Goal: Task Accomplishment & Management: Use online tool/utility

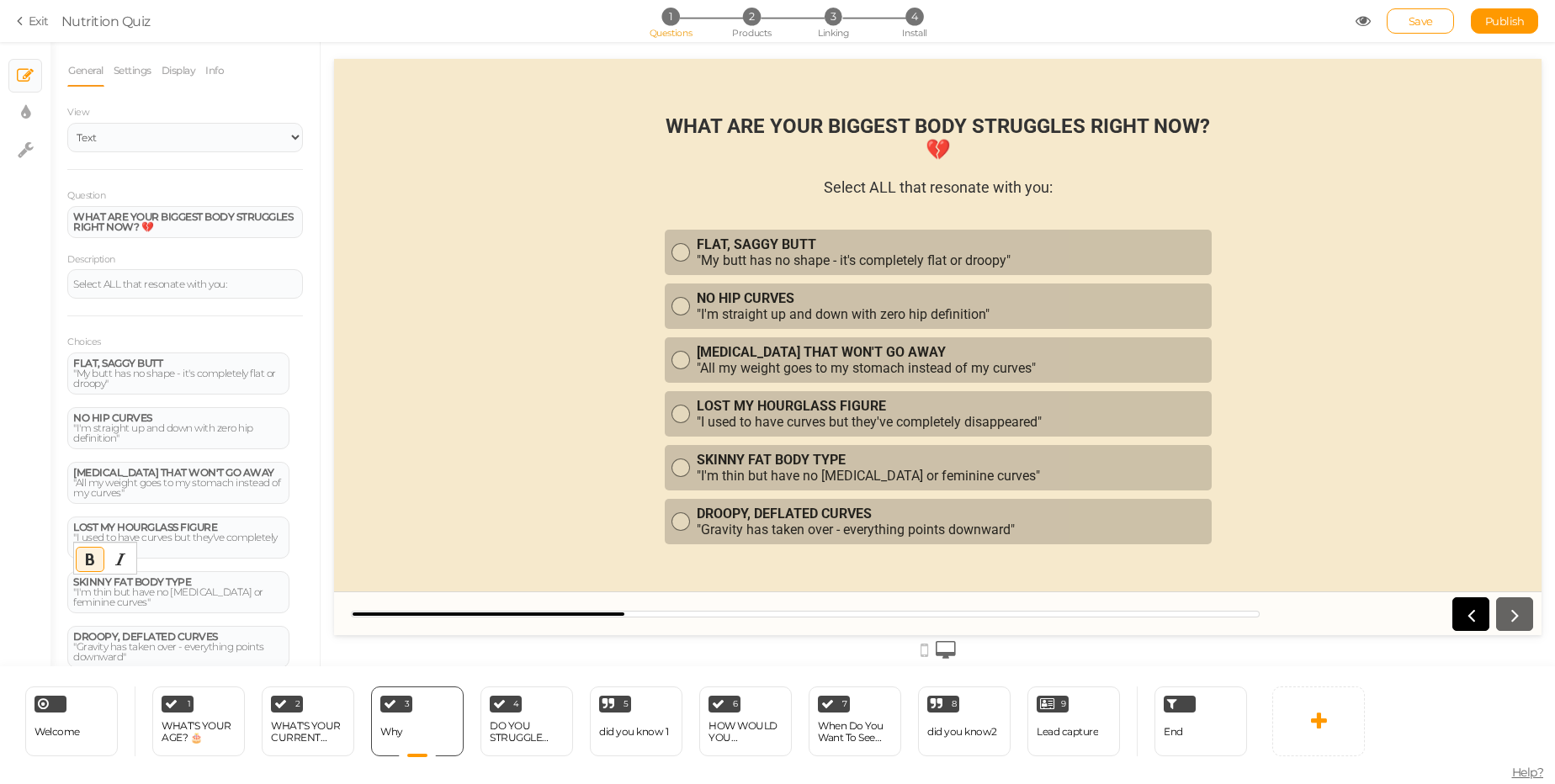
click at [527, 714] on div "4 DO YOU STRUGGLE WITH... 😔💭 × Define the conditions to show this slide. Clone …" at bounding box center [527, 722] width 93 height 70
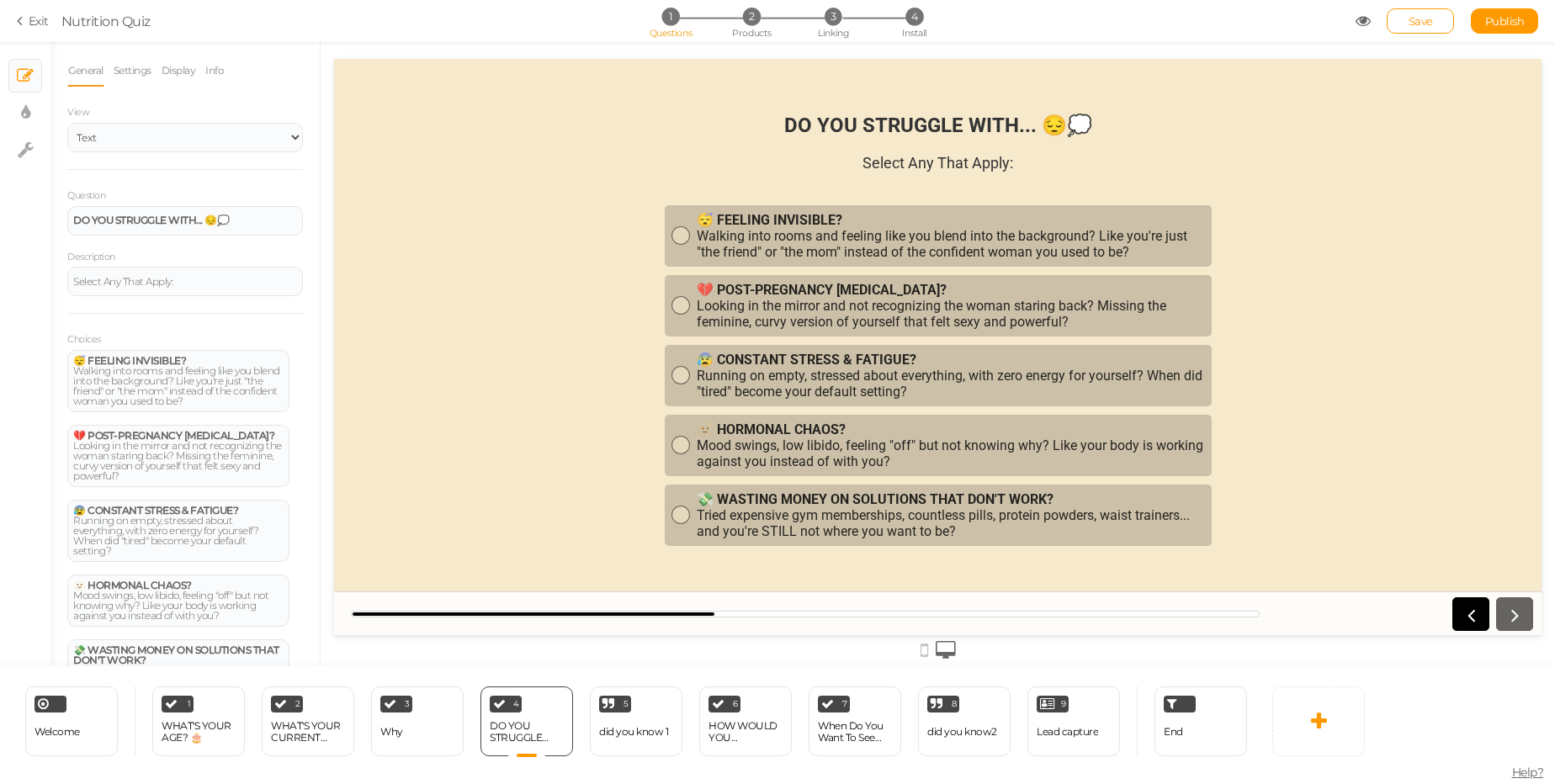
click at [785, 125] on strong "DO YOU STRUGGLE WITH... 😔💭" at bounding box center [938, 125] width 308 height 24
click at [208, 218] on strong "DO YOU STRUGGLE WITH... 😔💭" at bounding box center [151, 220] width 156 height 12
click at [131, 374] on div "😴 FEELING INVISIBLE? Walking into rooms and feeling like you blend into the bac…" at bounding box center [179, 382] width 210 height 51
click at [184, 462] on div "💔 POST-PREGNANCY [MEDICAL_DATA]? Looking in the mirror and not recognizing the …" at bounding box center [179, 456] width 210 height 51
click at [162, 530] on div "😰 CONSTANT STRESS & FATIGUE? Running on empty, stressed about everything, with …" at bounding box center [179, 531] width 210 height 51
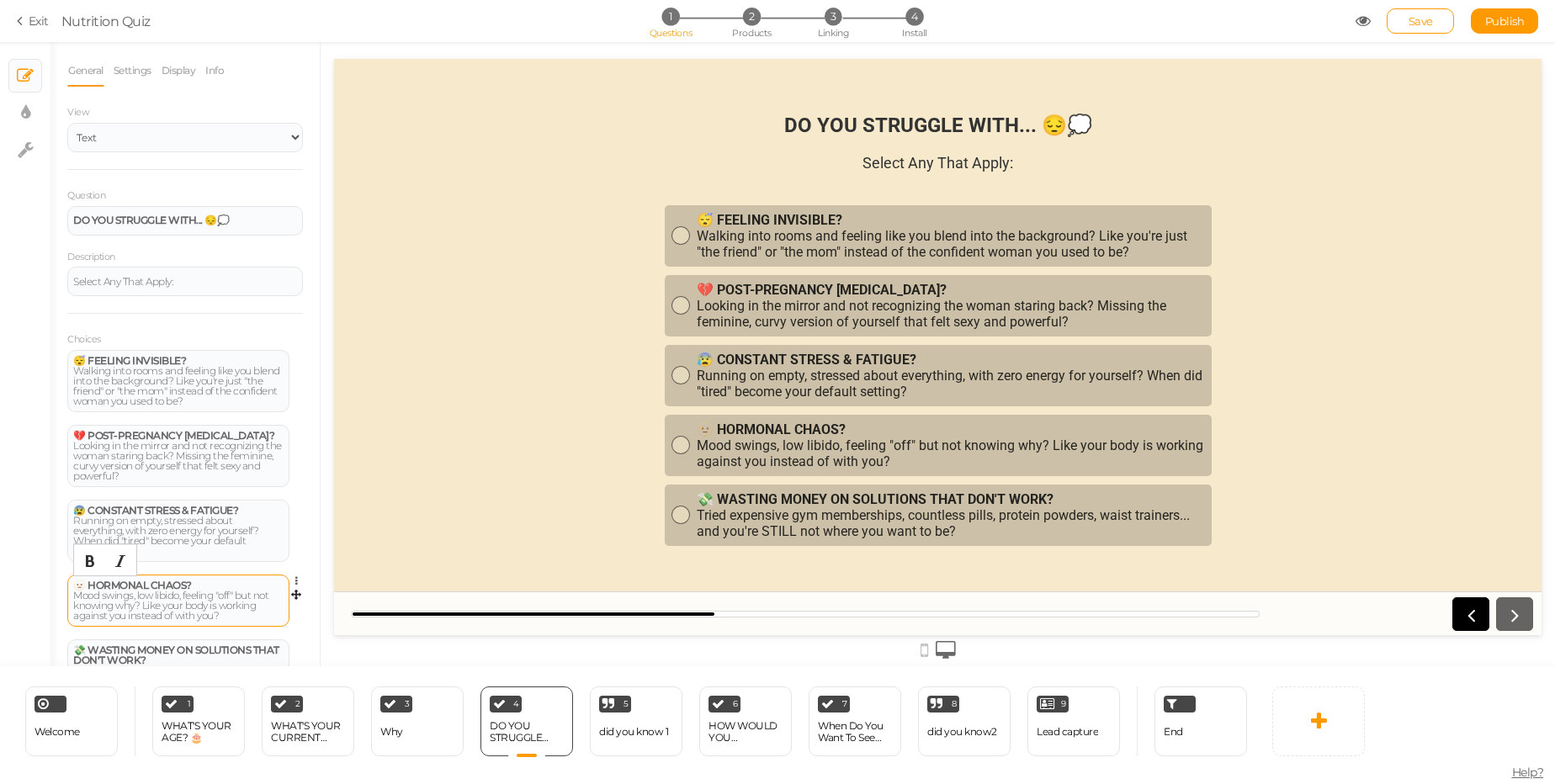
click at [151, 610] on div "🫥 HORMONAL CHAOS? Mood swings, low libido, feeling "off" but not knowing why? L…" at bounding box center [179, 601] width 210 height 40
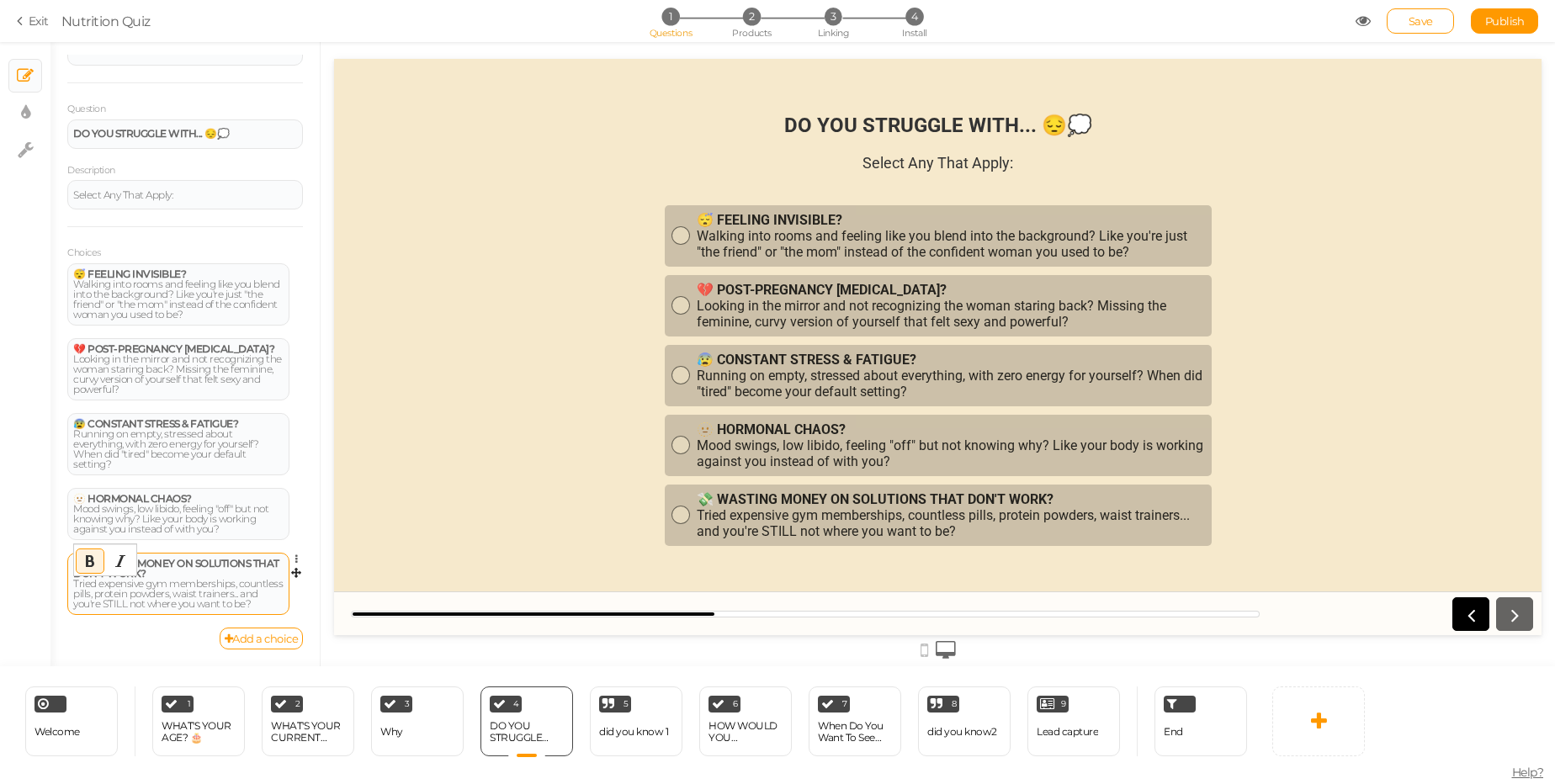
click at [147, 583] on div "💸 WASTING MONEY ON SOLUTIONS THAT DON'T WORK? Tried expensive gym memberships, …" at bounding box center [179, 584] width 210 height 51
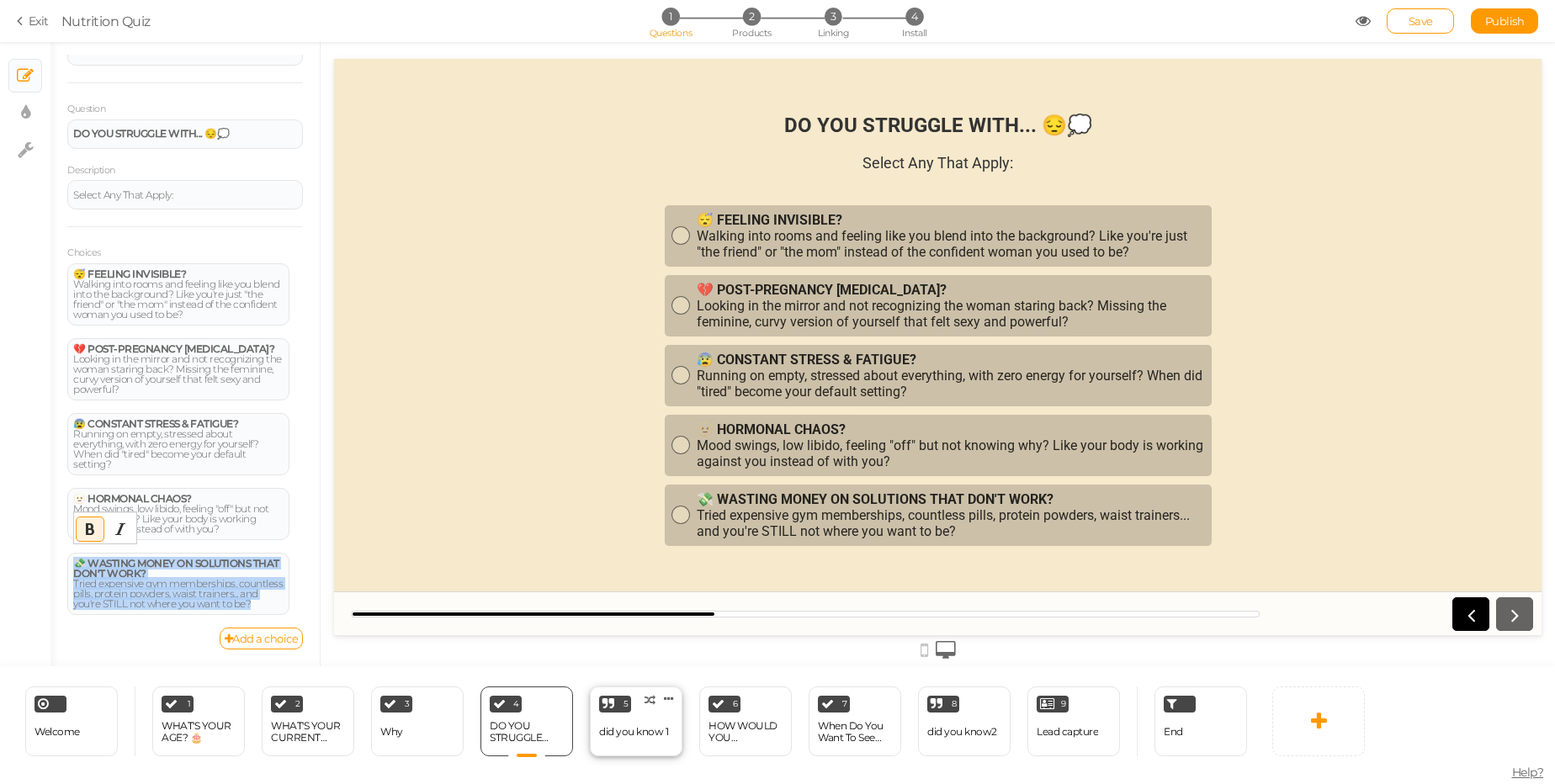
click at [626, 732] on div "did you know 1" at bounding box center [634, 732] width 69 height 11
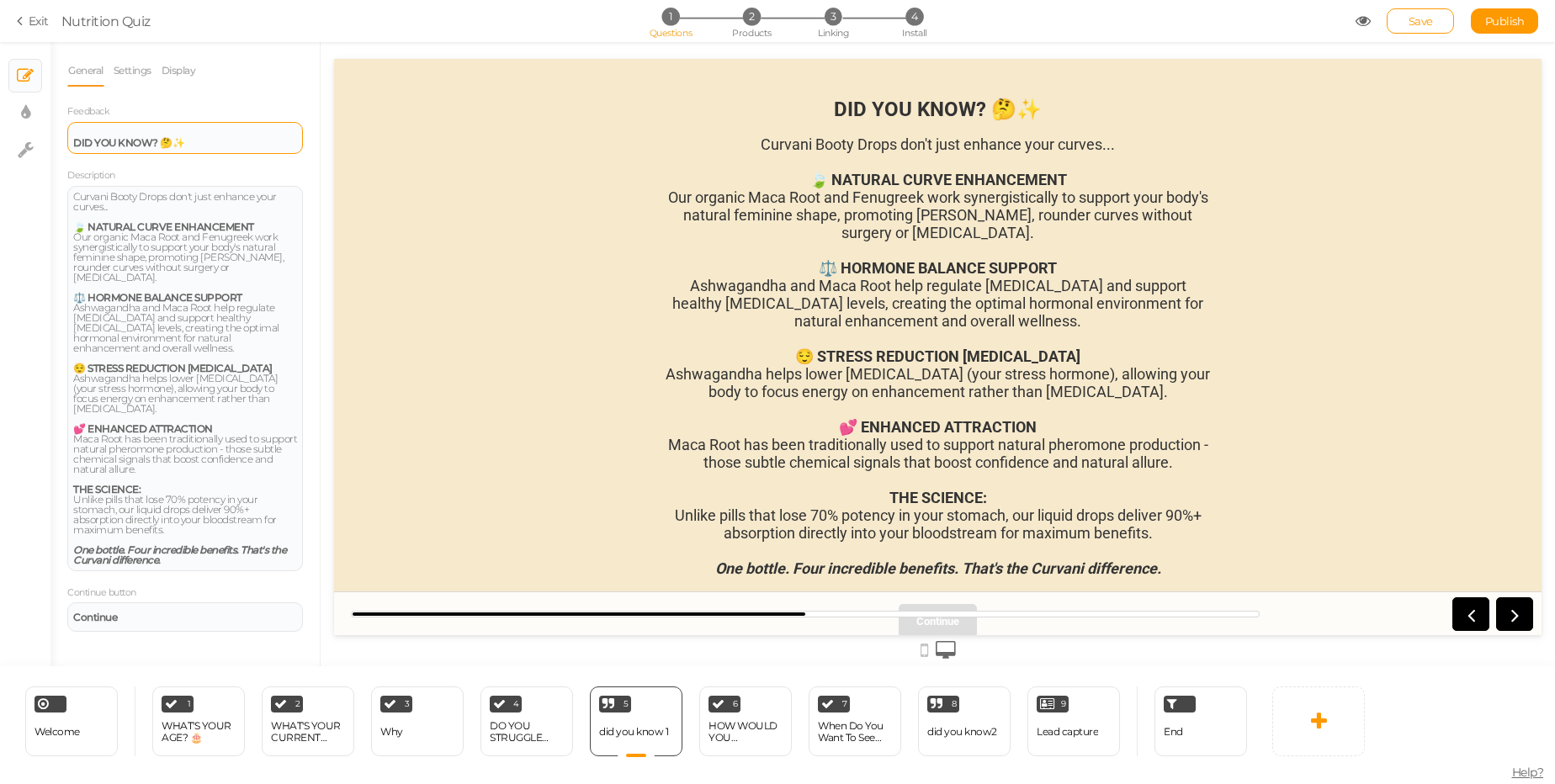
click at [169, 140] on strong "DID YOU KNOW? 🤔✨" at bounding box center [129, 143] width 111 height 12
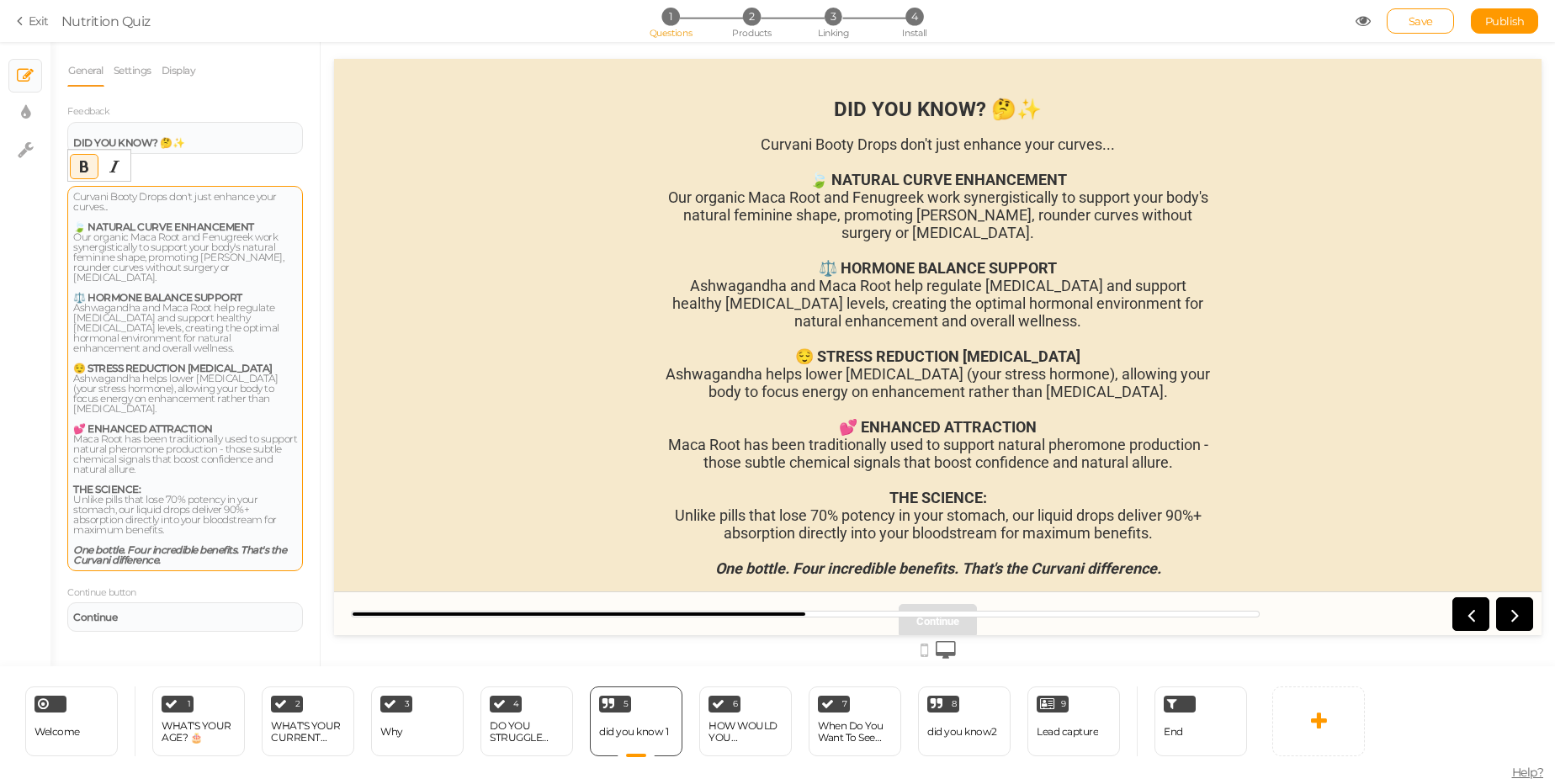
click at [163, 225] on strong "🍃 NATURAL CURVE ENHANCEMENT" at bounding box center [164, 227] width 181 height 12
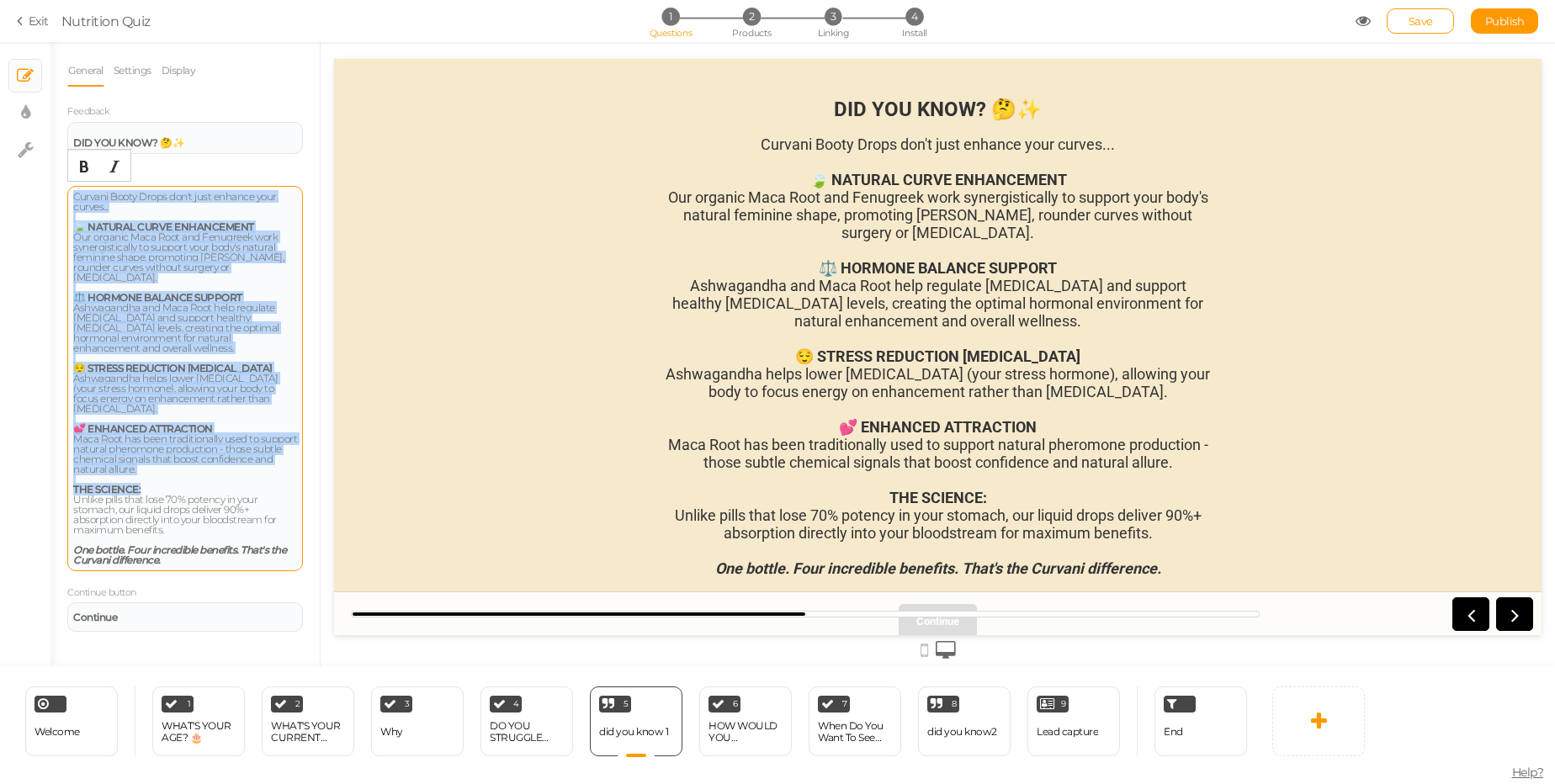
copy div "Curvani Booty Drops don't just enhance your curves... 🍃 NATURAL CURVE ENHANCEME…"
copy div "Loremip Dolor Sitam con'a elit seddoei temp incidi... 🍃 UTLABOR ETDOL MAGNAALIQ…"
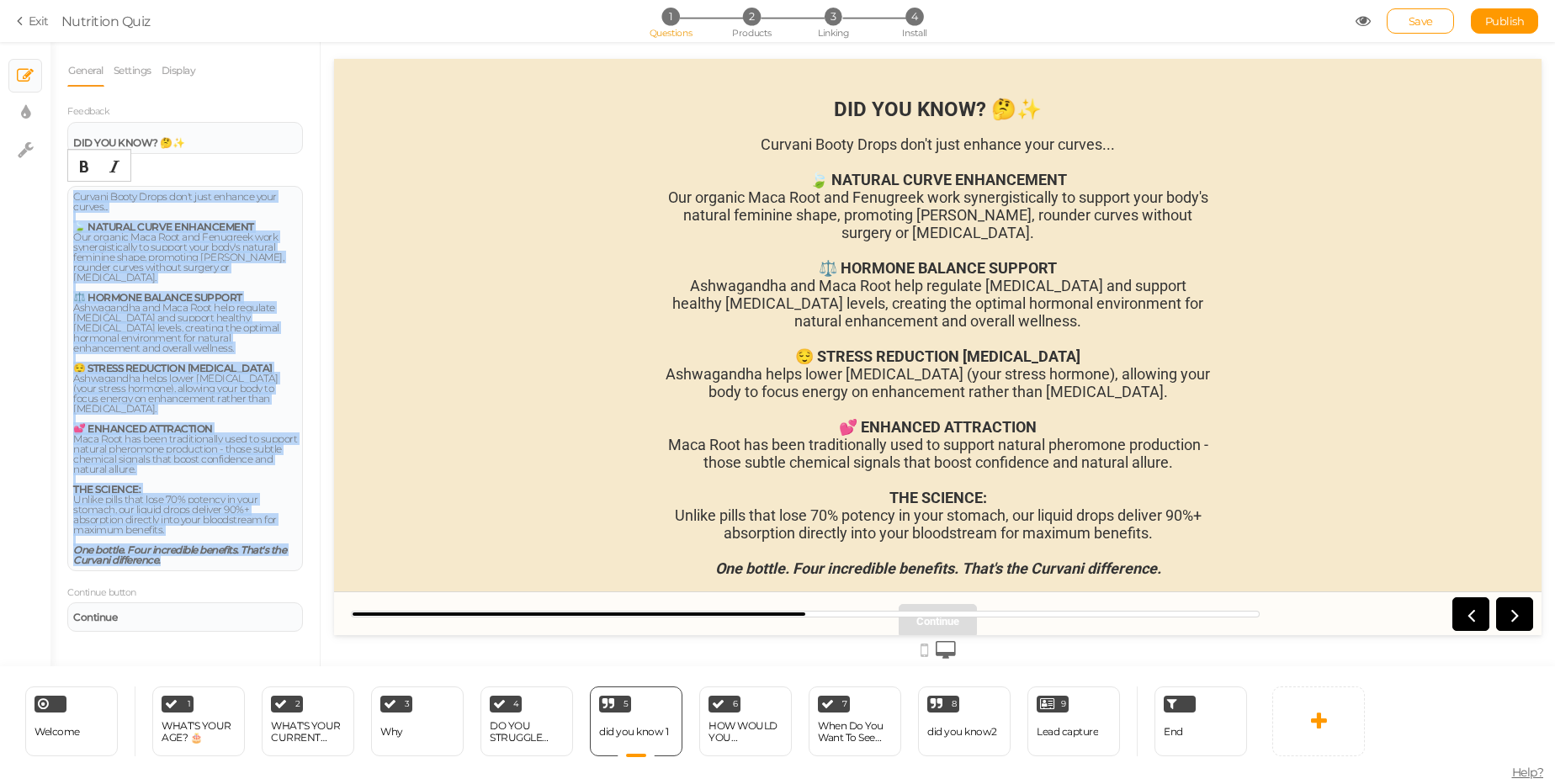
copy div "Loremip Dolor Sitam con'a elit seddoei temp incidi... 🍃 UTLABOR ETDOL MAGNAALIQ…"
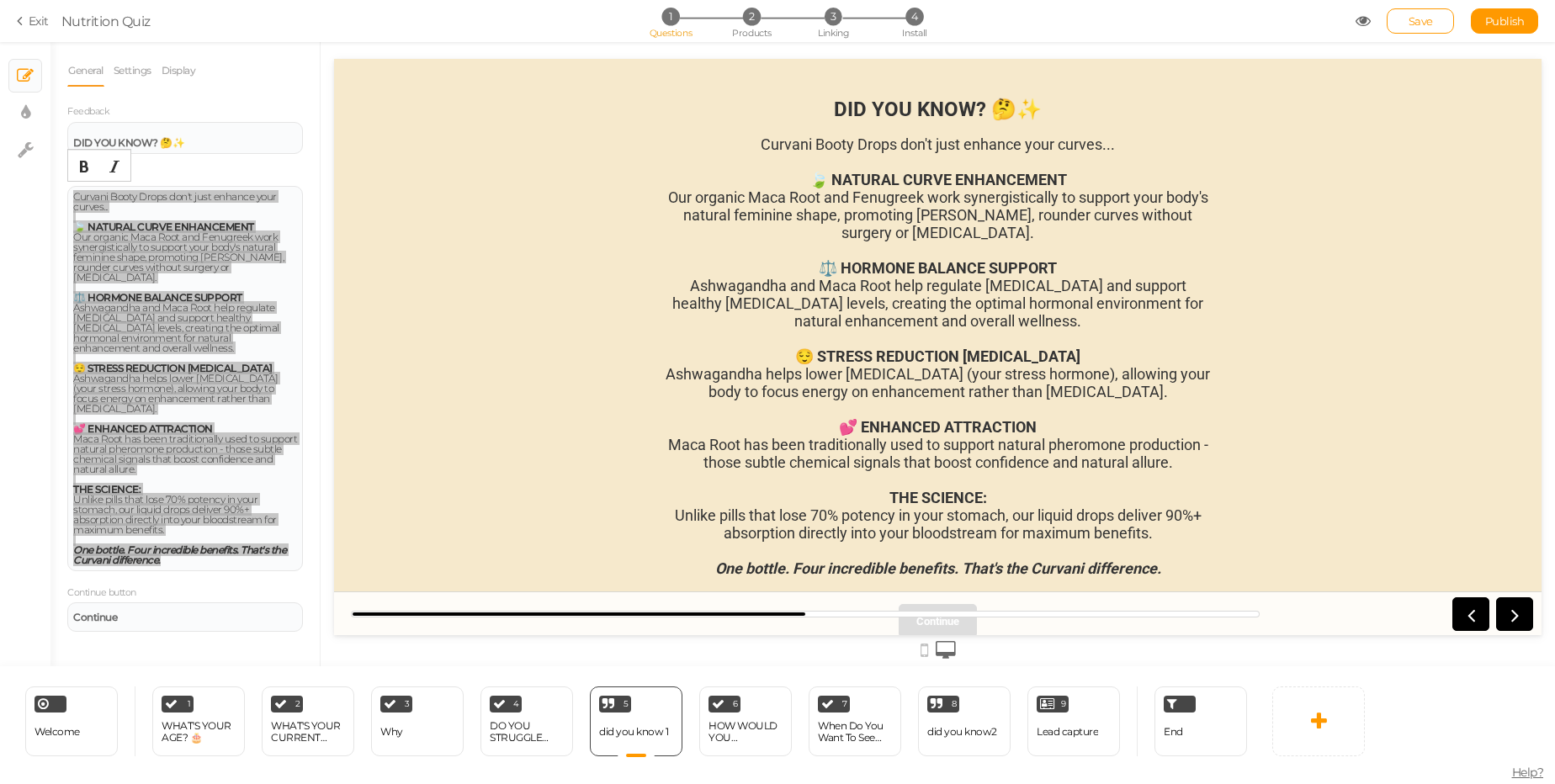
click at [898, 106] on strong "DID YOU KNOW? 🤔✨" at bounding box center [938, 109] width 208 height 24
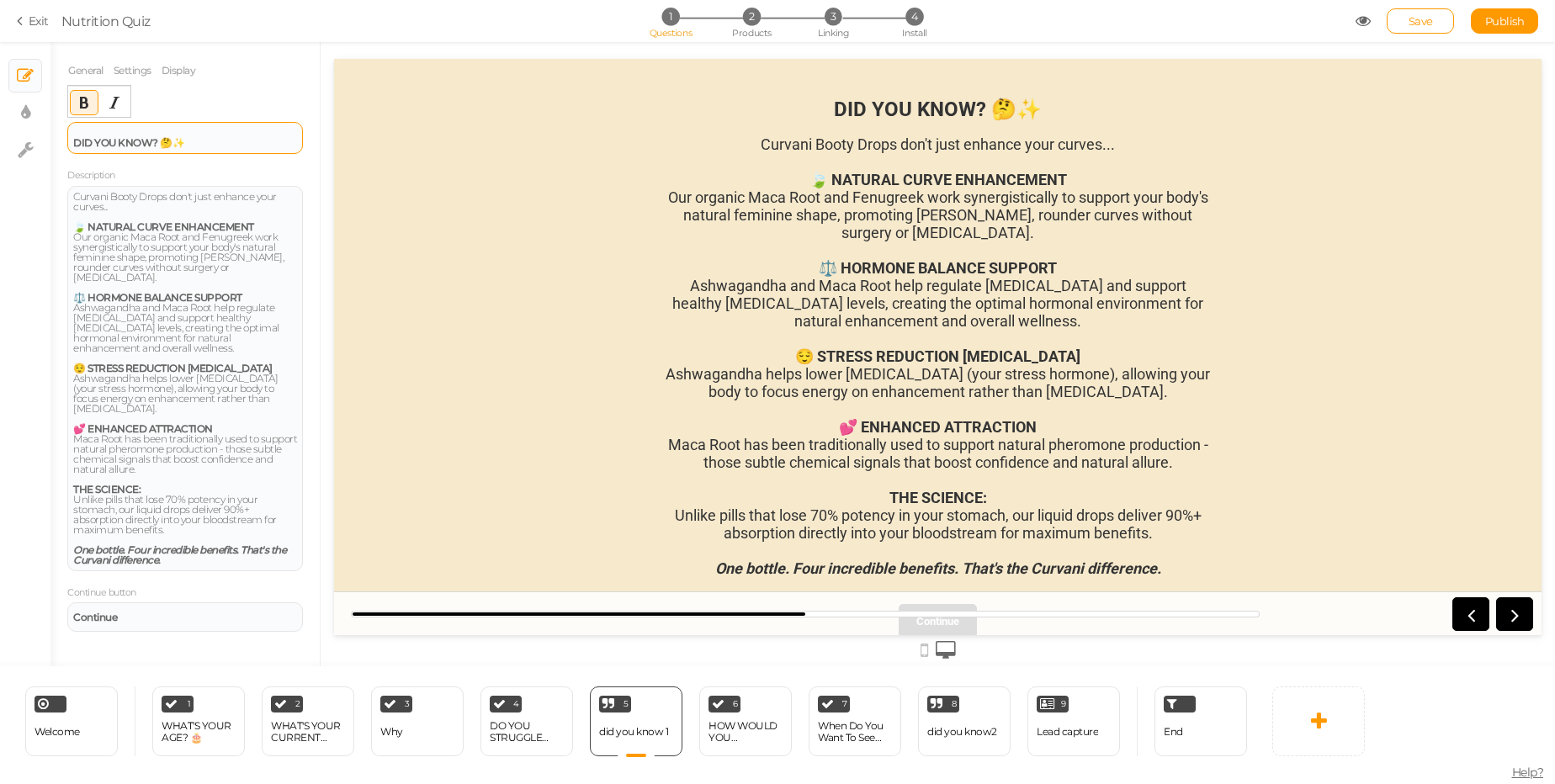
click at [275, 141] on div "DID YOU KNOW? 🤔✨" at bounding box center [186, 137] width 224 height 20
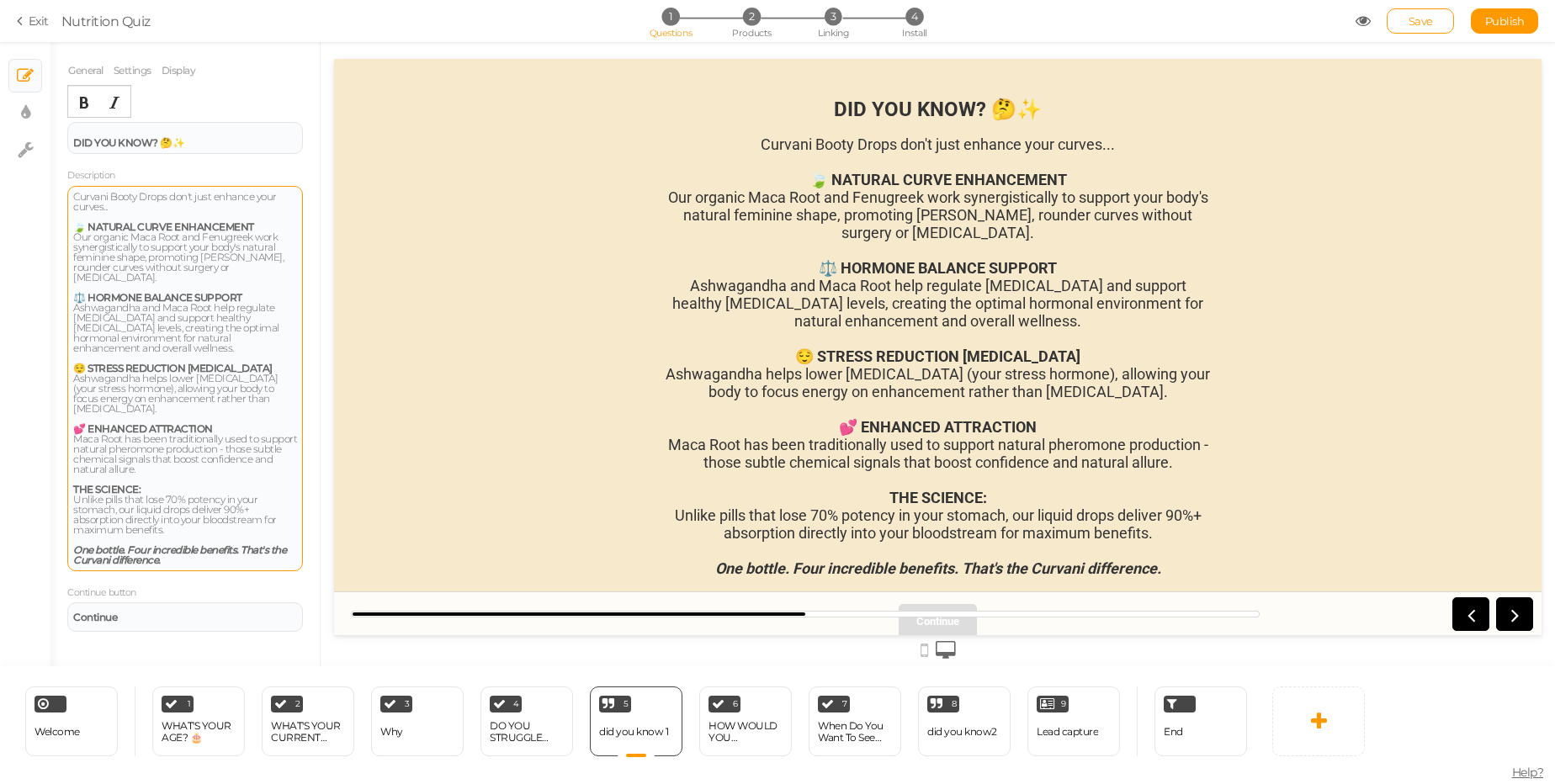
click at [84, 262] on div "Our organic Maca Root and Fenugreek work synergistically to support your body's…" at bounding box center [186, 267] width 224 height 71
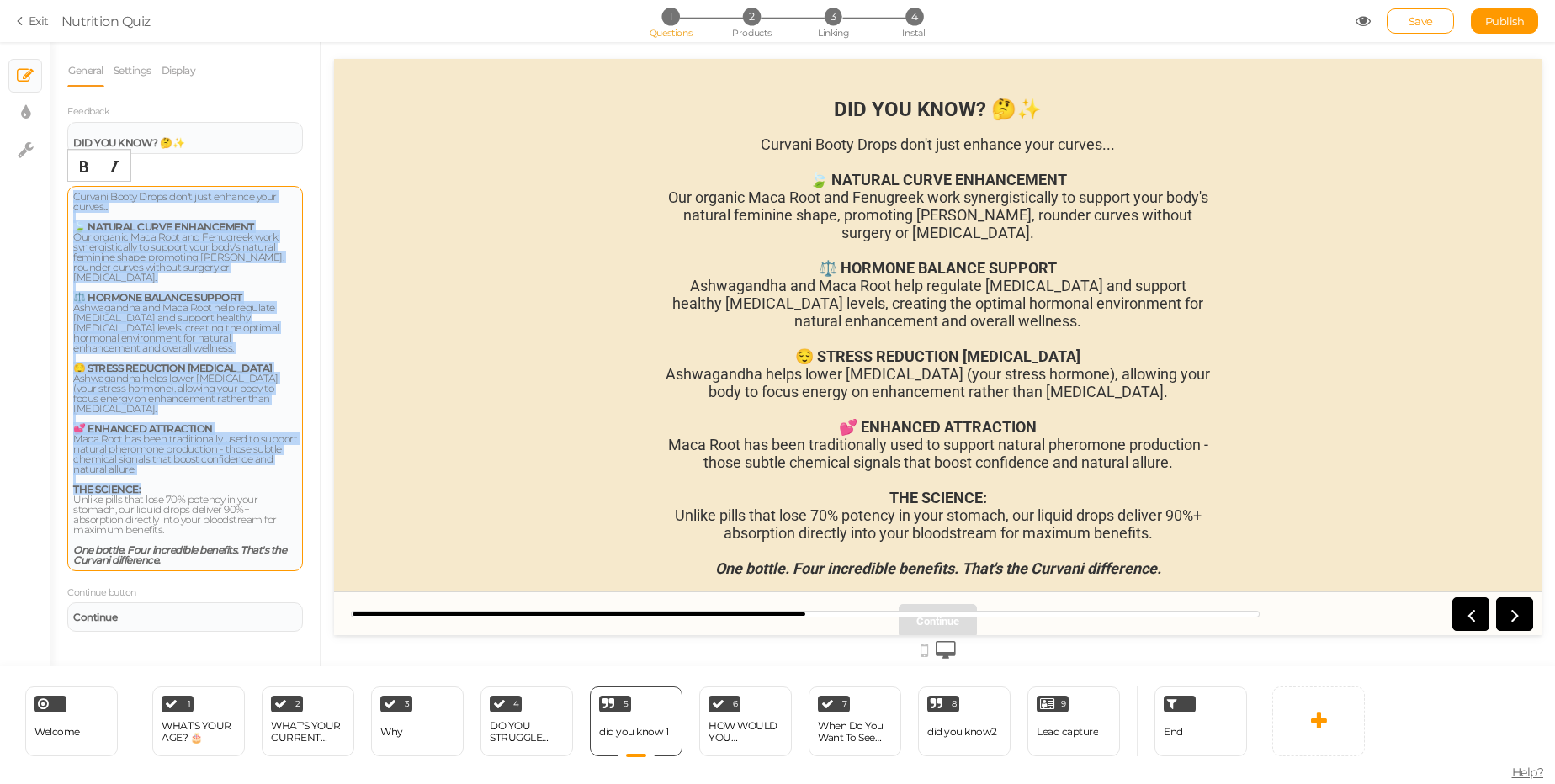
copy div "Curvani Booty Drops don't just enhance your curves... 🍃 NATURAL CURVE ENHANCEME…"
click at [256, 268] on div "Our organic Maca Root and Fenugreek work synergistically to support your body's…" at bounding box center [186, 267] width 224 height 71
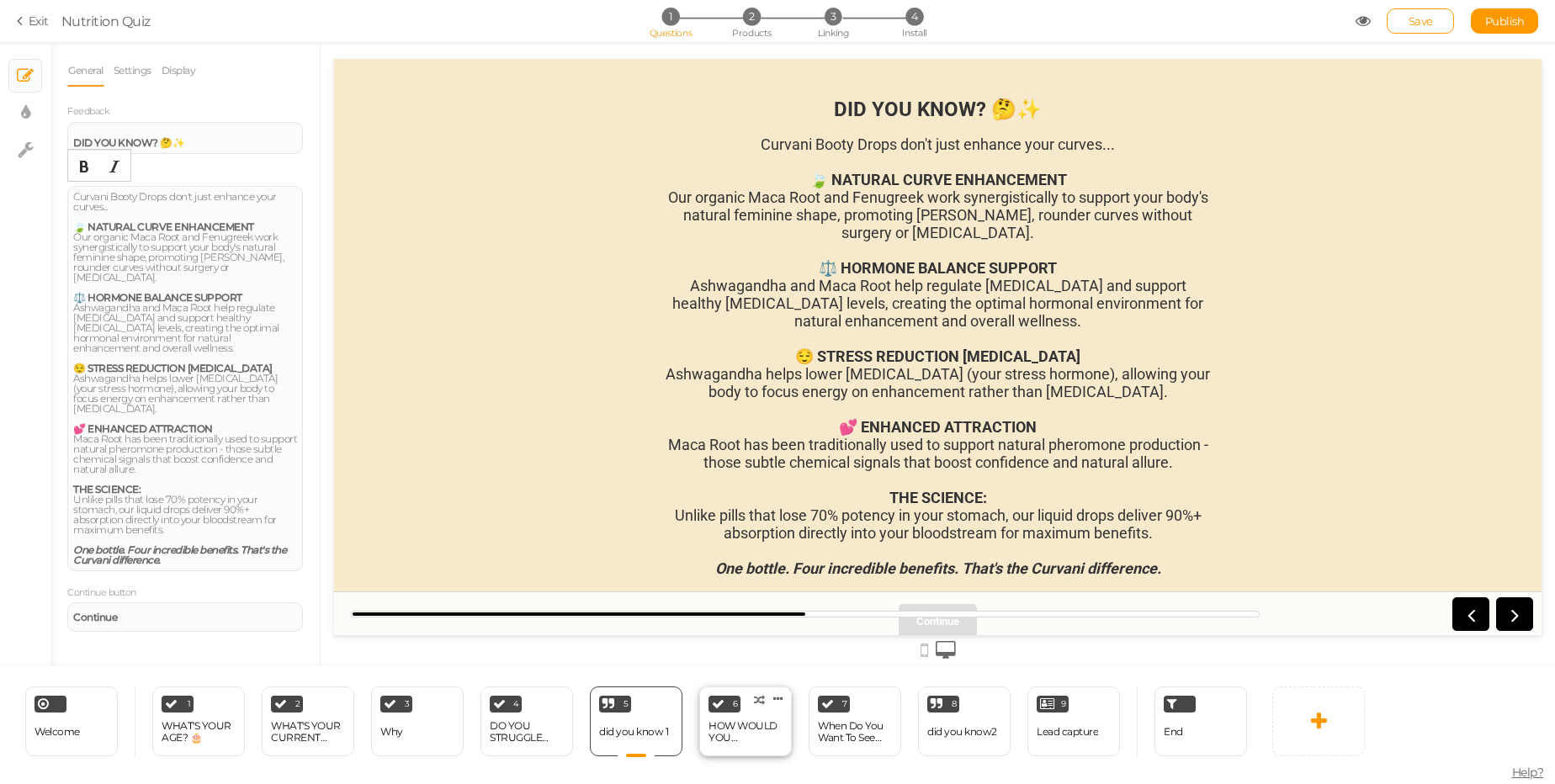
click at [741, 716] on div "6 HOW WOULD YOU DESCRIBE YOUR LIFESTYLE? × Define the conditions to show this s…" at bounding box center [746, 722] width 93 height 70
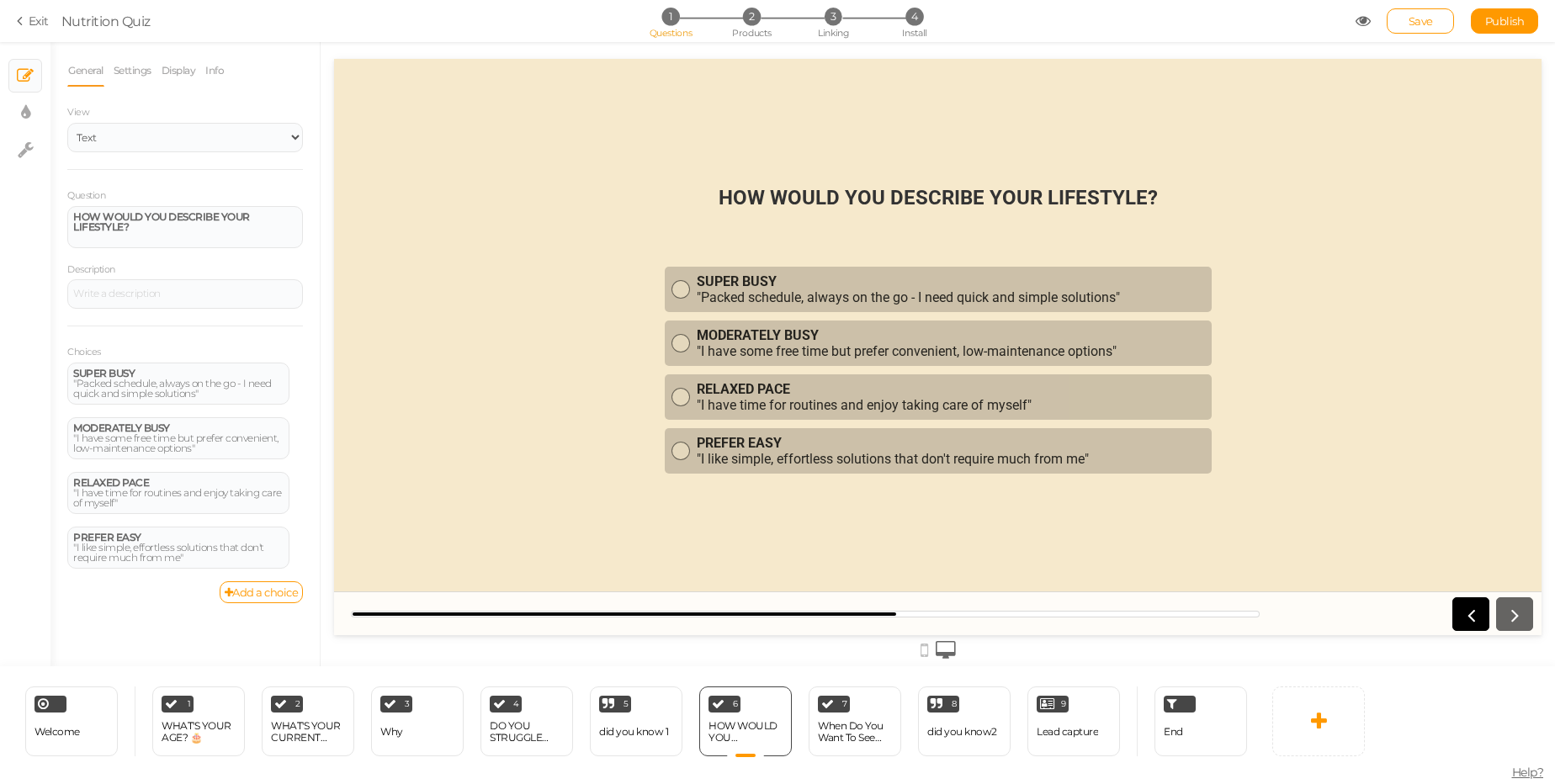
scroll to position [0, 0]
click at [631, 731] on div "did you know 1" at bounding box center [634, 732] width 69 height 11
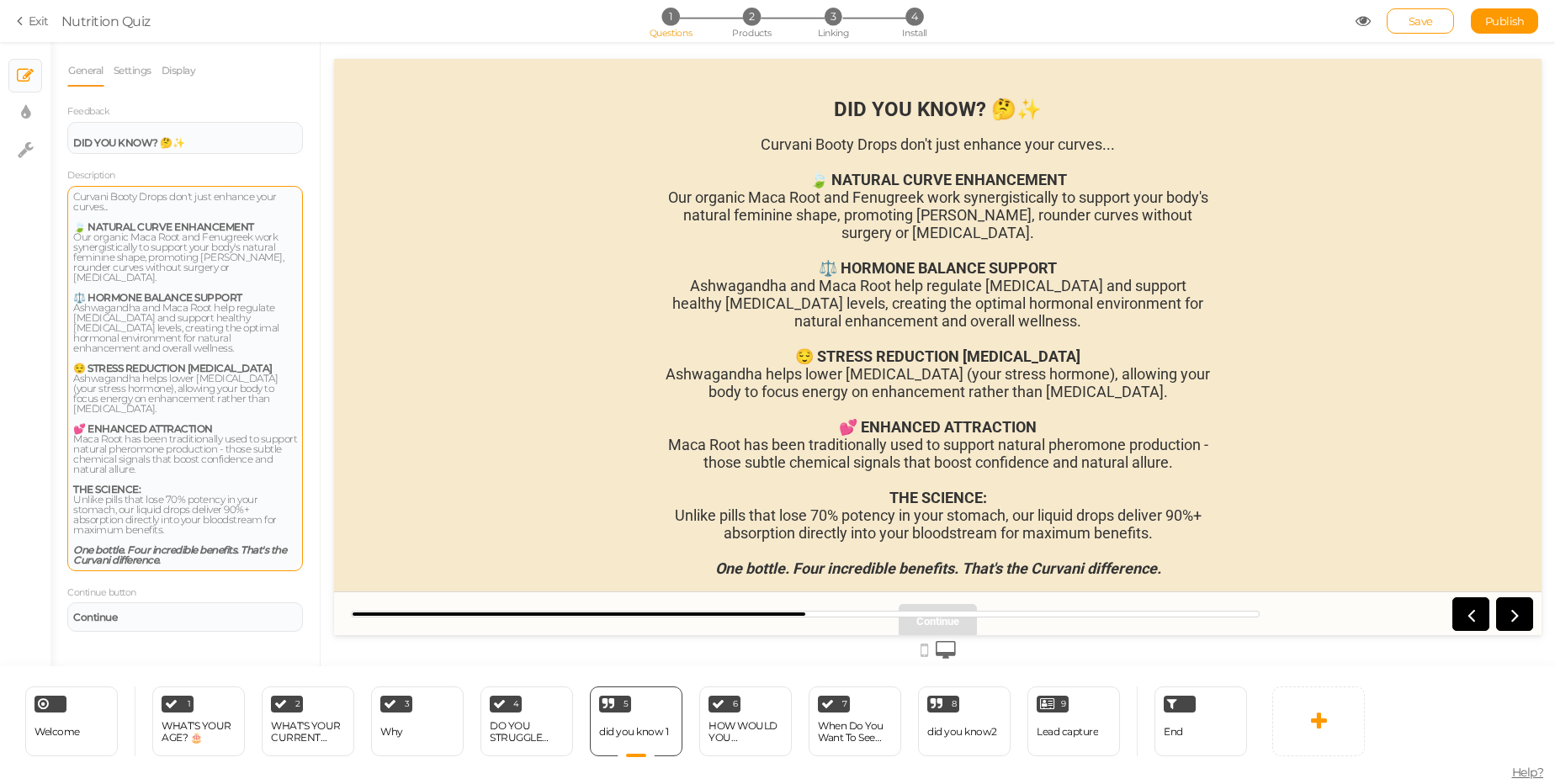
click at [235, 291] on strong "⚖️ HORMONE BALANCE SUPPORT" at bounding box center [158, 298] width 169 height 12
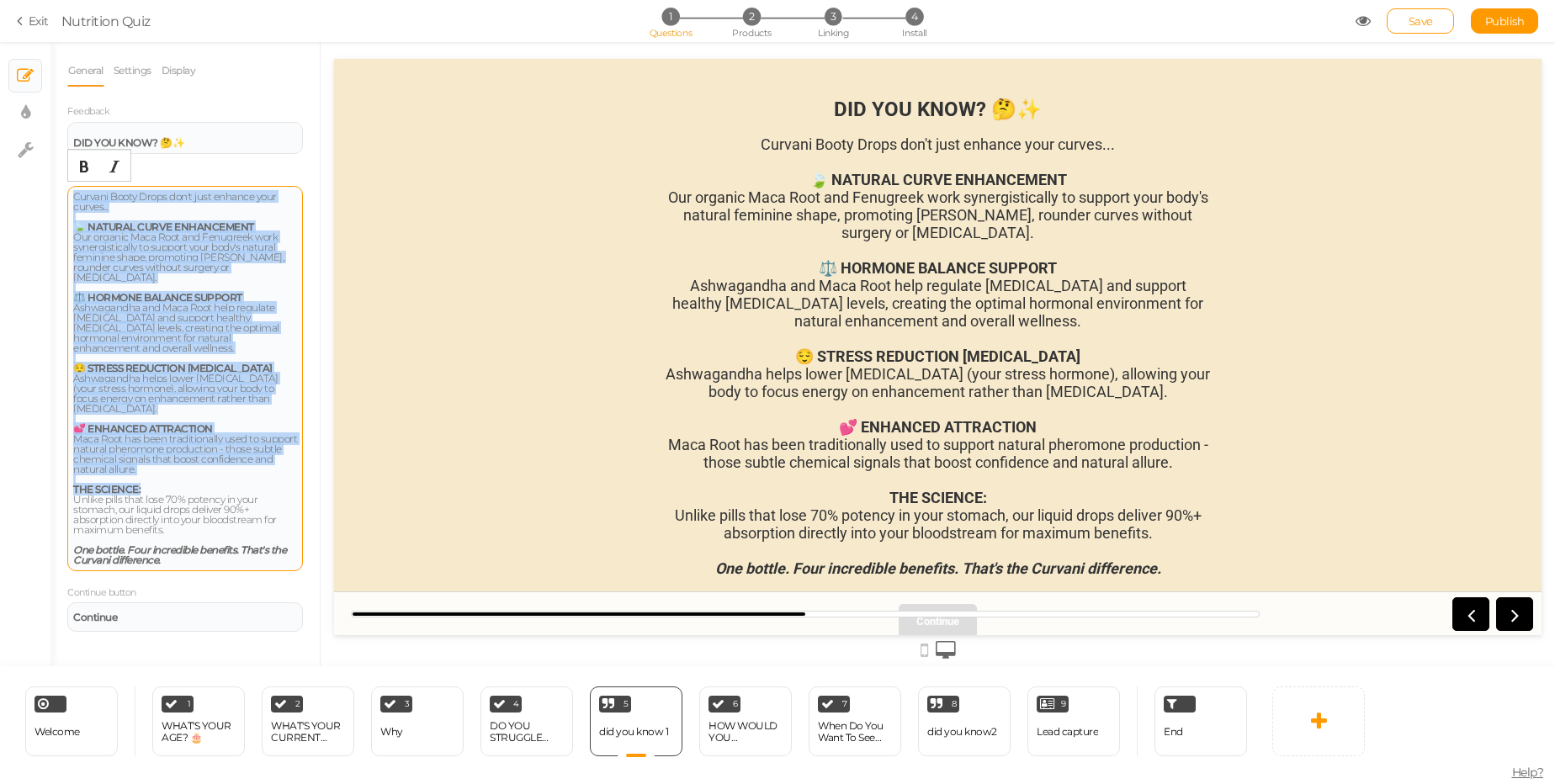
copy div "Curvani Booty Drops don't just enhance your curves... 🍃 NATURAL CURVE ENHANCEME…"
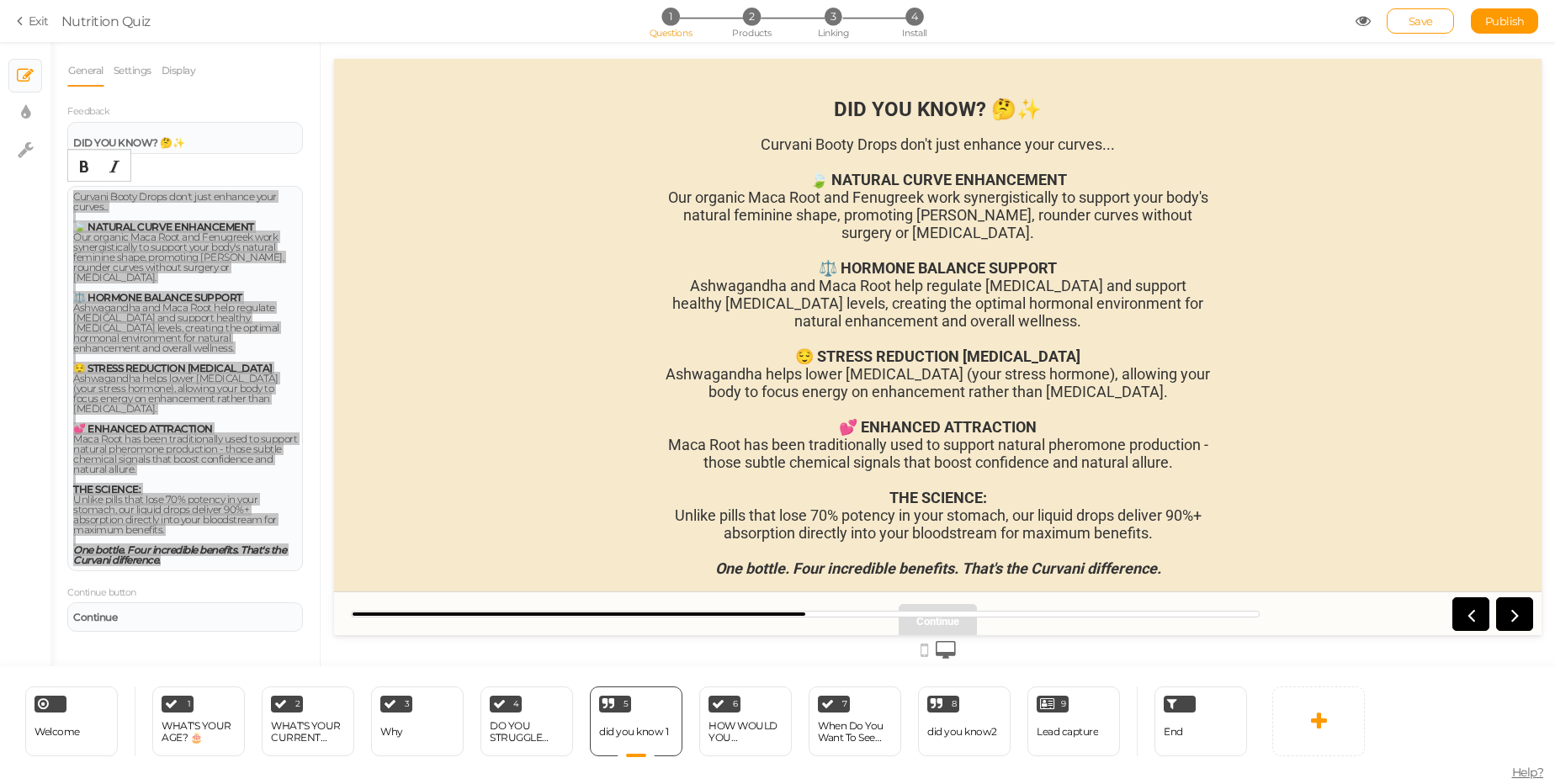
click at [655, 290] on div "DID YOU KNOW? 🤔✨ Curvani Booty Drops don't just enhance your curves... 🍃 NATURA…" at bounding box center [938, 346] width 1208 height 577
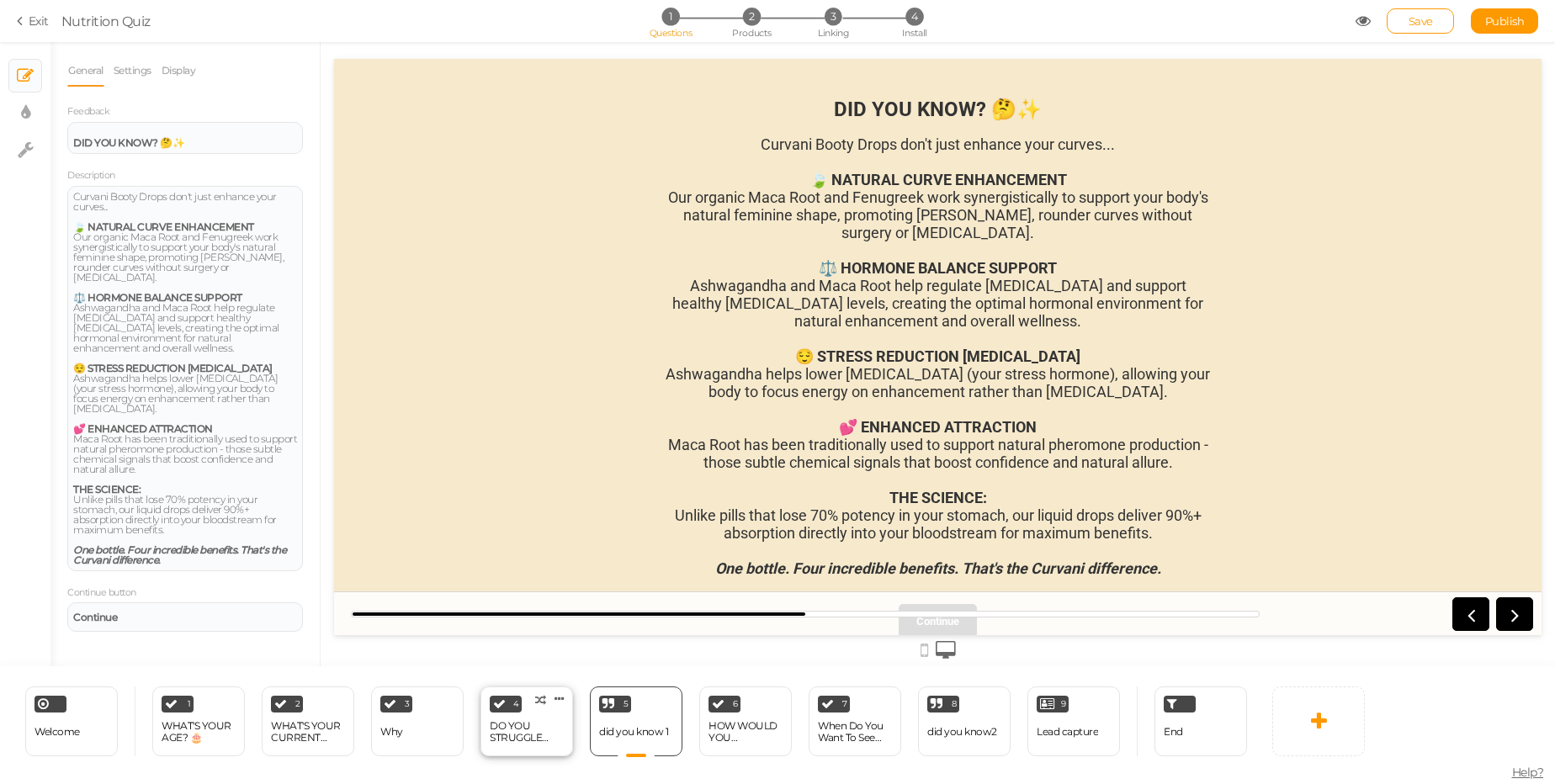
click at [515, 738] on div "DO YOU STRUGGLE WITH... 😔💭" at bounding box center [527, 732] width 74 height 24
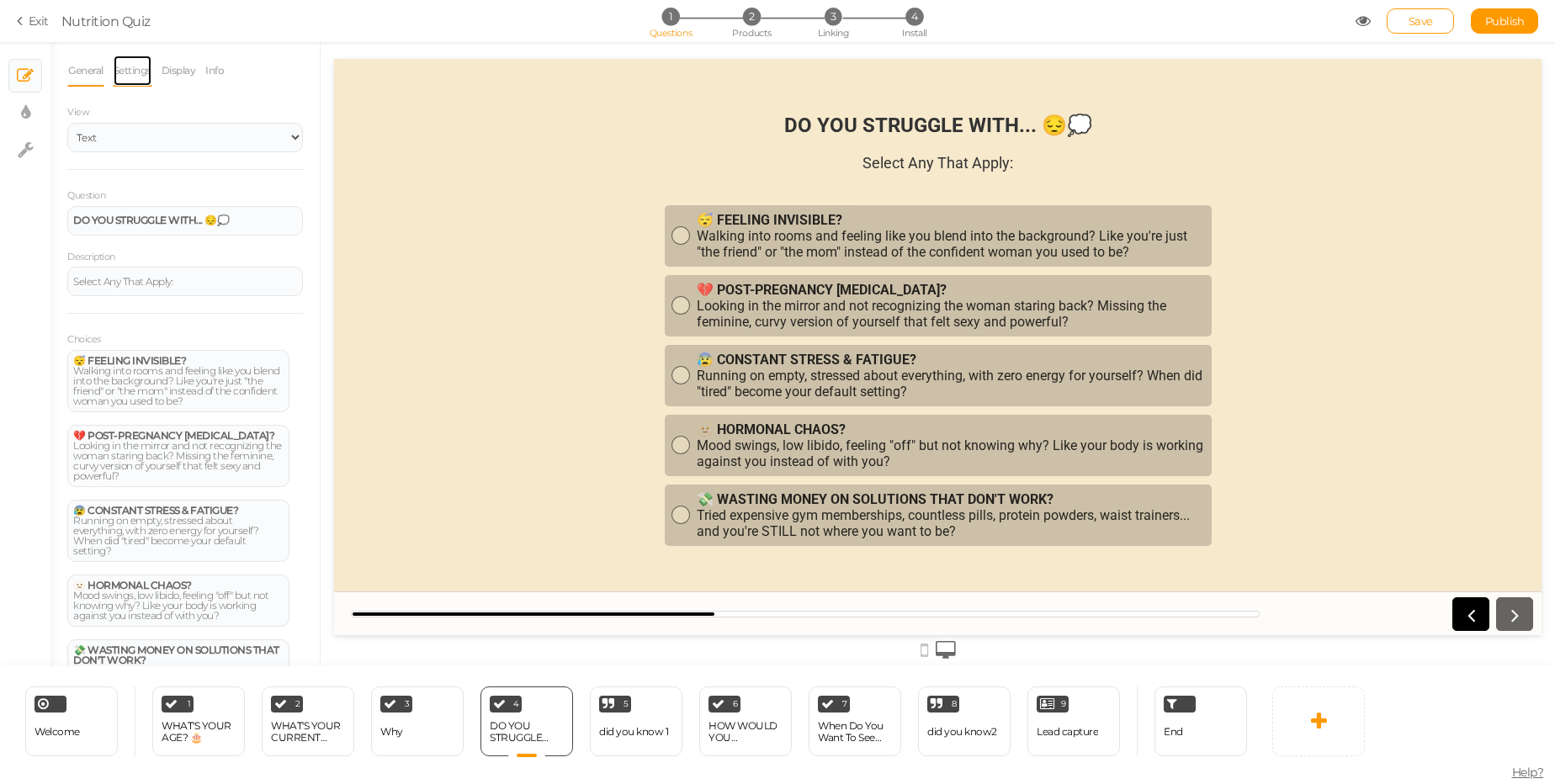
click at [133, 81] on link "Settings" at bounding box center [132, 71] width 39 height 32
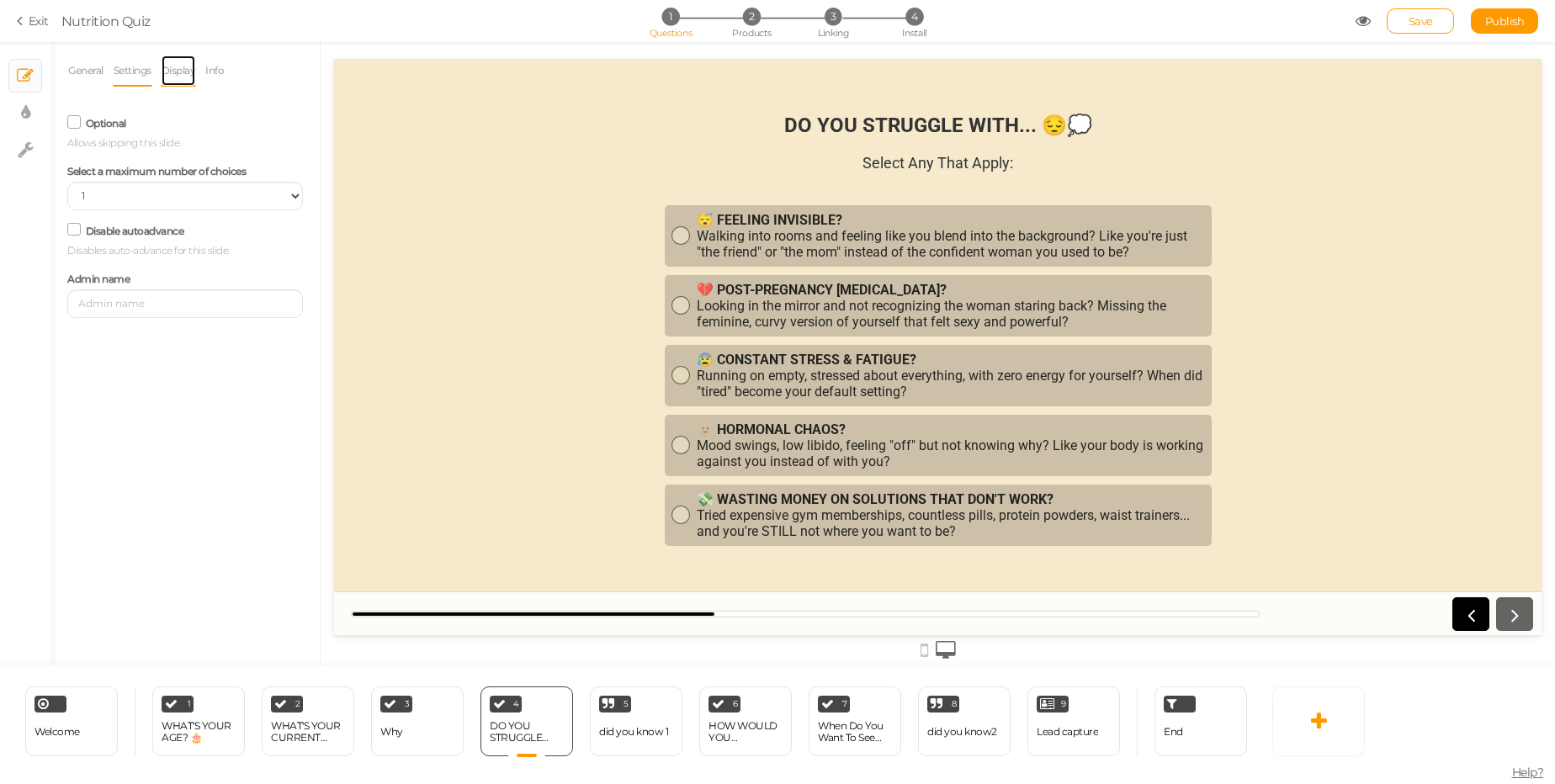
click at [174, 72] on link "Display" at bounding box center [179, 71] width 36 height 32
click at [85, 69] on link "General" at bounding box center [86, 71] width 37 height 32
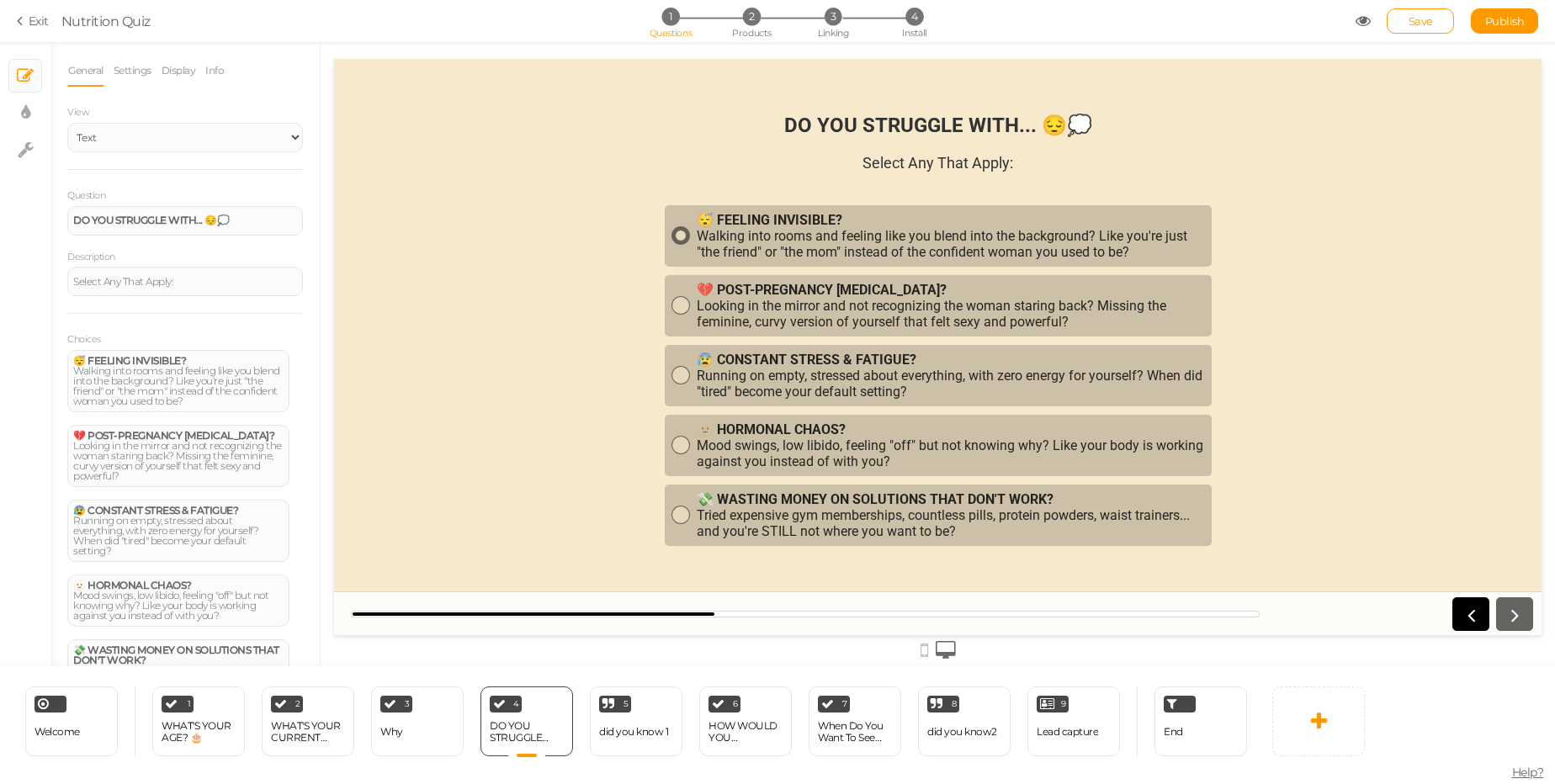
click at [732, 246] on div "😴 FEELING INVISIBLE? Walking into rooms and feeling like you blend into the bac…" at bounding box center [950, 235] width 508 height 48
click at [724, 304] on div "💔 POST-PREGNANCY [MEDICAL_DATA]? Looking in the mirror and not recognizing the …" at bounding box center [950, 305] width 508 height 48
click at [719, 360] on strong "😰 CONSTANT STRESS & FATIGUE?" at bounding box center [806, 360] width 220 height 16
click at [719, 428] on strong "🫥 HORMONAL CHAOS?" at bounding box center [771, 430] width 149 height 16
click at [725, 504] on strong "💸 WASTING MONEY ON SOLUTIONS THAT DON'T WORK?" at bounding box center [875, 500] width 357 height 16
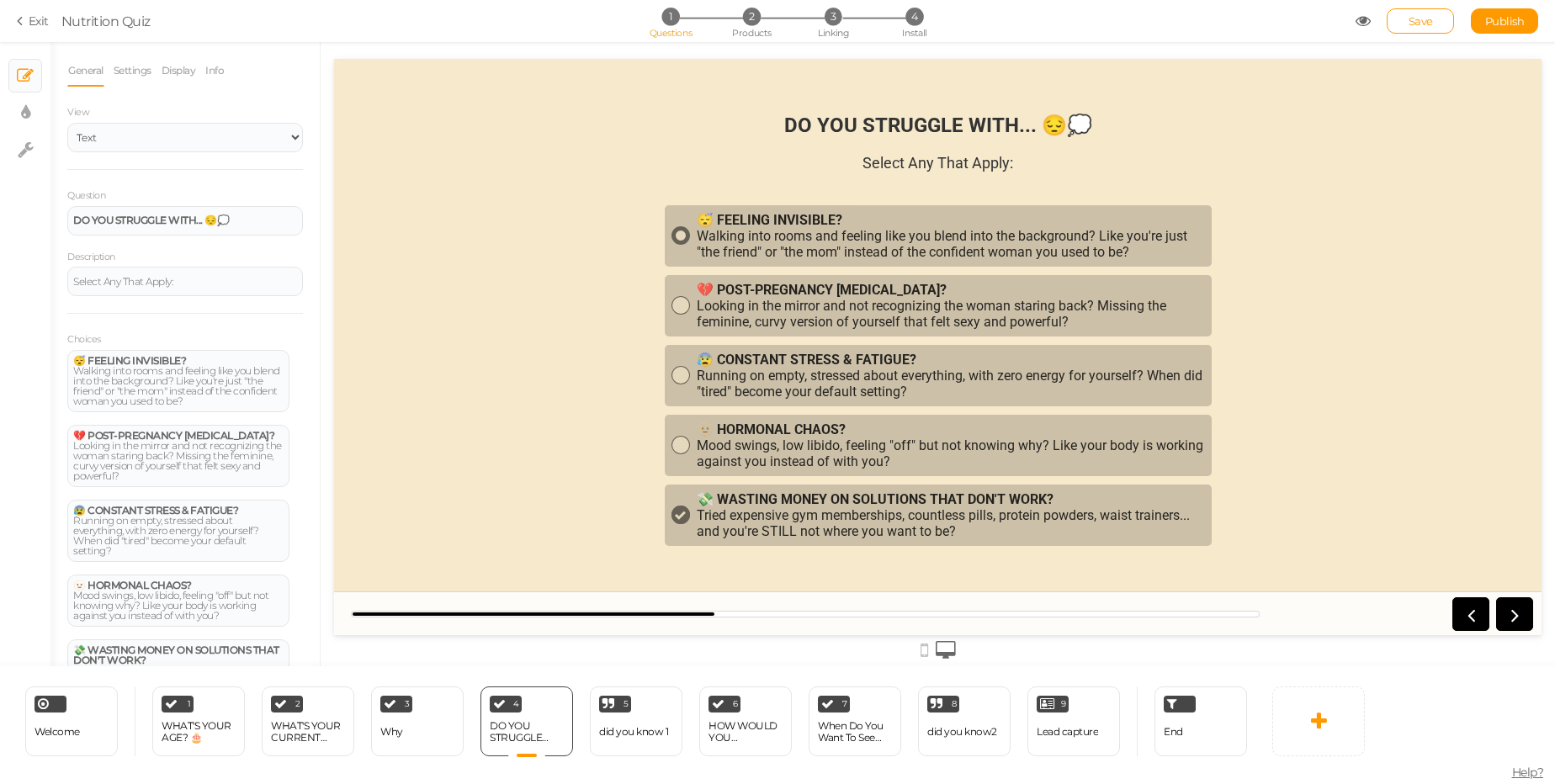
click at [716, 230] on div "😴 FEELING INVISIBLE? Walking into rooms and feeling like you blend into the bac…" at bounding box center [950, 235] width 508 height 48
click at [1209, 715] on div "End" at bounding box center [1201, 722] width 93 height 70
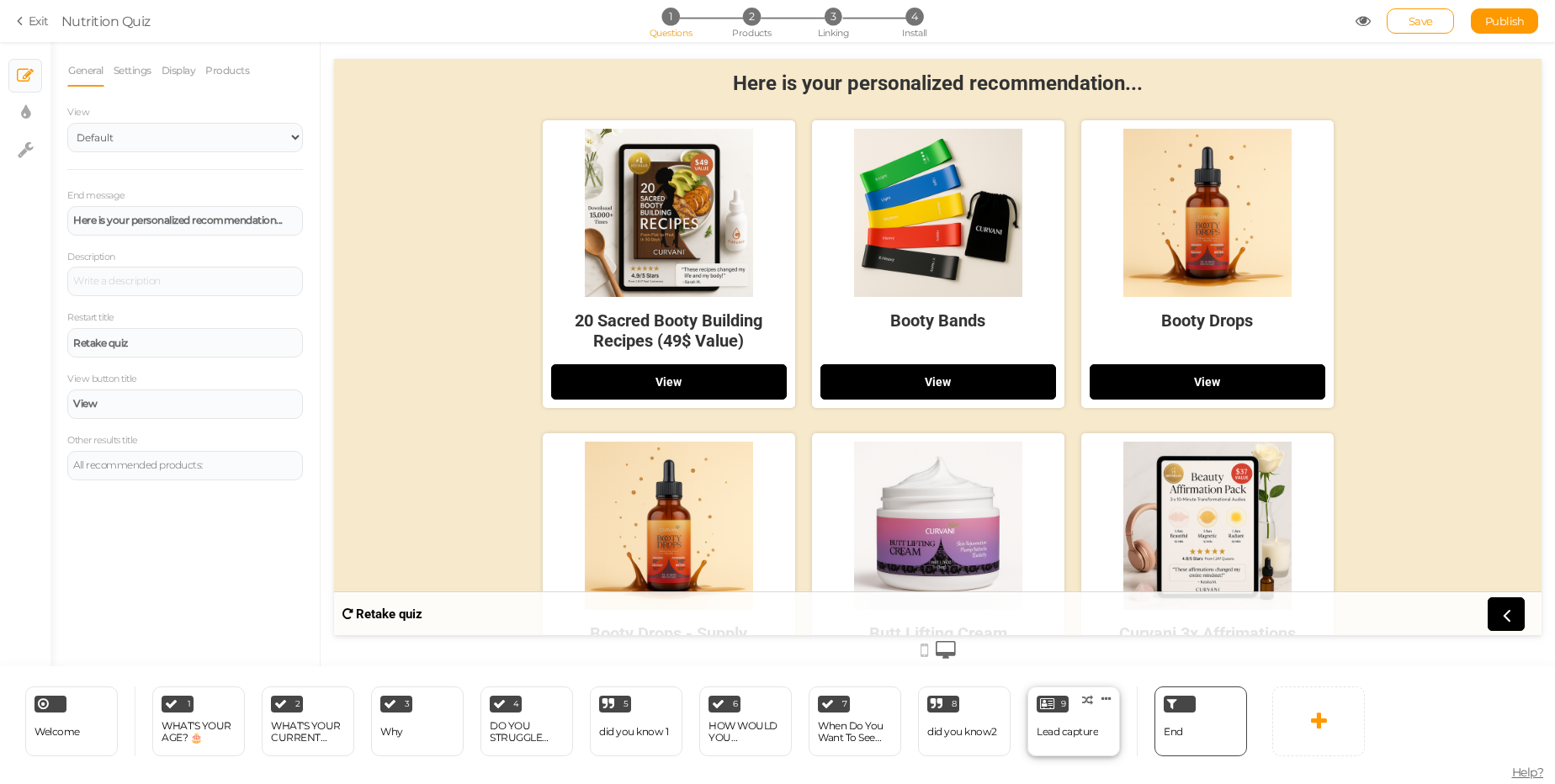
click at [1071, 718] on div "Lead capture" at bounding box center [1068, 732] width 61 height 30
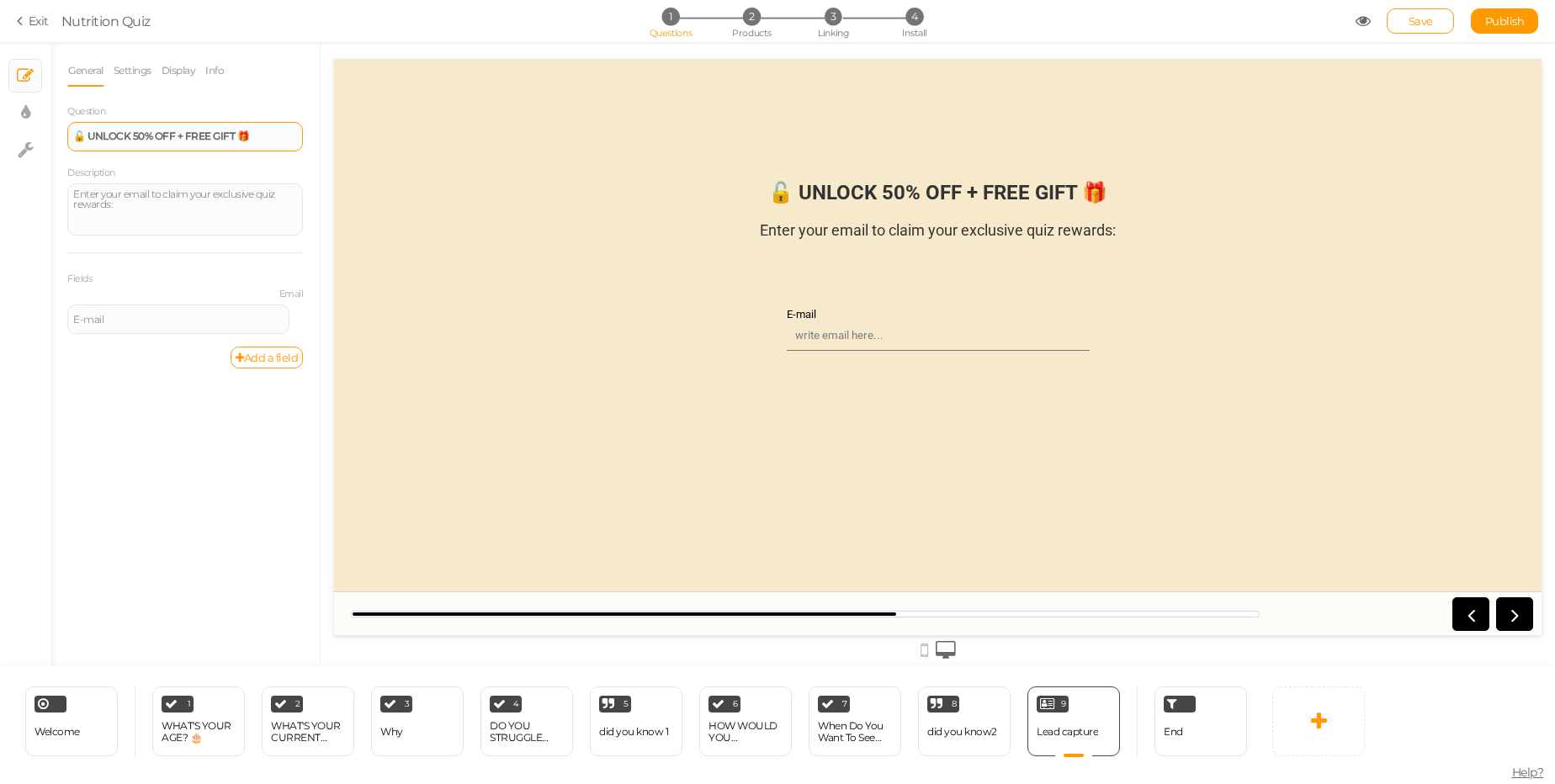
click at [208, 143] on div "🔓 UNLOCK 50% OFF + FREE GIFT 🎁" at bounding box center [185, 136] width 235 height 30
click at [207, 213] on div "Enter your email to claim your exclusive quiz rewards:" at bounding box center [186, 209] width 224 height 40
click at [1173, 714] on div "End" at bounding box center [1201, 722] width 93 height 70
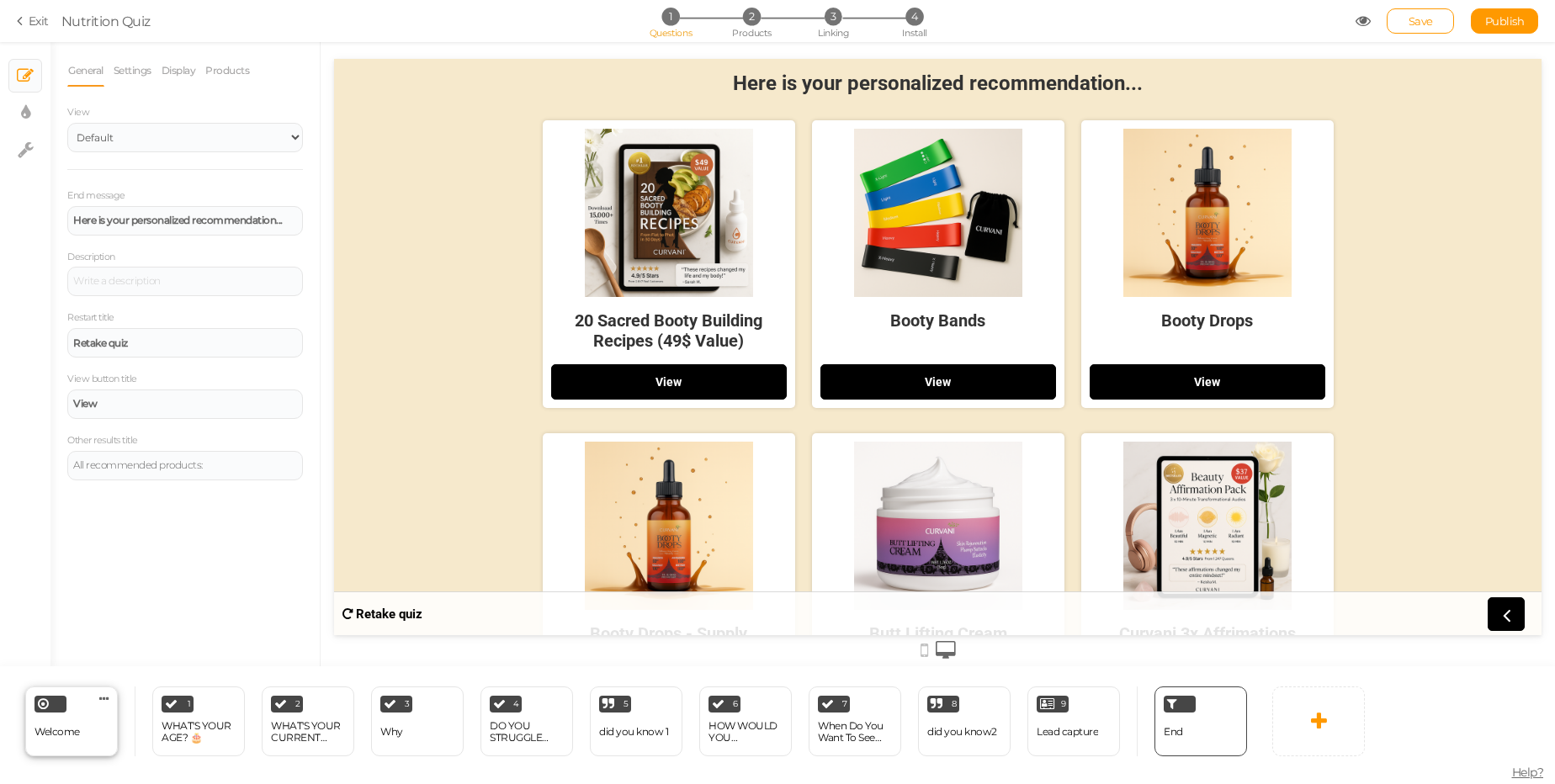
click at [97, 720] on div "Welcome Delete" at bounding box center [72, 722] width 93 height 70
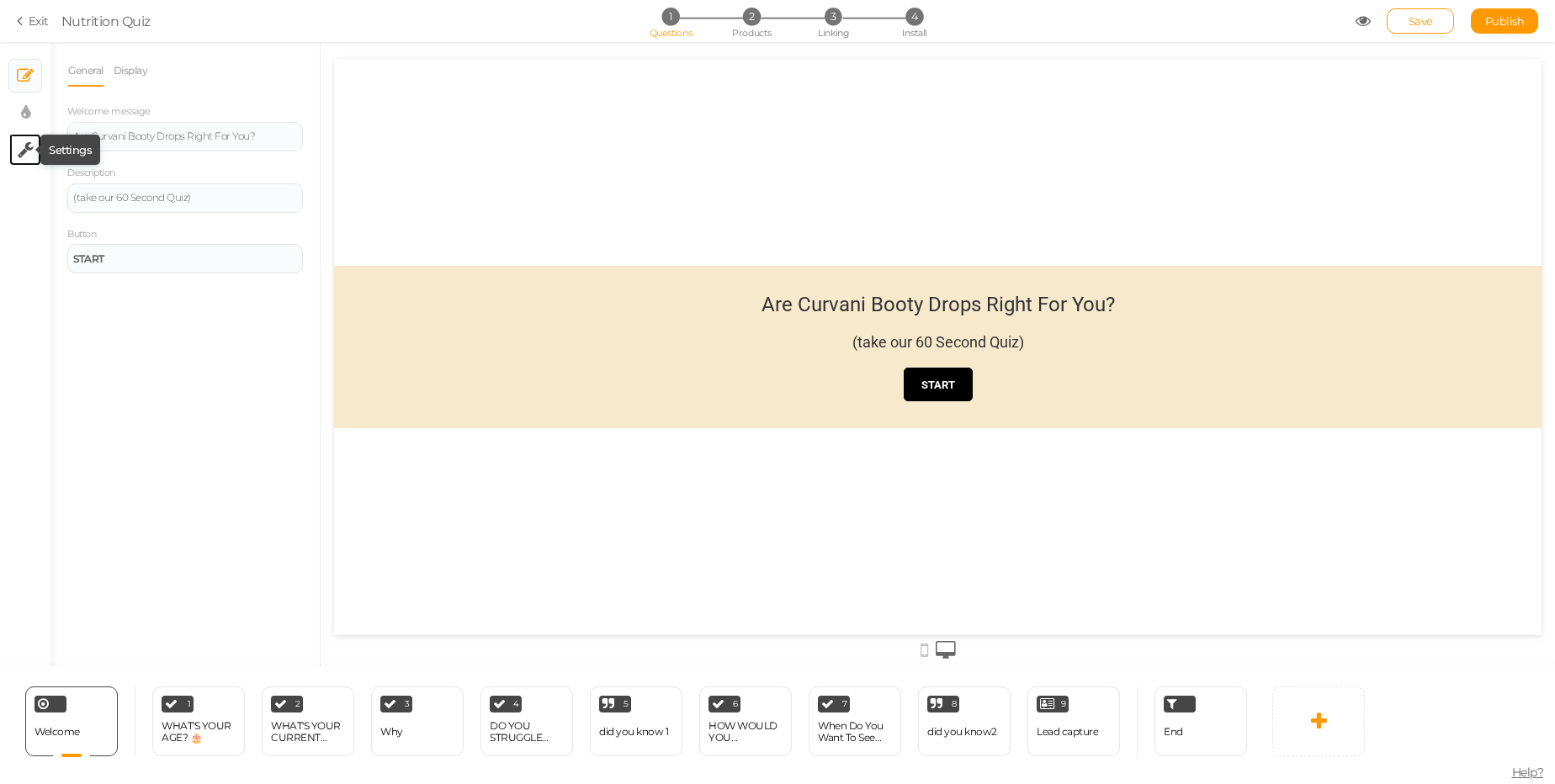
click at [32, 144] on icon at bounding box center [25, 150] width 16 height 17
select select "en"
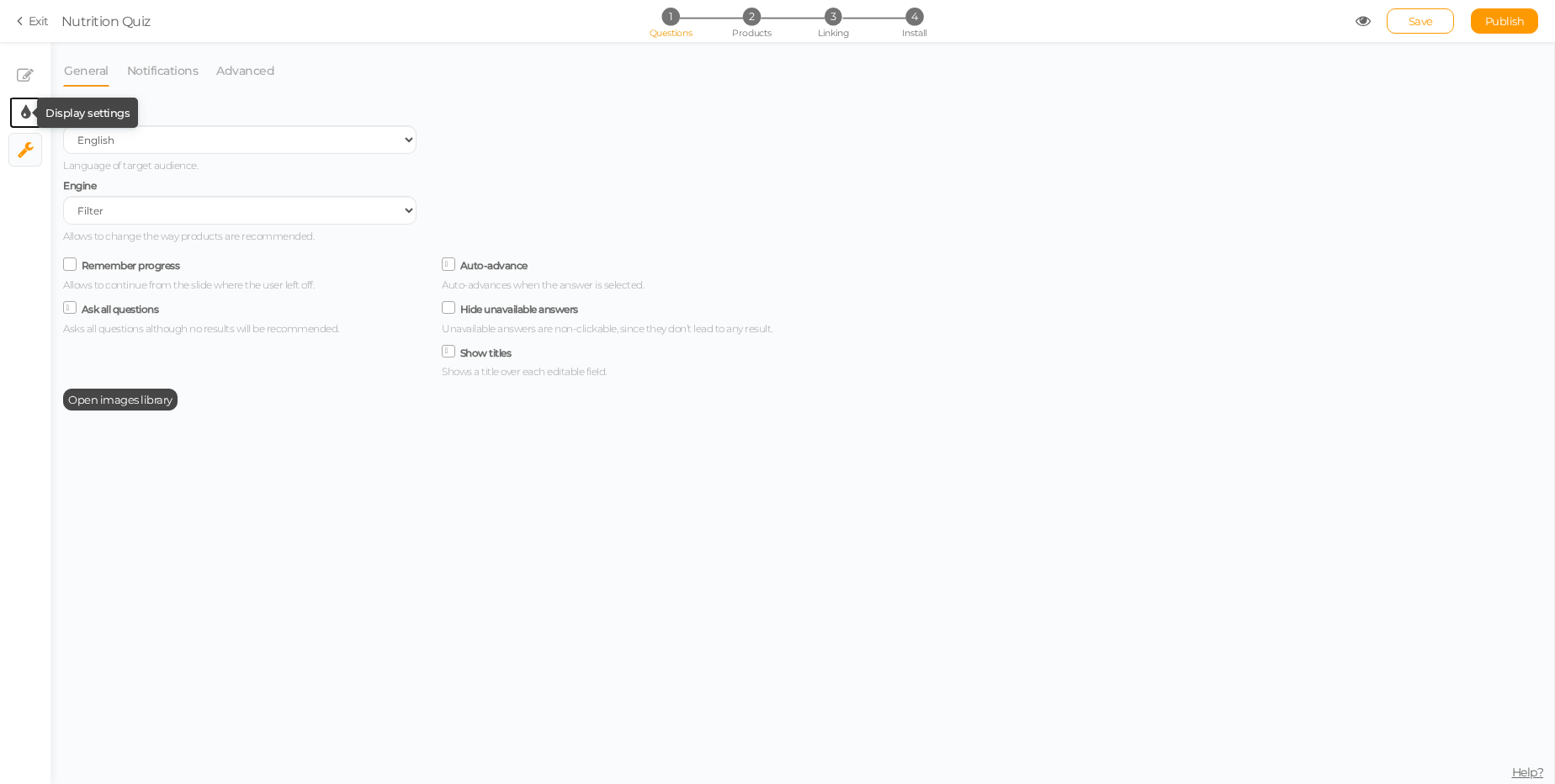
click at [27, 112] on icon at bounding box center [25, 112] width 10 height 17
select select "2"
select select "roboto"
select select "fade"
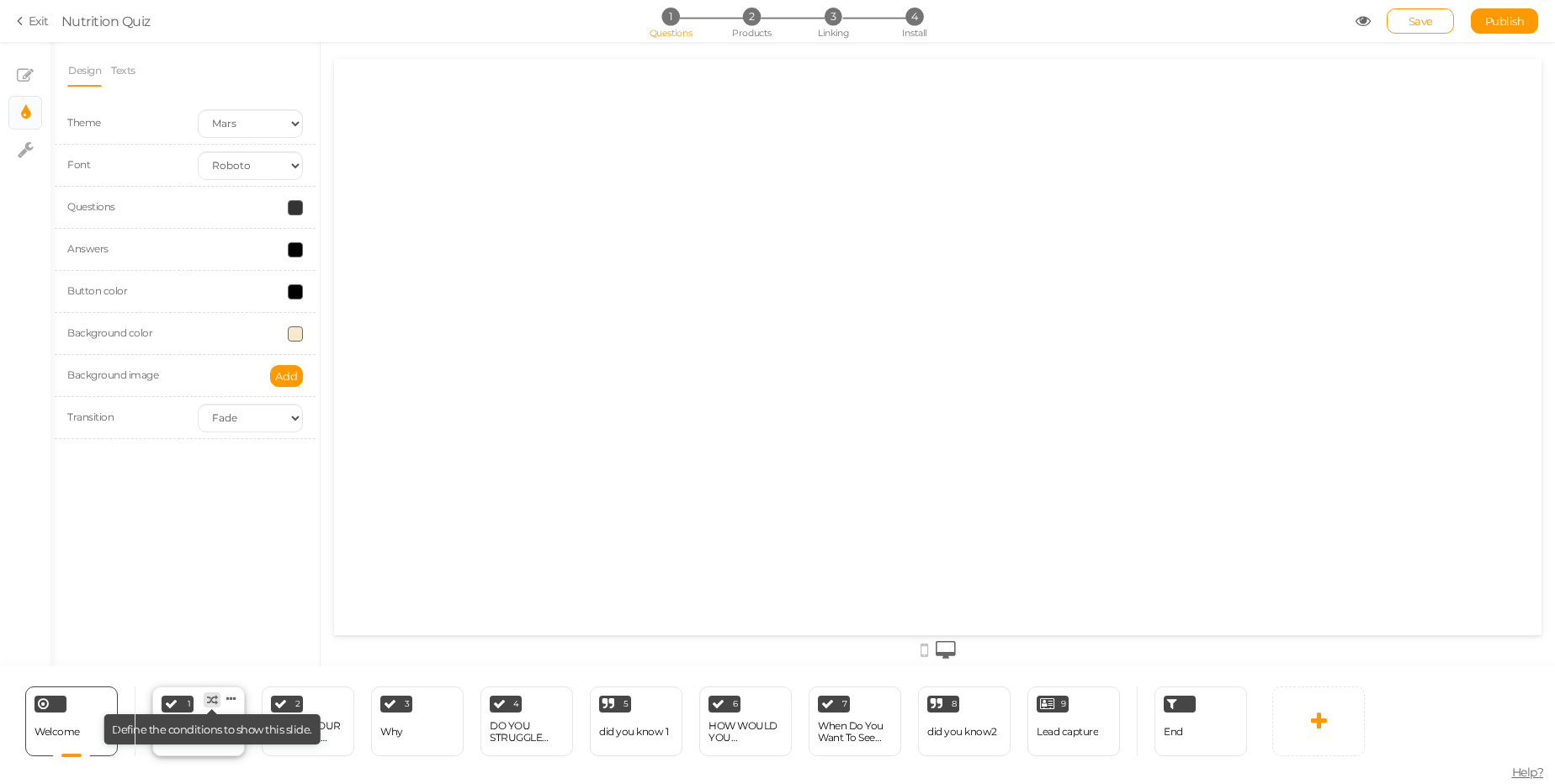
click at [214, 713] on tip-arrow at bounding box center [213, 712] width 11 height 5
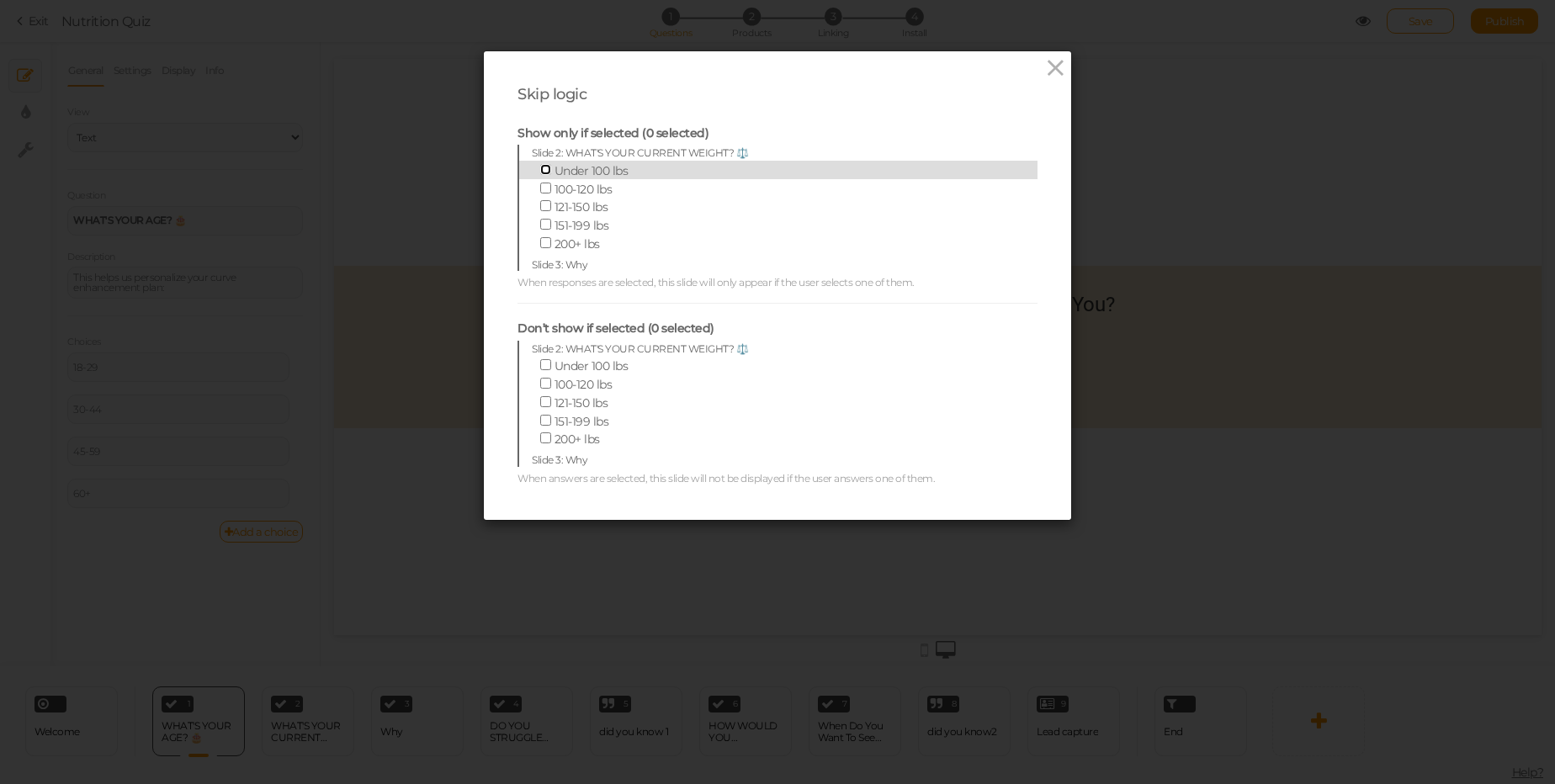
click at [543, 173] on input "Under 100 lbs" at bounding box center [545, 170] width 11 height 11
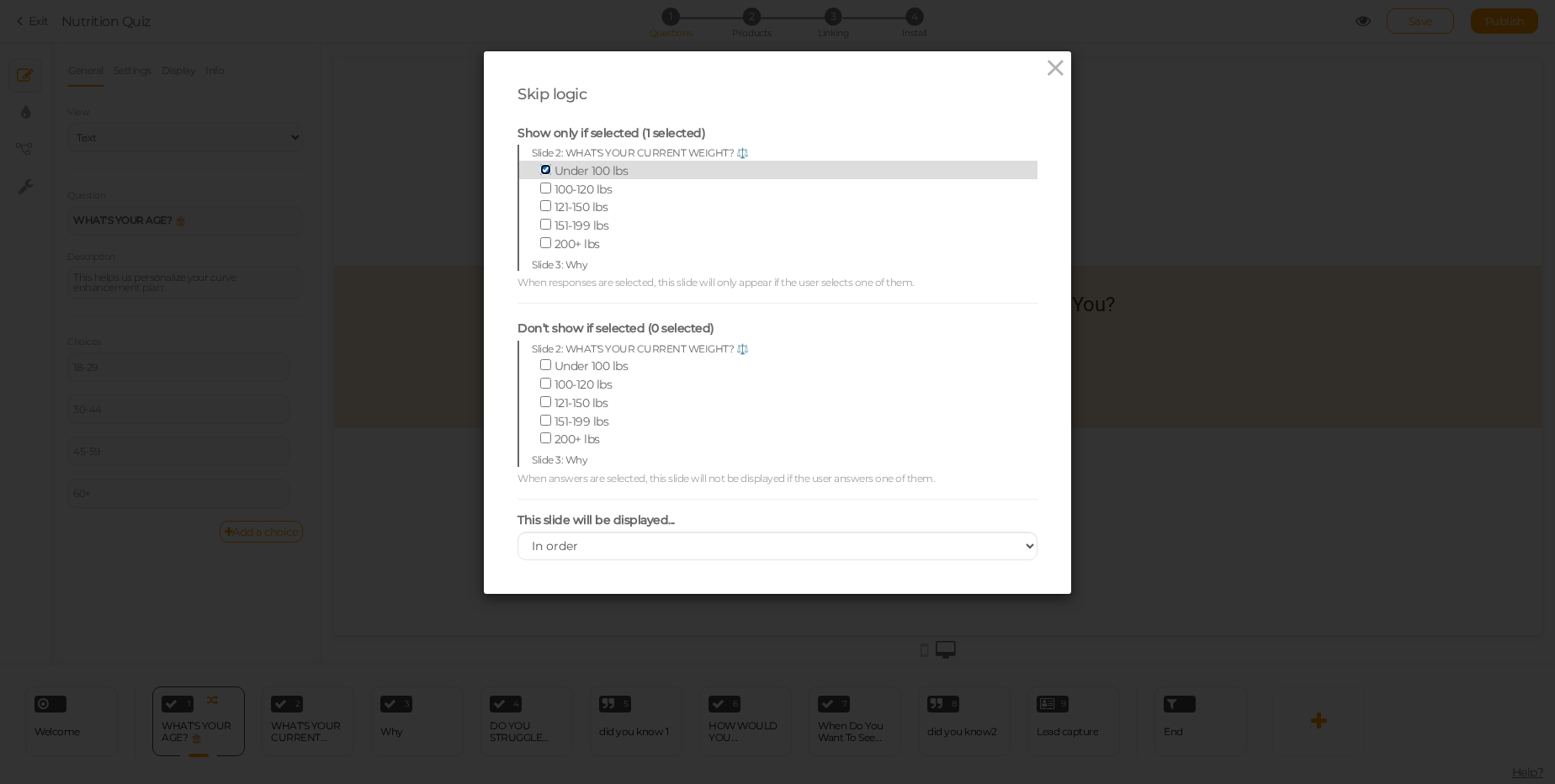
click at [543, 173] on input "Under 100 lbs" at bounding box center [545, 170] width 11 height 11
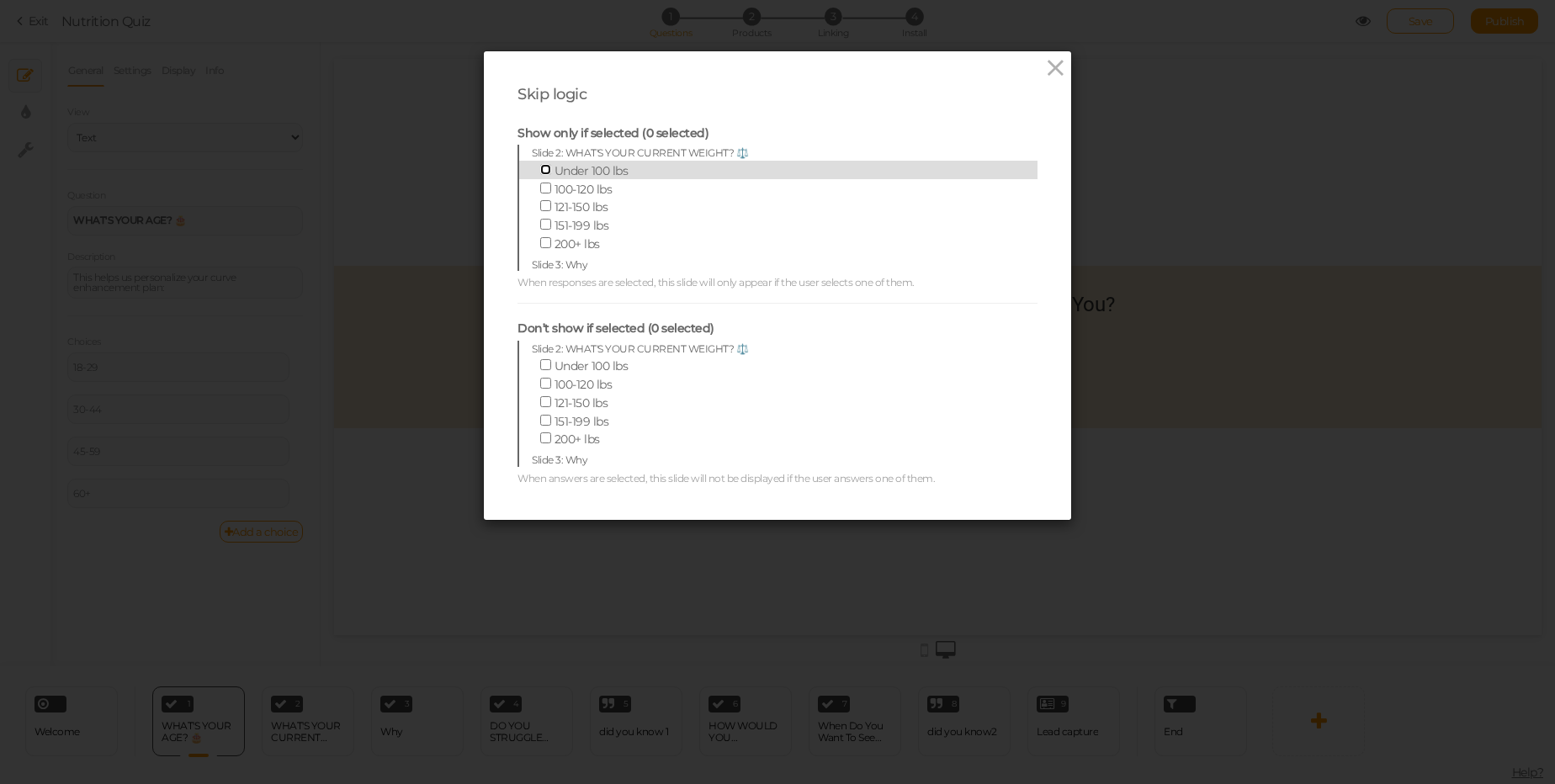
click at [543, 173] on input "Under 100 lbs" at bounding box center [545, 170] width 11 height 11
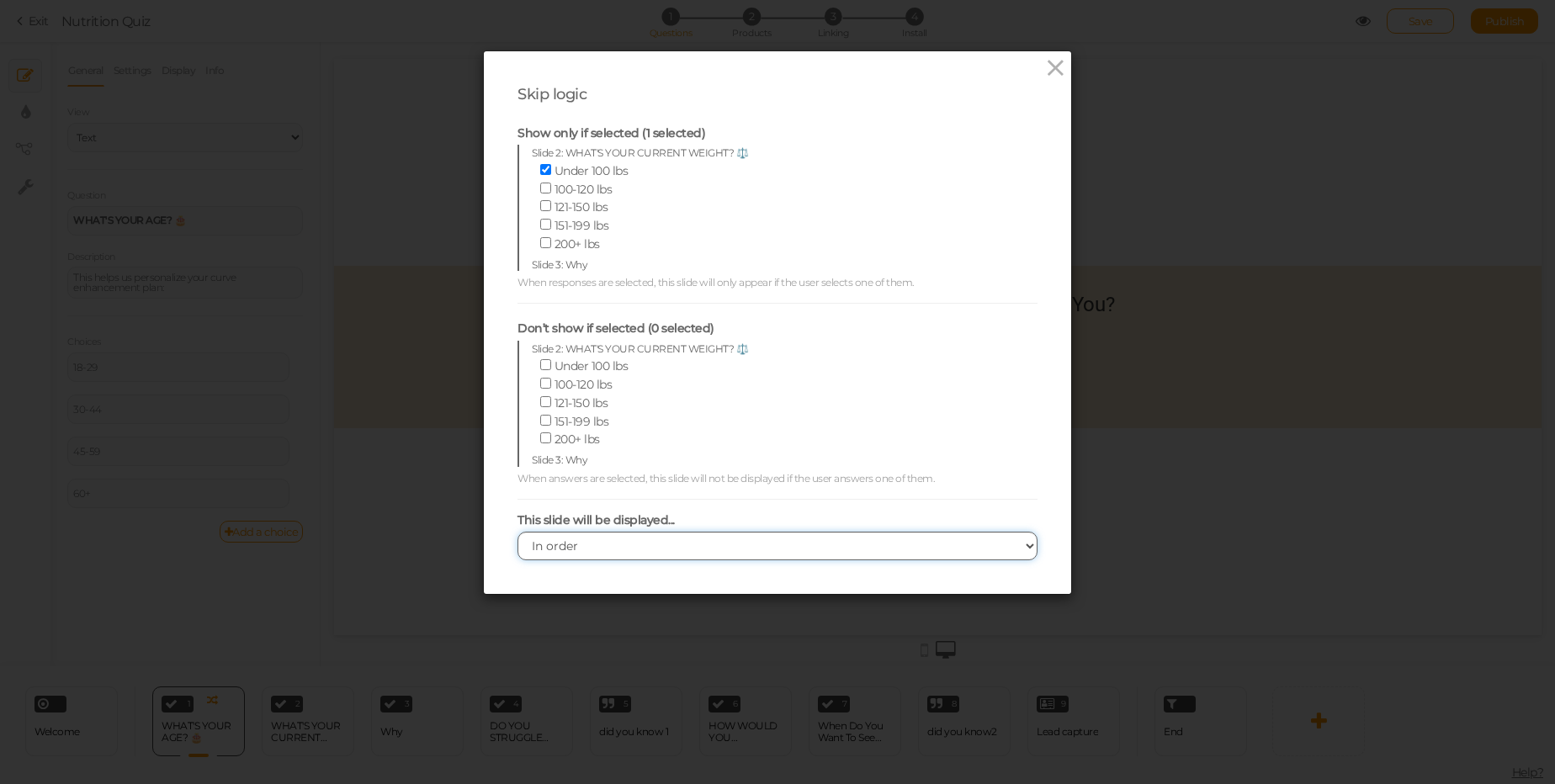
click at [606, 540] on select "In order When dependencies are met" at bounding box center [777, 546] width 520 height 29
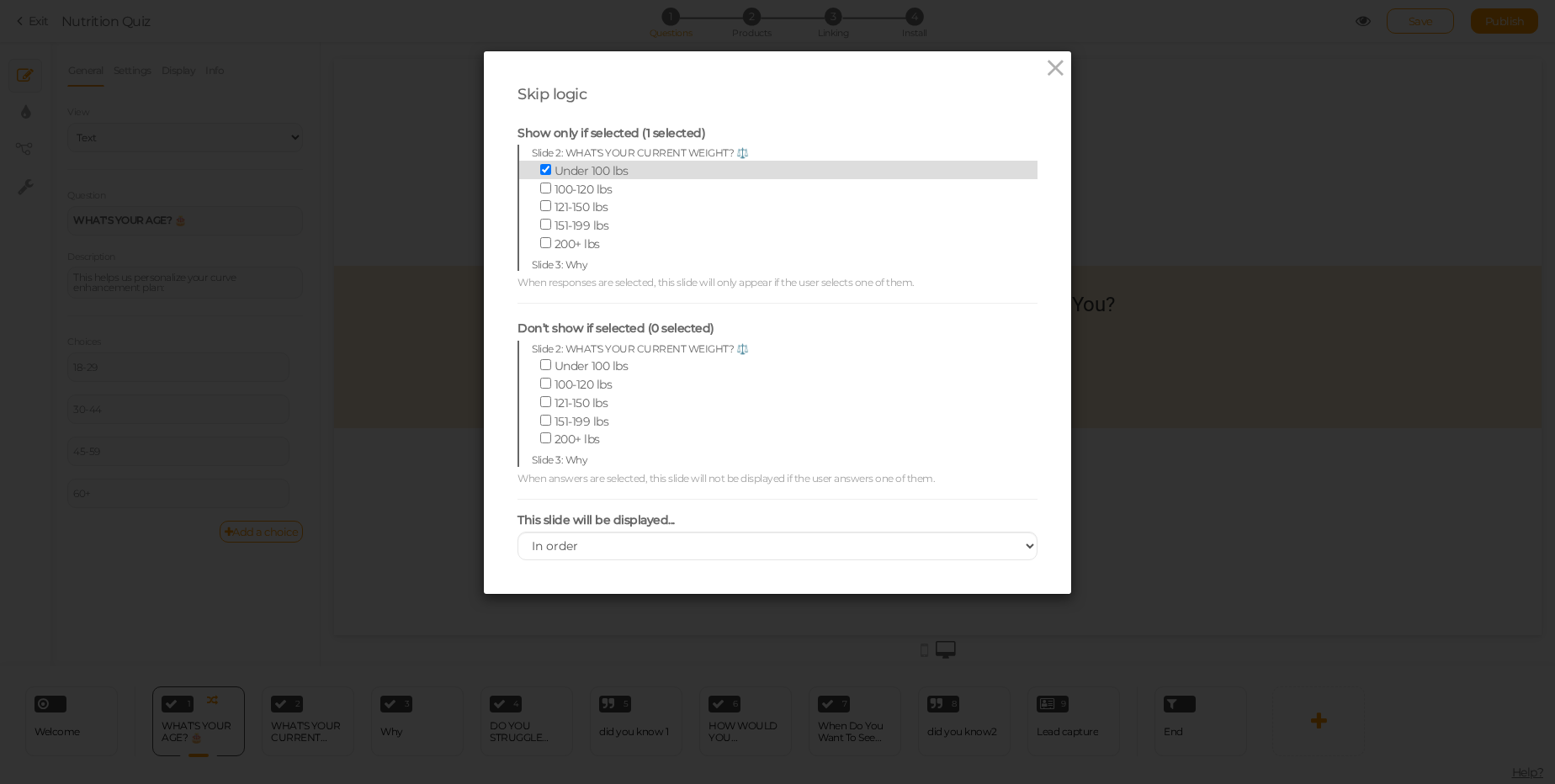
click at [540, 177] on span at bounding box center [547, 171] width 14 height 15
click at [540, 175] on input "Under 100 lbs" at bounding box center [545, 170] width 11 height 11
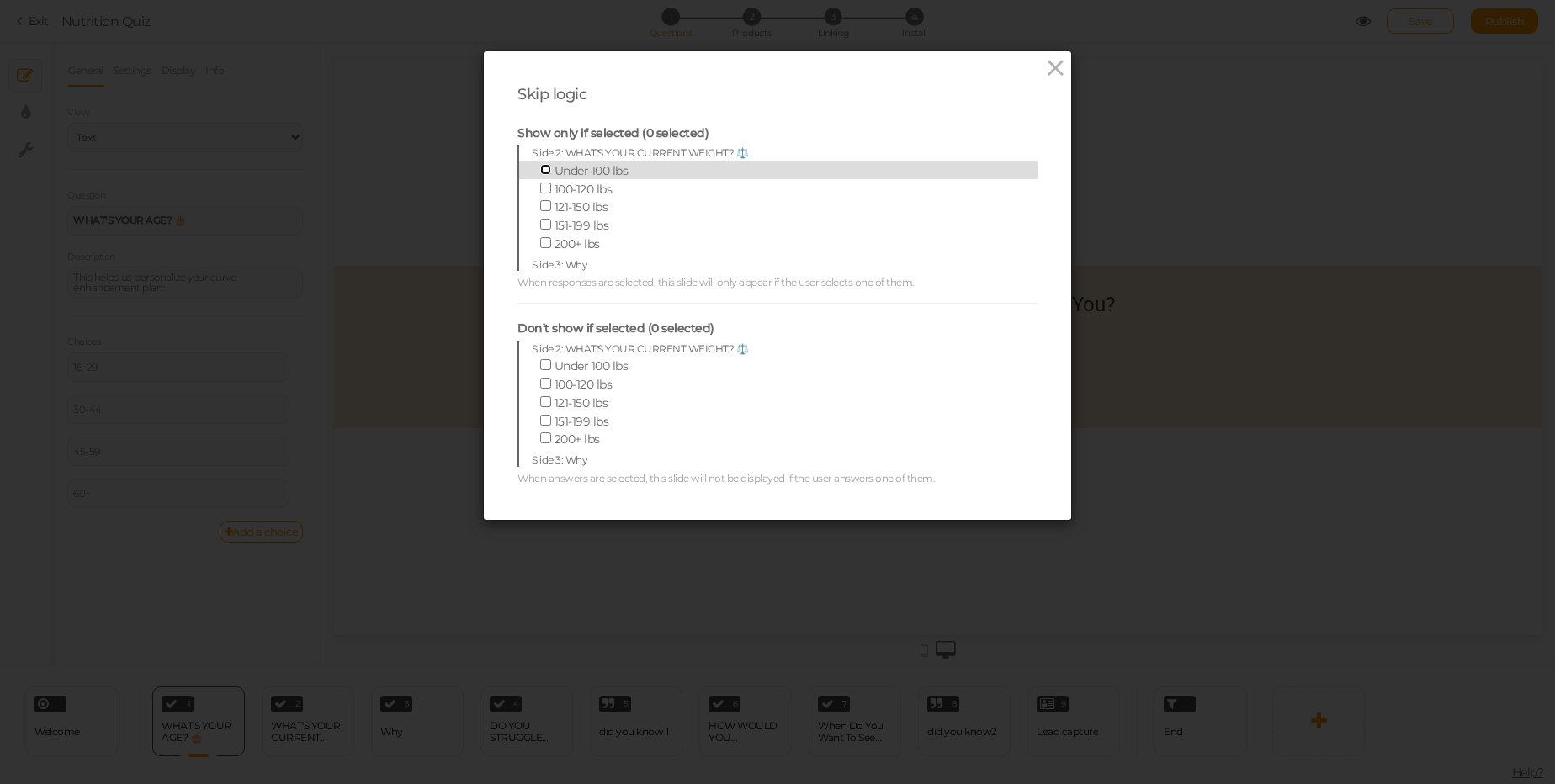
click at [540, 167] on input "Under 100 lbs" at bounding box center [545, 170] width 11 height 11
checkbox input "true"
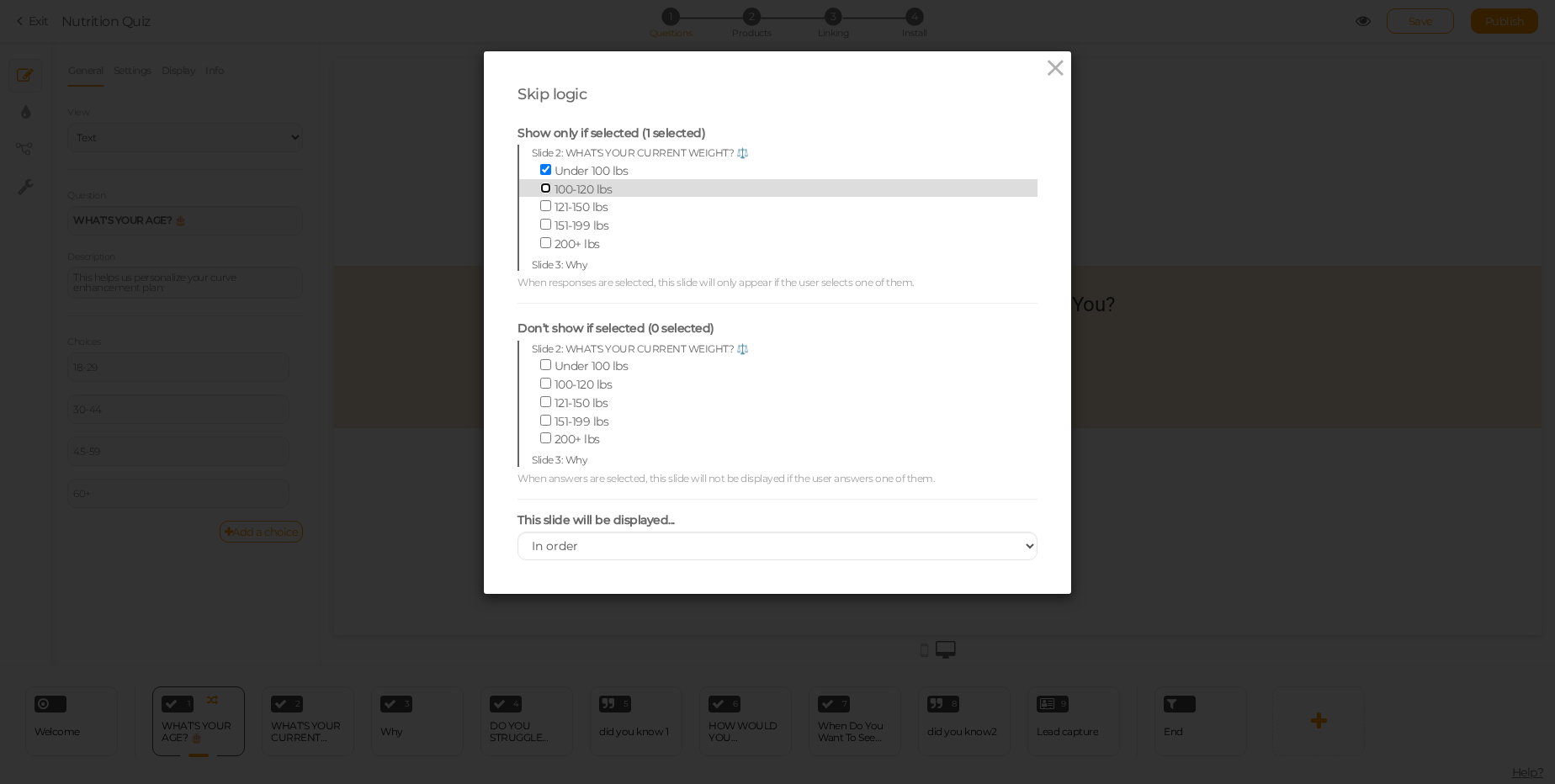
click at [543, 191] on input "100-120 lbs" at bounding box center [545, 188] width 11 height 11
checkbox input "true"
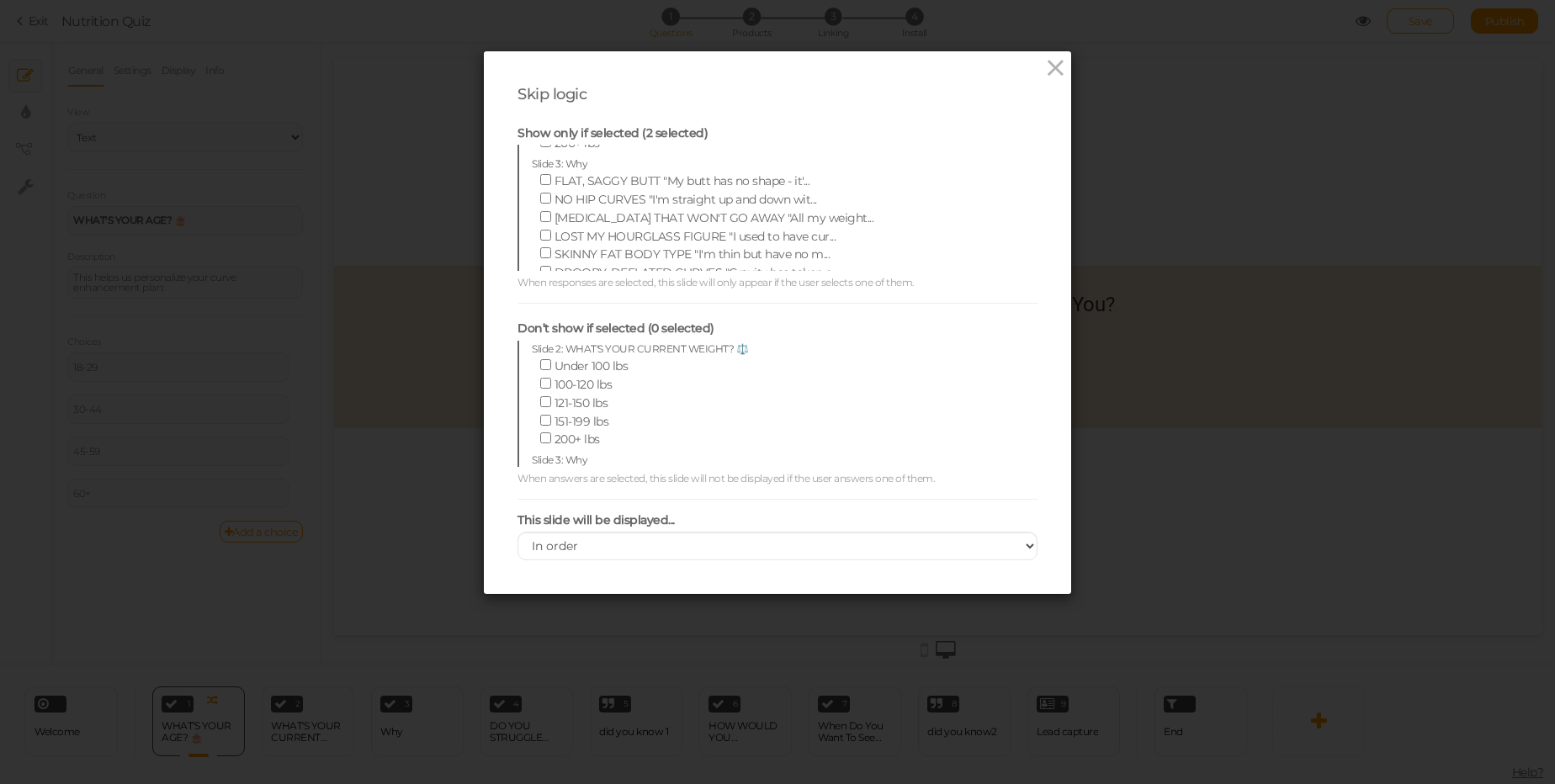
scroll to position [202, 0]
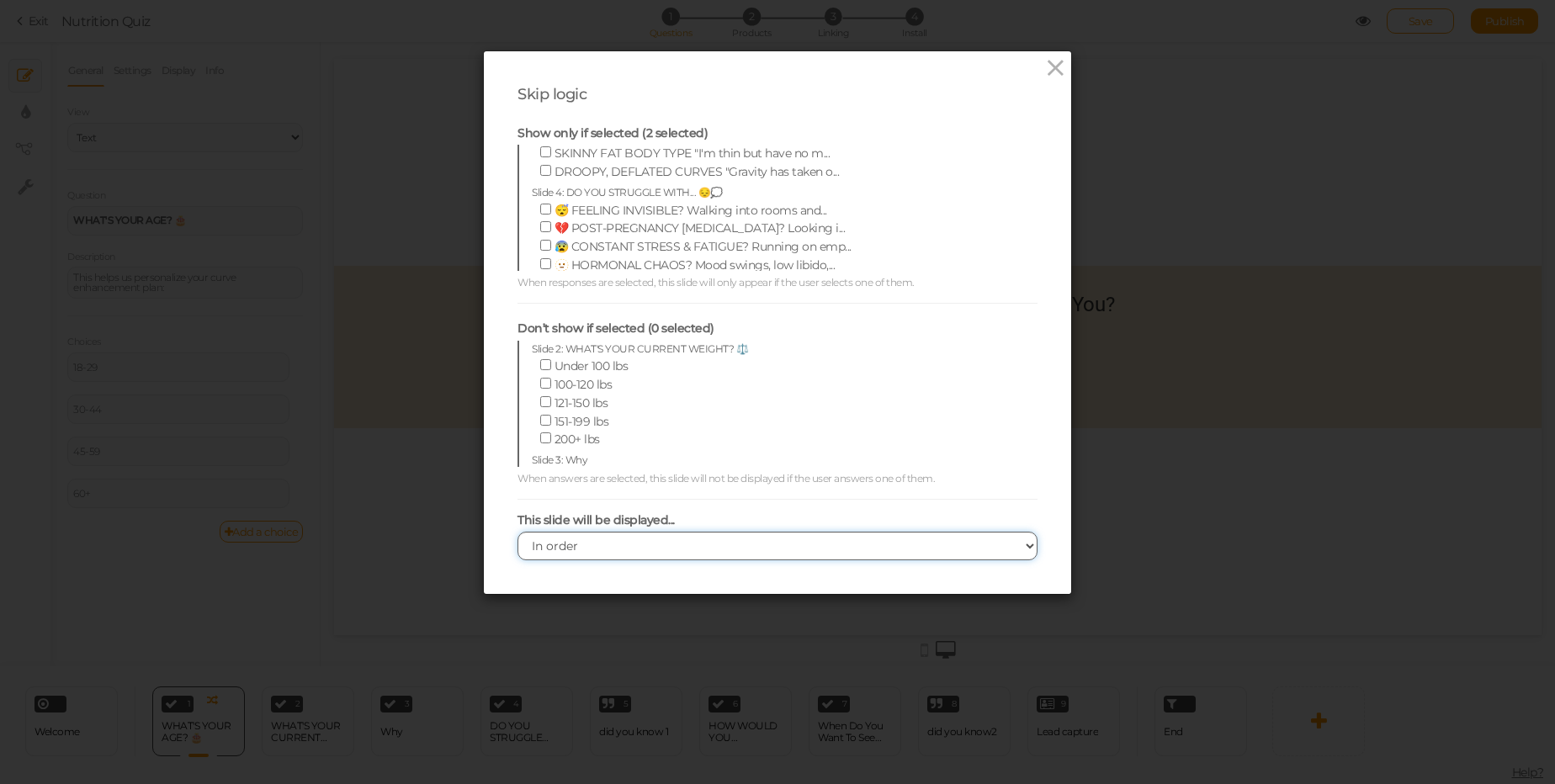
click at [597, 541] on select "In order When dependencies are met" at bounding box center [777, 546] width 520 height 29
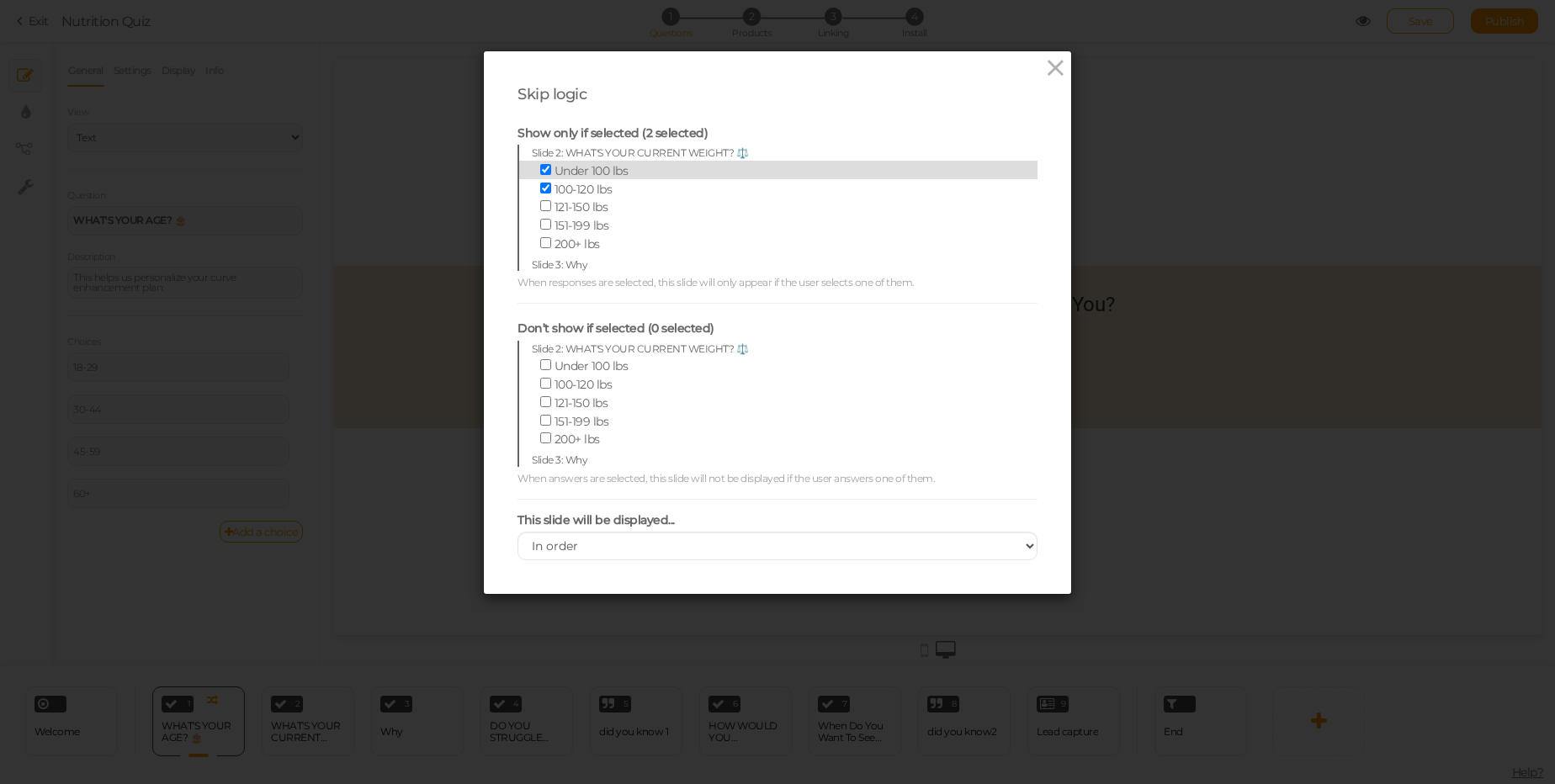
click at [538, 162] on label "Under 100 lbs" at bounding box center [765, 170] width 466 height 18
click at [540, 164] on input "Under 100 lbs" at bounding box center [545, 170] width 11 height 11
checkbox input "false"
click at [540, 190] on input "100-120 lbs" at bounding box center [545, 188] width 11 height 11
checkbox input "false"
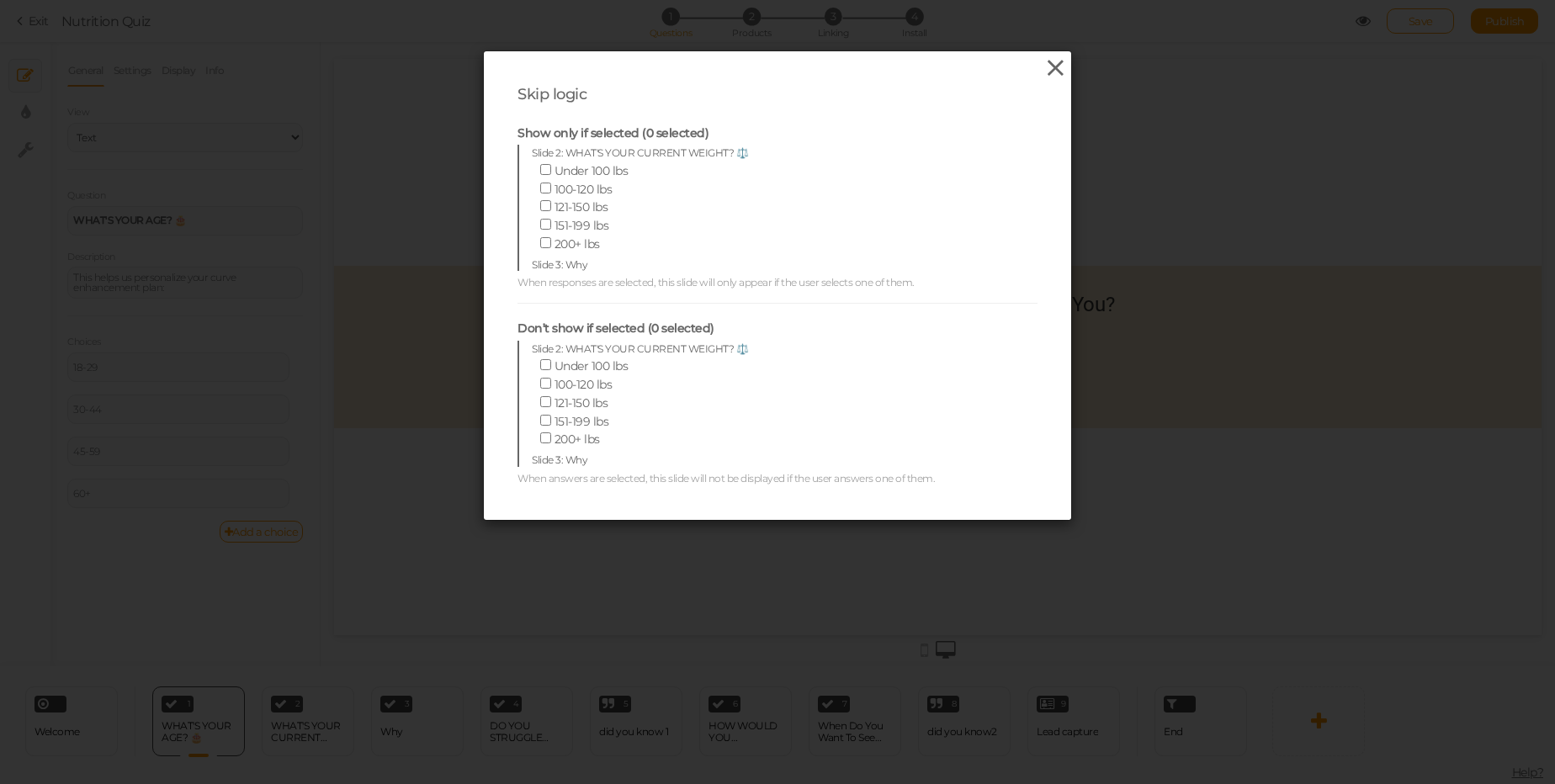
click at [1049, 72] on icon at bounding box center [1055, 67] width 25 height 25
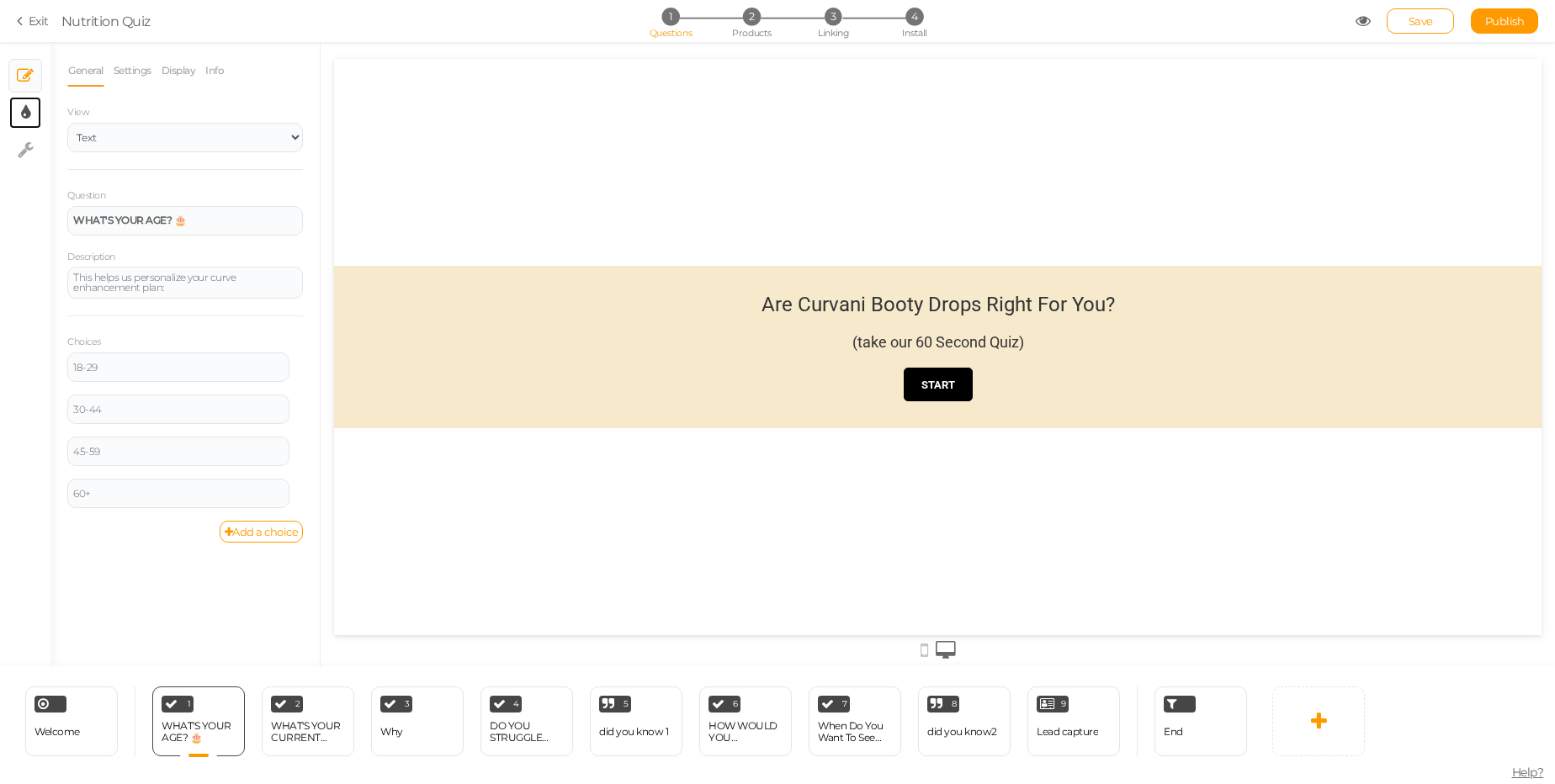
click at [14, 122] on link "× Display settings" at bounding box center [25, 113] width 32 height 32
select select "2"
select select "roboto"
select select "fade"
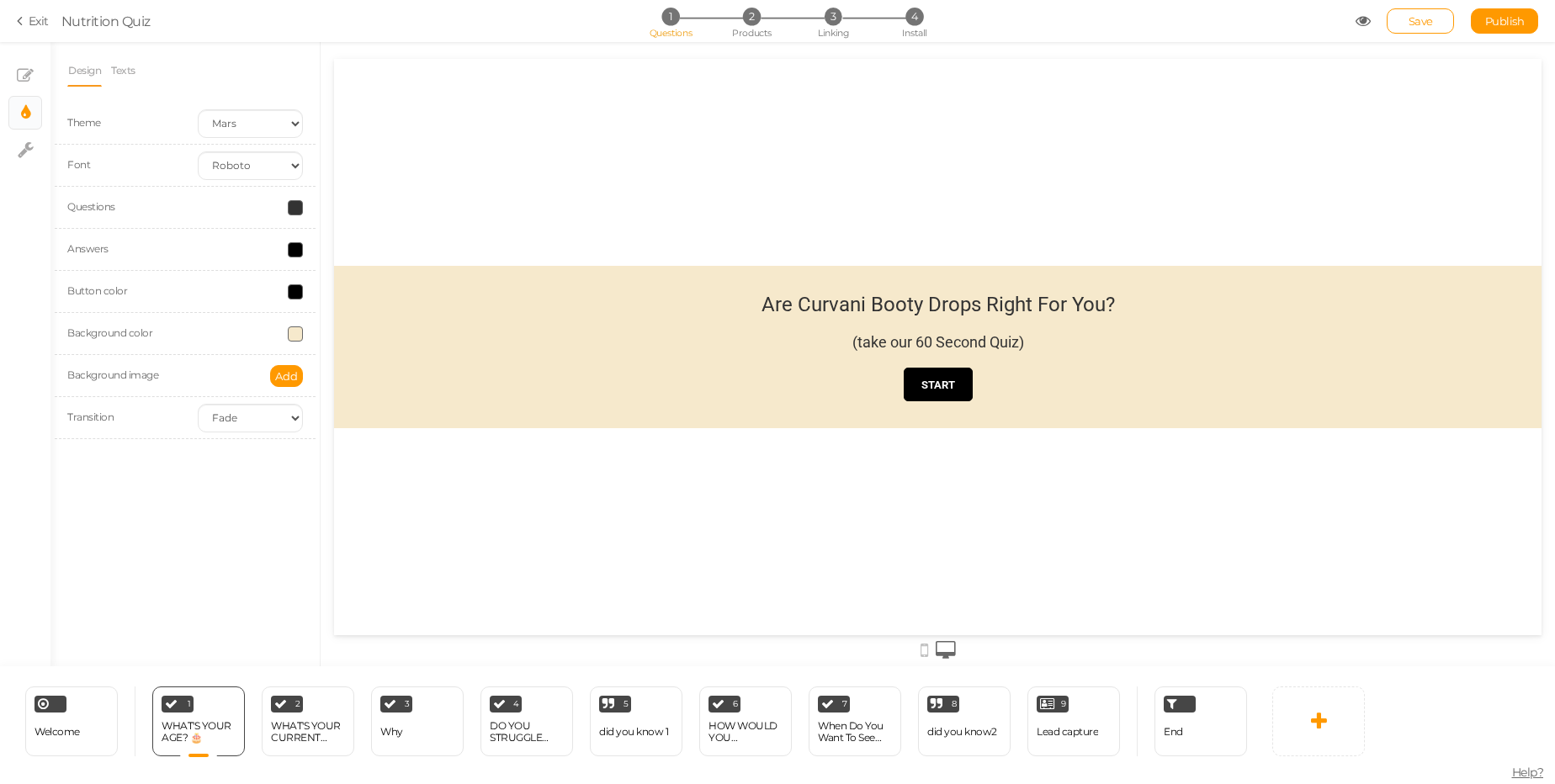
click at [139, 69] on li "Texts" at bounding box center [127, 71] width 34 height 32
click at [132, 73] on link "Texts" at bounding box center [123, 71] width 26 height 32
click at [82, 75] on link "Design" at bounding box center [84, 71] width 34 height 32
click at [34, 145] on link "× Settings" at bounding box center [25, 150] width 32 height 32
select select "en"
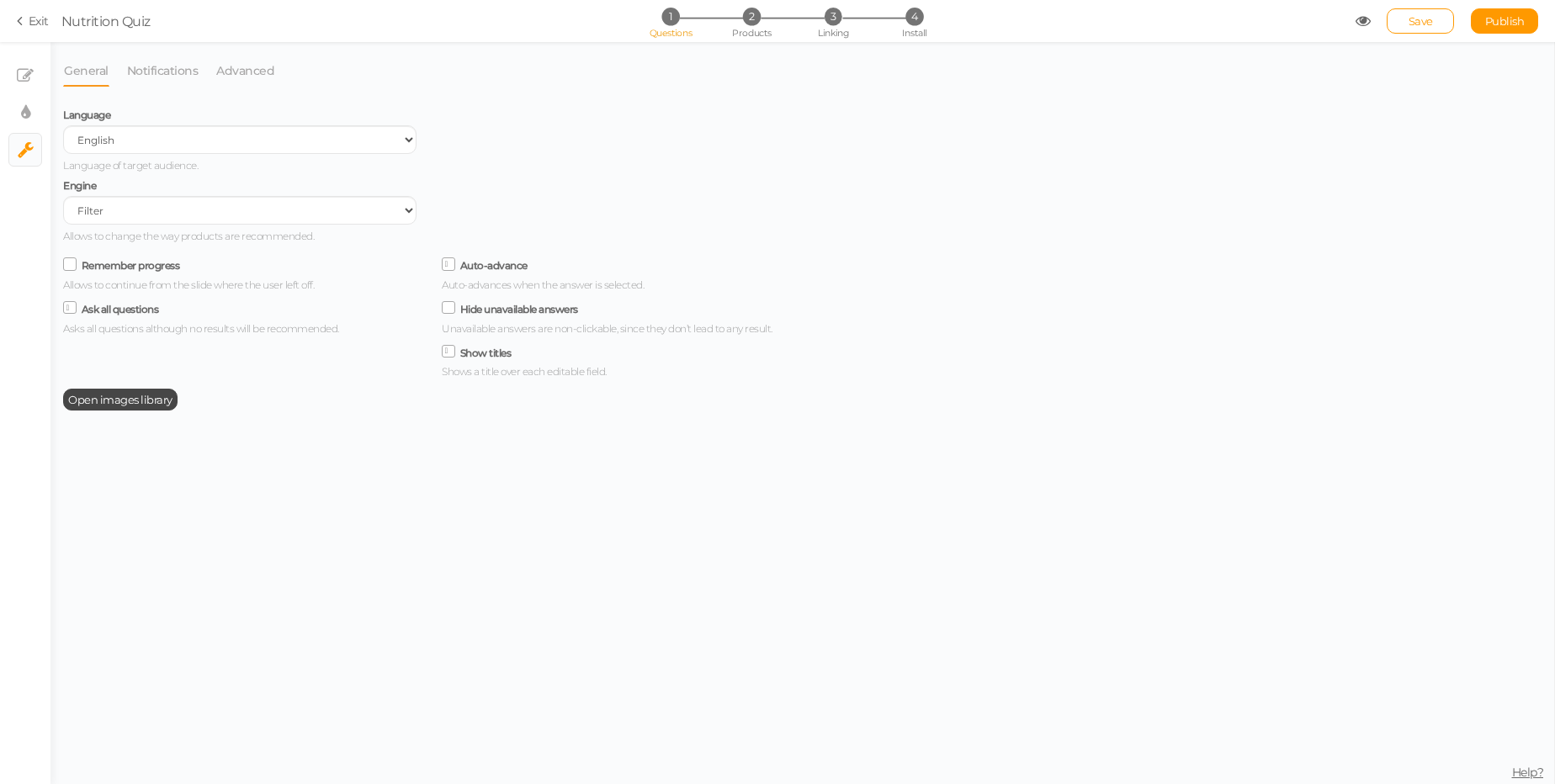
click at [27, 20] on icon at bounding box center [22, 20] width 11 height 15
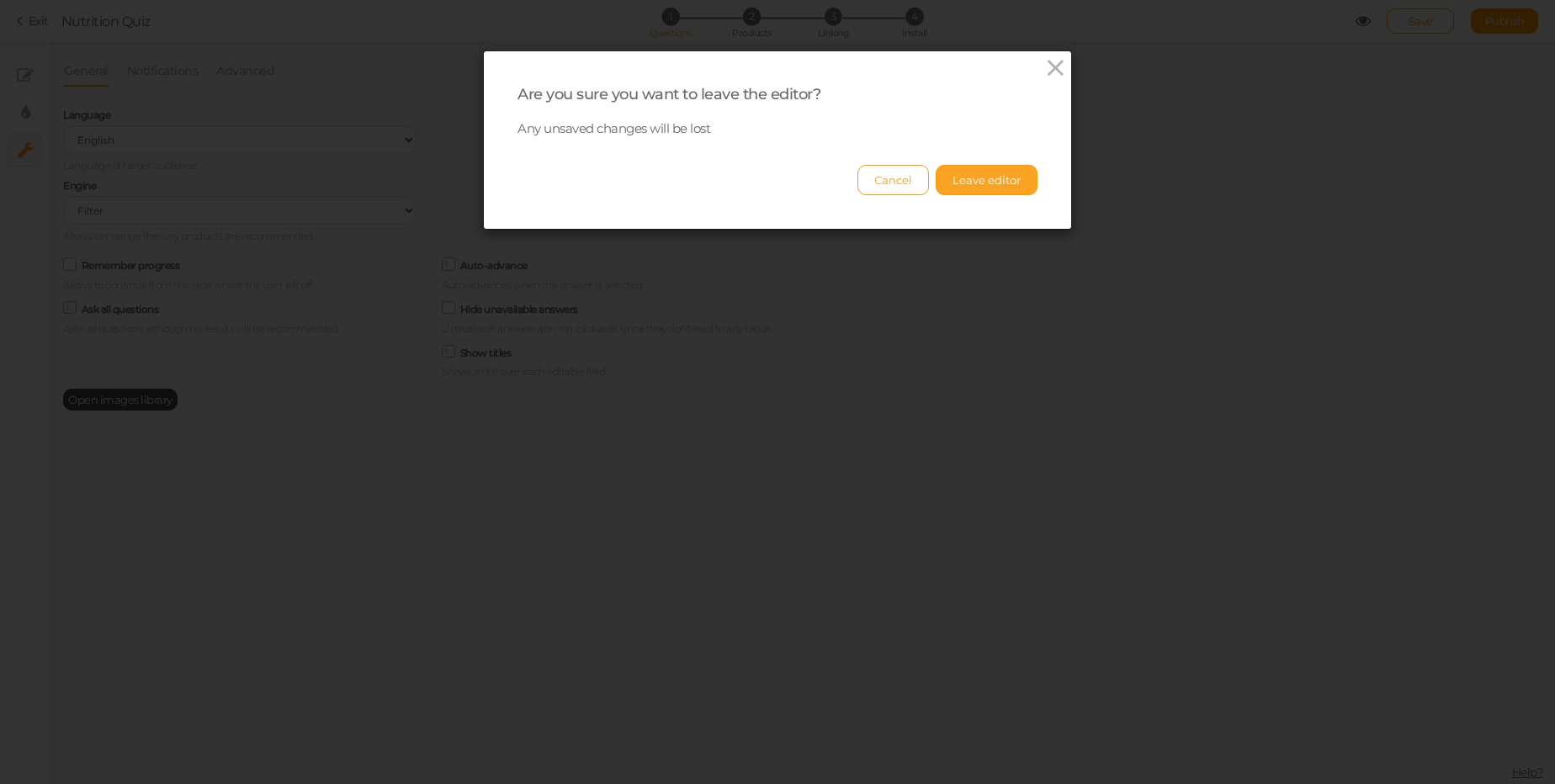
click at [1000, 176] on button "Leave editor" at bounding box center [986, 179] width 102 height 31
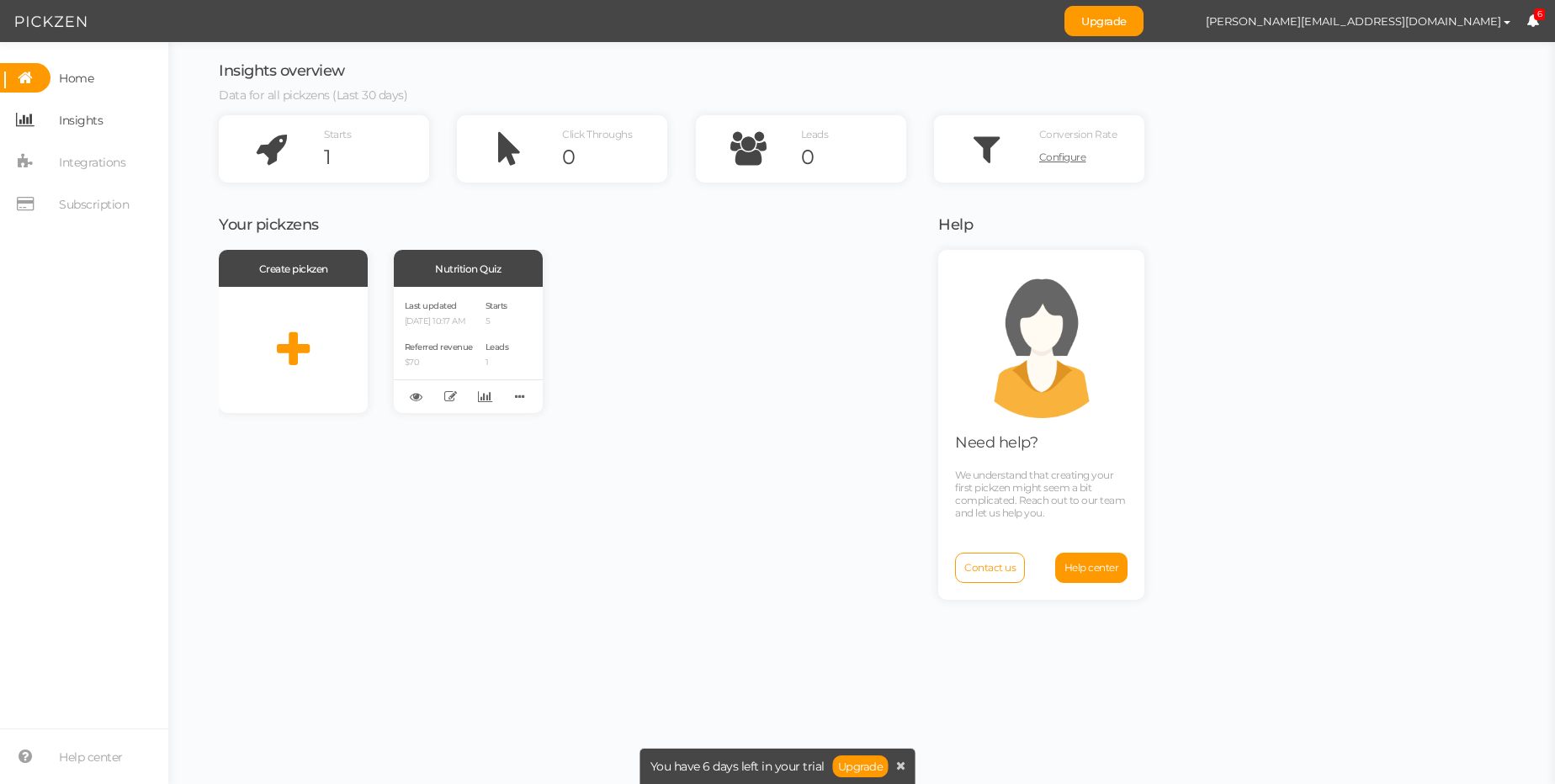
click at [98, 124] on span "Insights" at bounding box center [81, 120] width 44 height 27
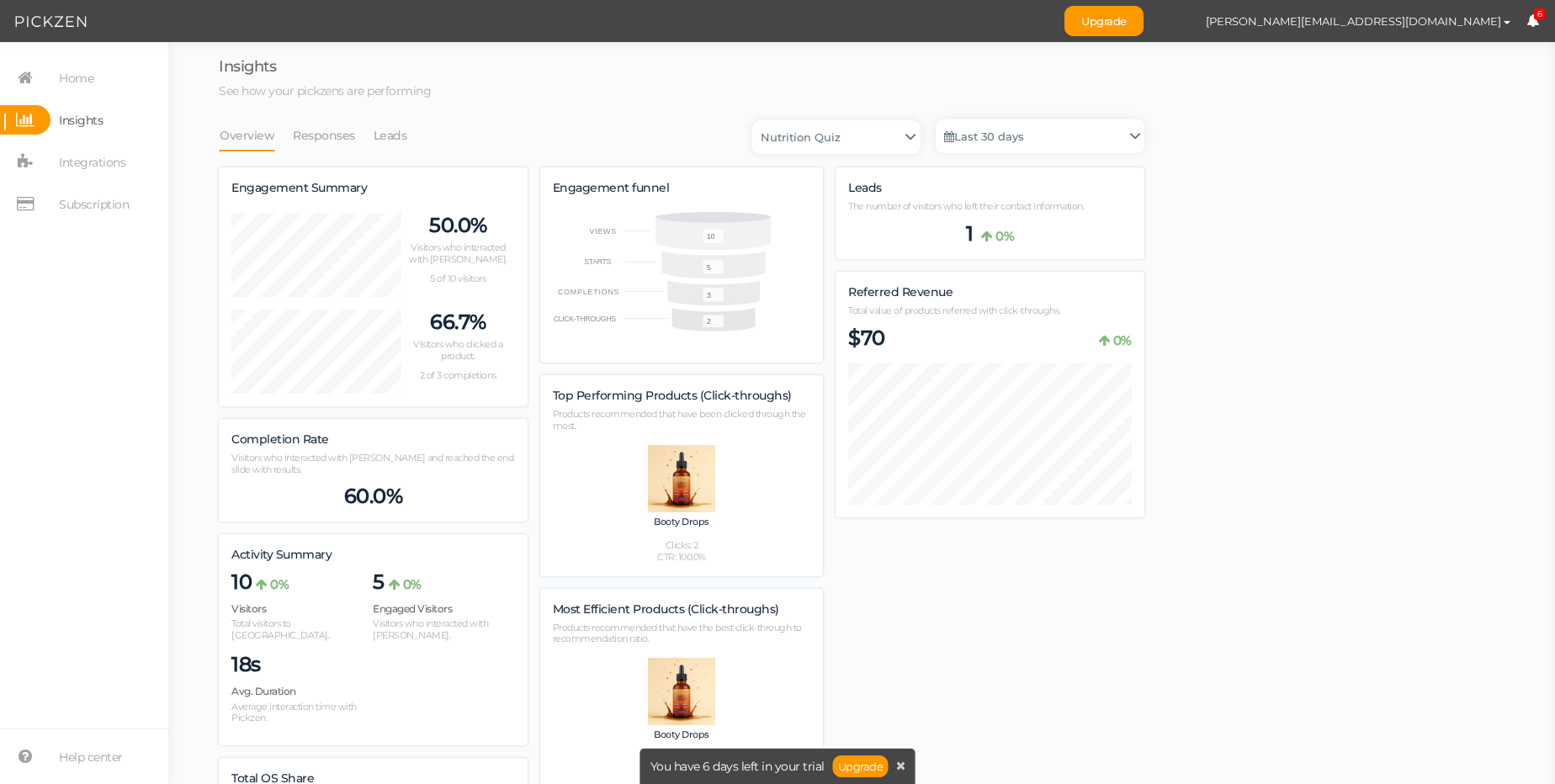
scroll to position [976, 926]
click at [341, 136] on link "Responses" at bounding box center [324, 136] width 64 height 32
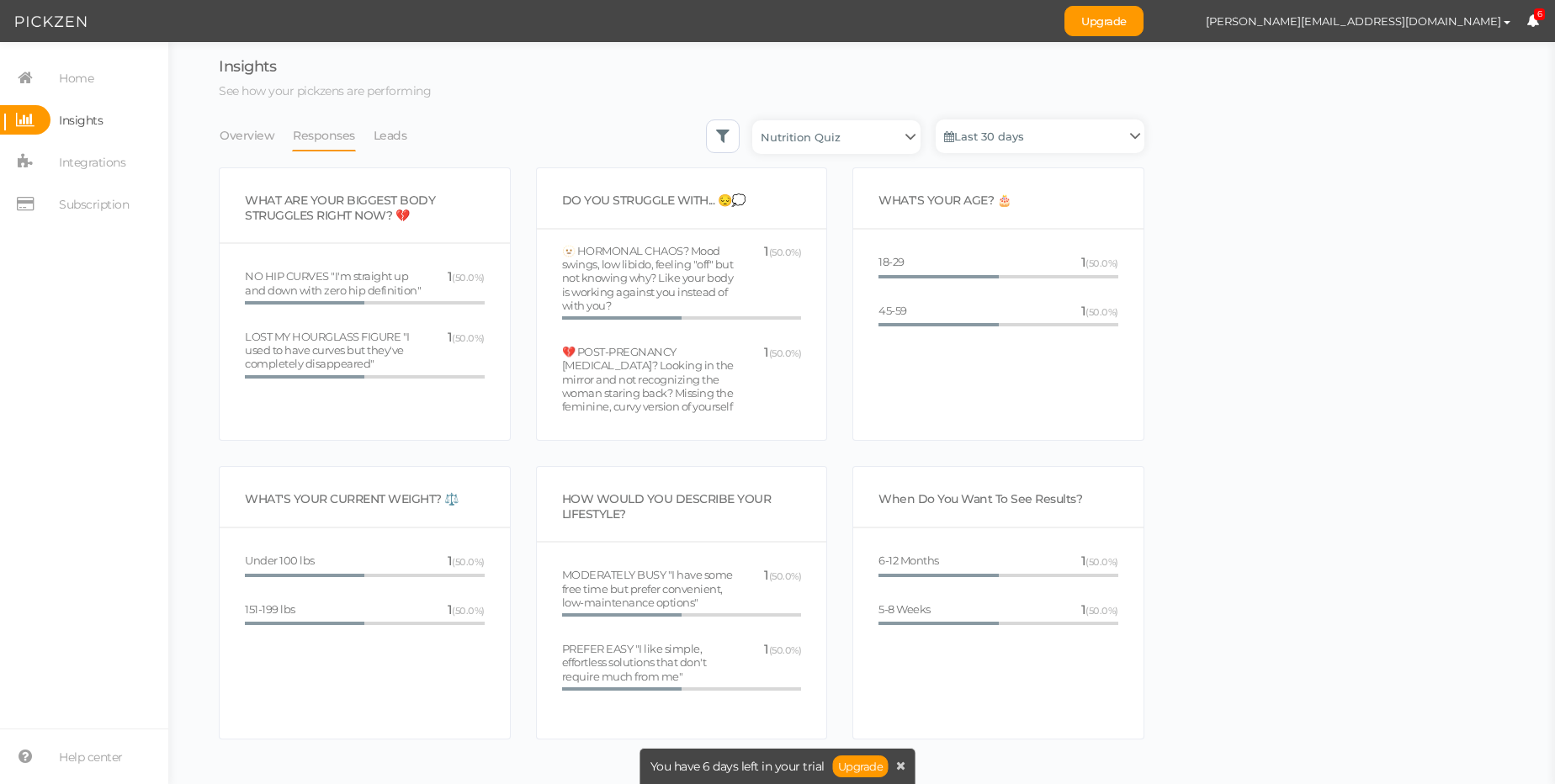
scroll to position [0, 0]
click at [380, 141] on link "Leads" at bounding box center [390, 136] width 35 height 32
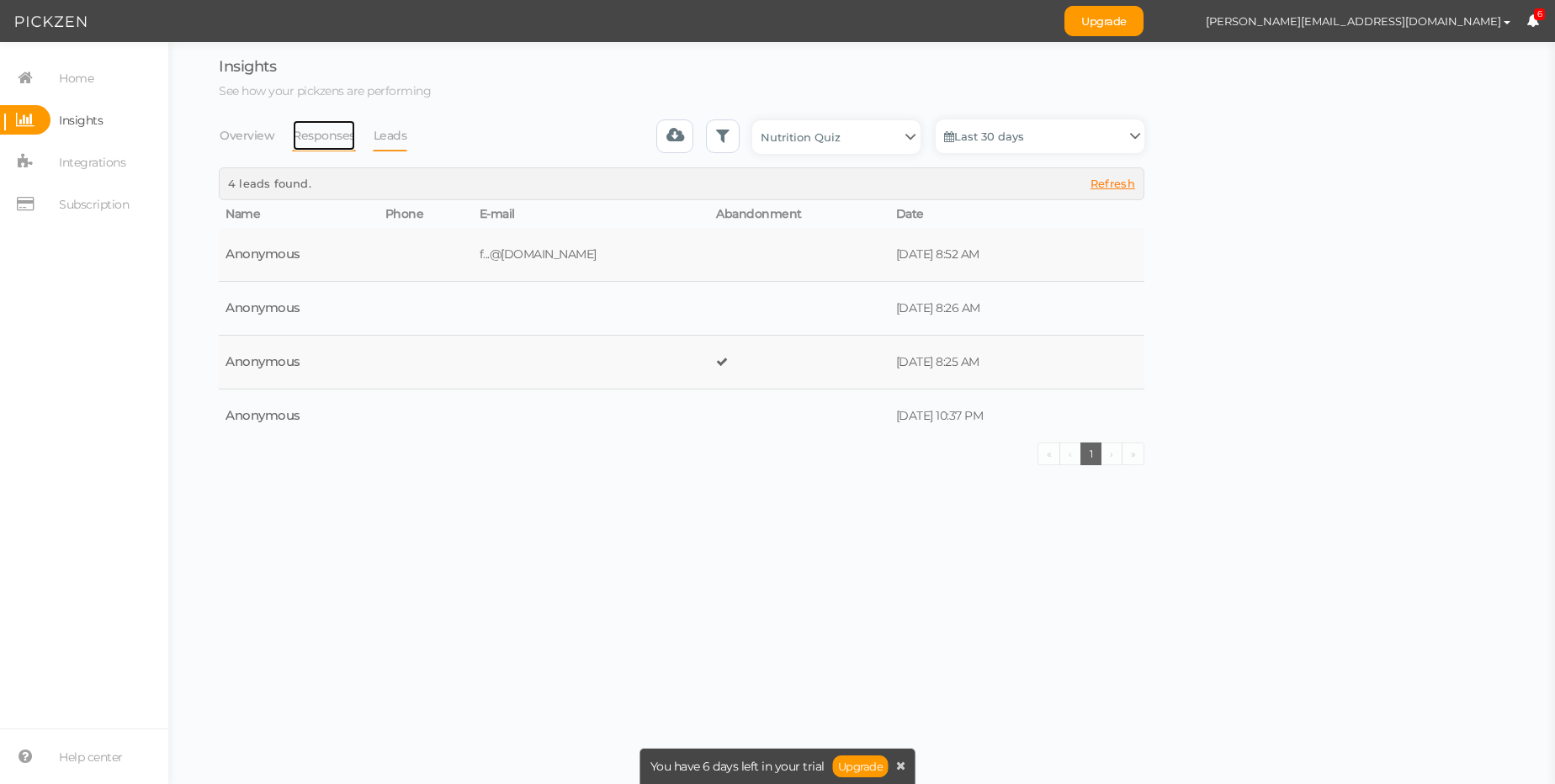
click at [327, 136] on link "Responses" at bounding box center [324, 136] width 64 height 32
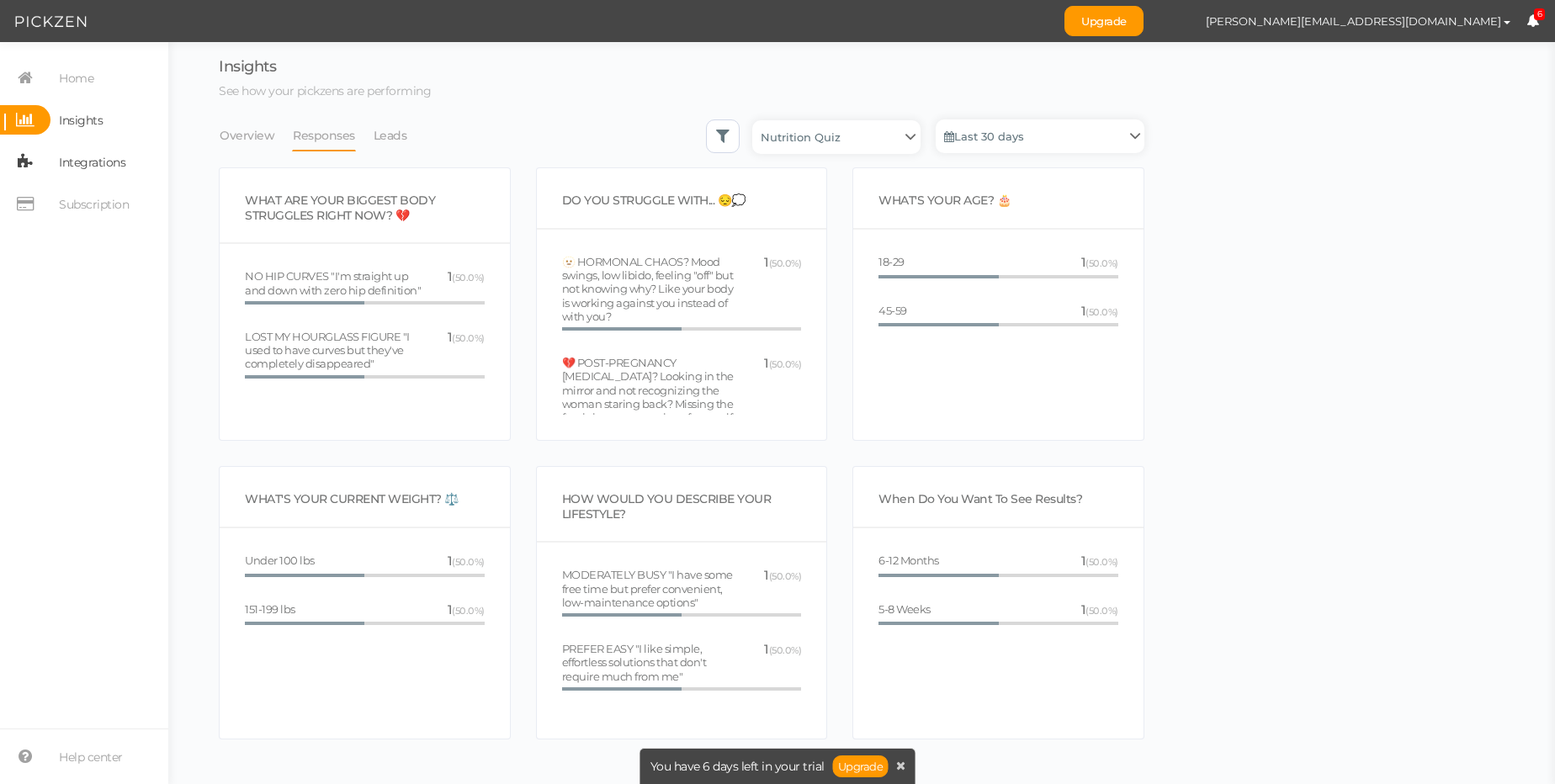
click at [127, 164] on link "Integrations" at bounding box center [84, 162] width 168 height 30
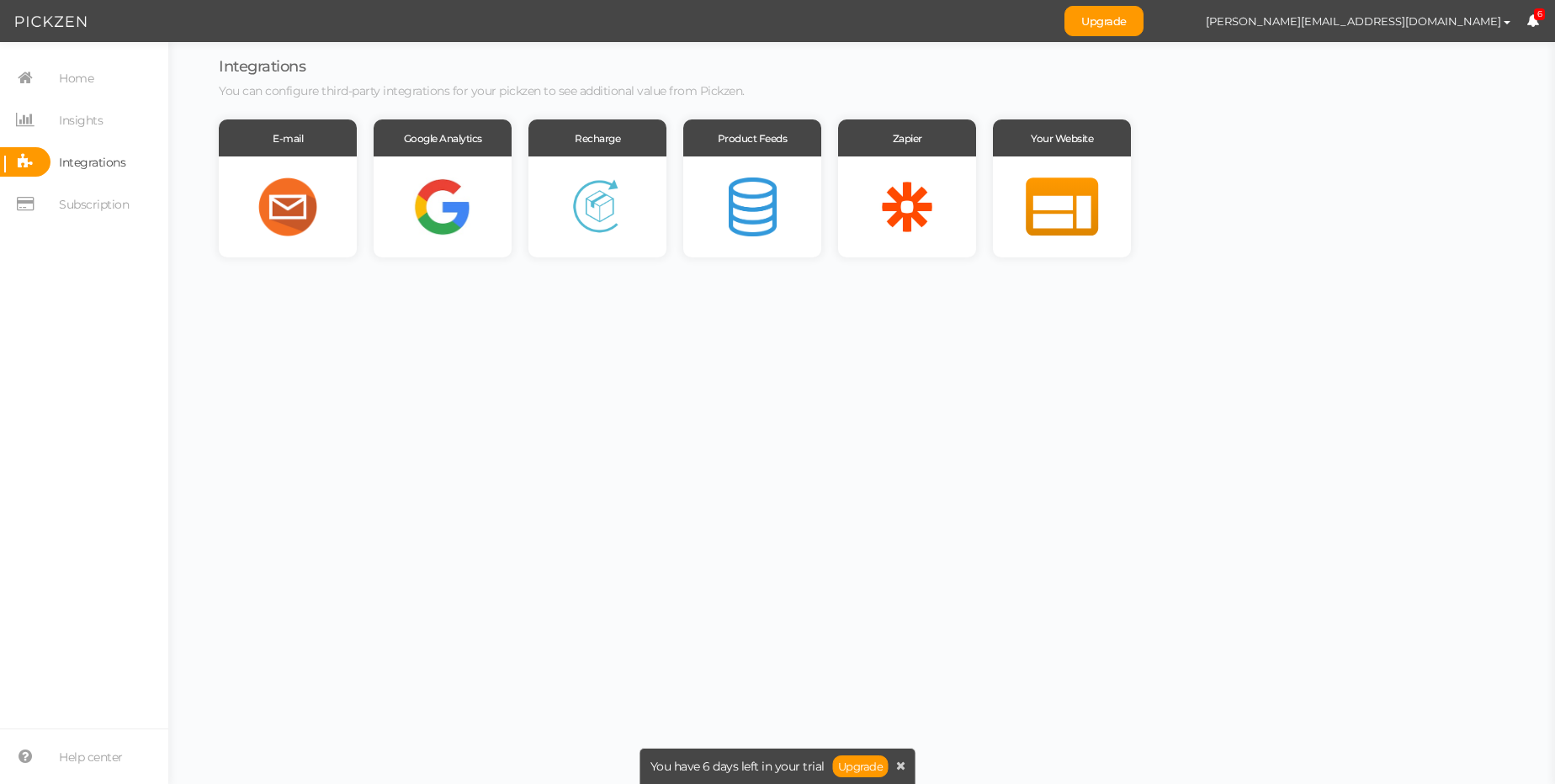
click at [109, 219] on nav "Home Insights Integrations Subscription" at bounding box center [84, 147] width 168 height 168
click at [109, 206] on span "Subscription" at bounding box center [94, 204] width 70 height 27
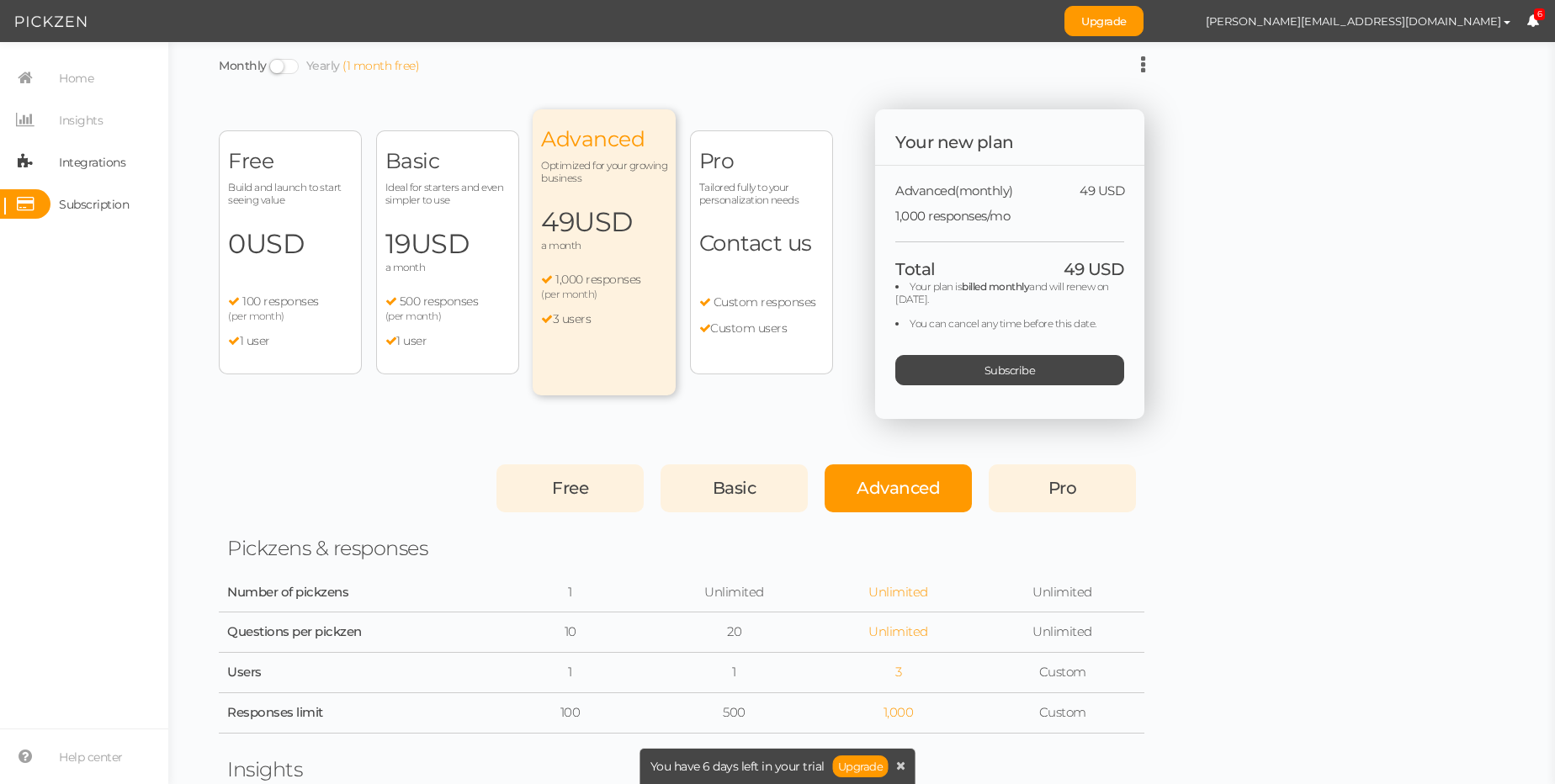
click at [46, 157] on icon at bounding box center [25, 162] width 51 height 30
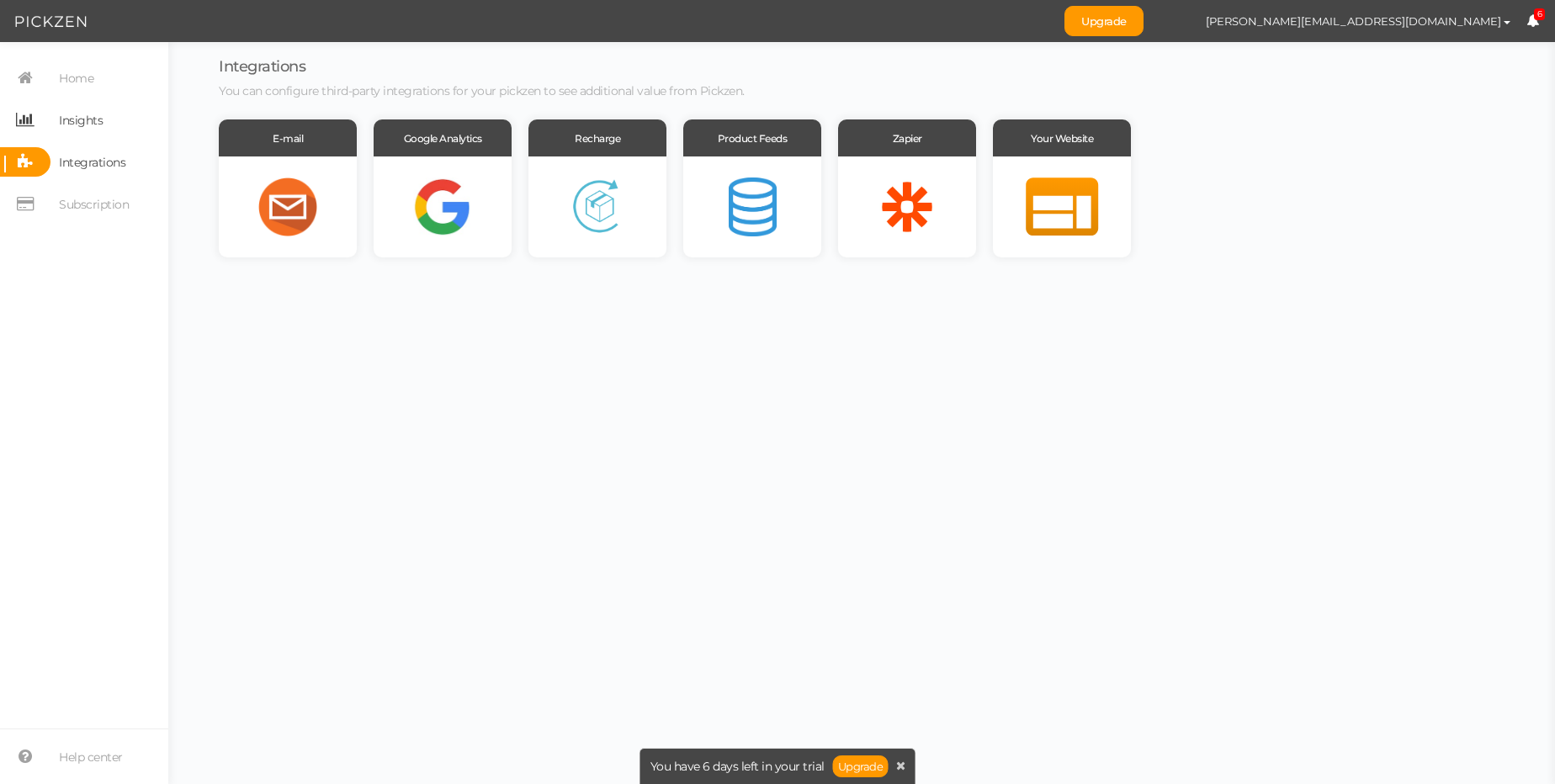
click at [74, 119] on span "Insights" at bounding box center [81, 120] width 44 height 27
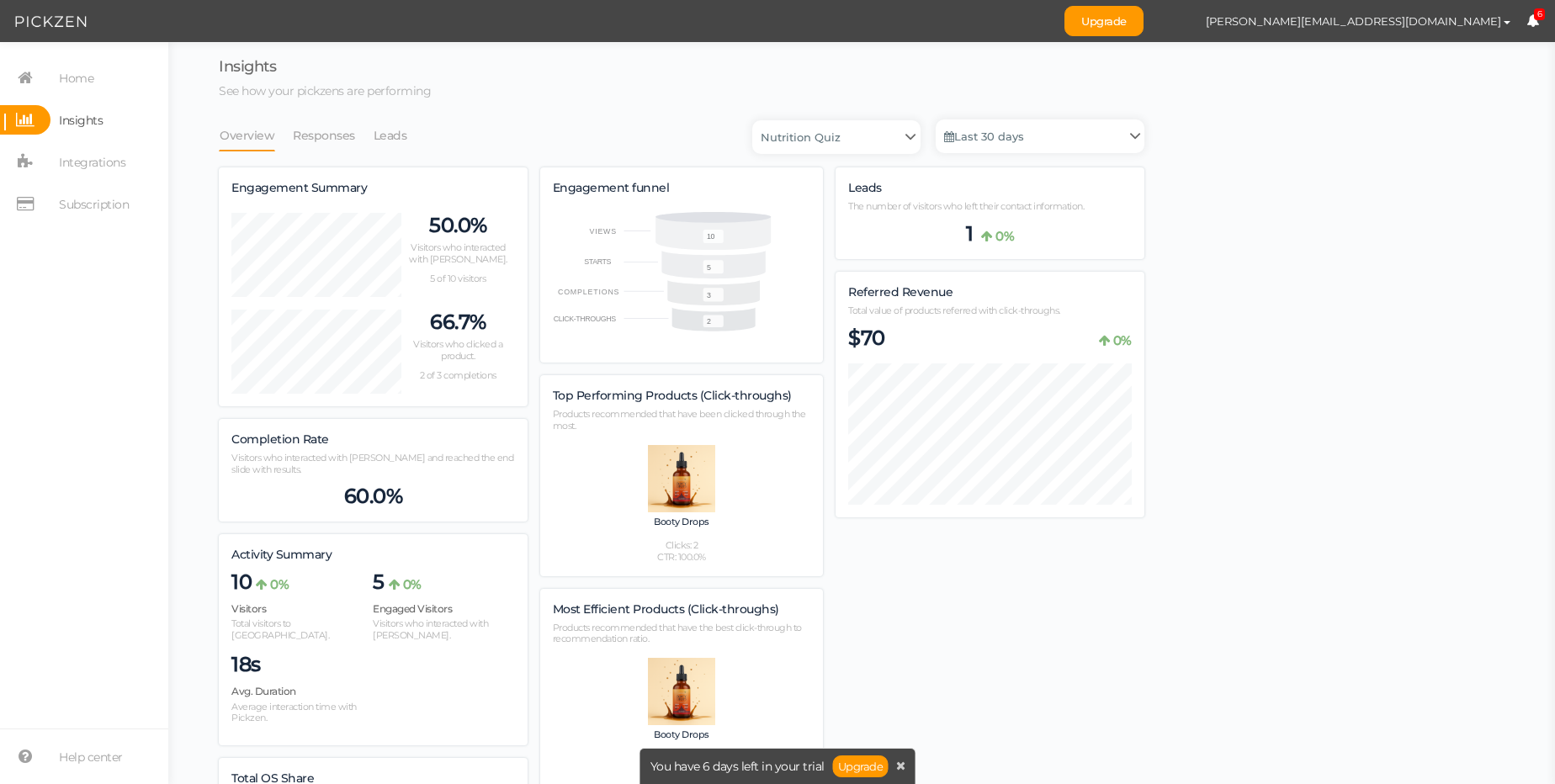
scroll to position [976, 926]
click at [872, 145] on select "Nutrition Quiz" at bounding box center [837, 137] width 168 height 33
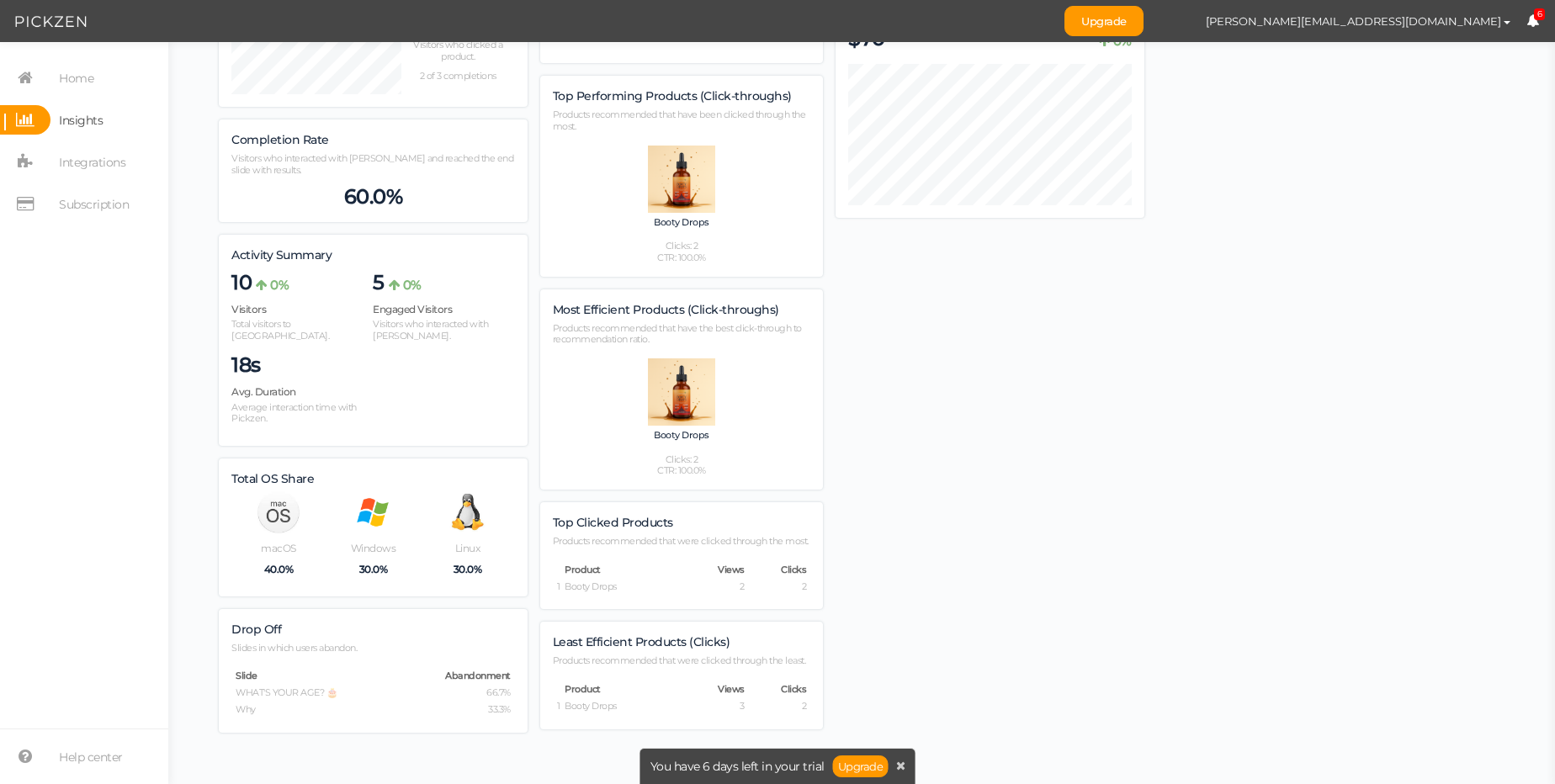
scroll to position [303, 0]
click at [683, 208] on div at bounding box center [683, 176] width 250 height 67
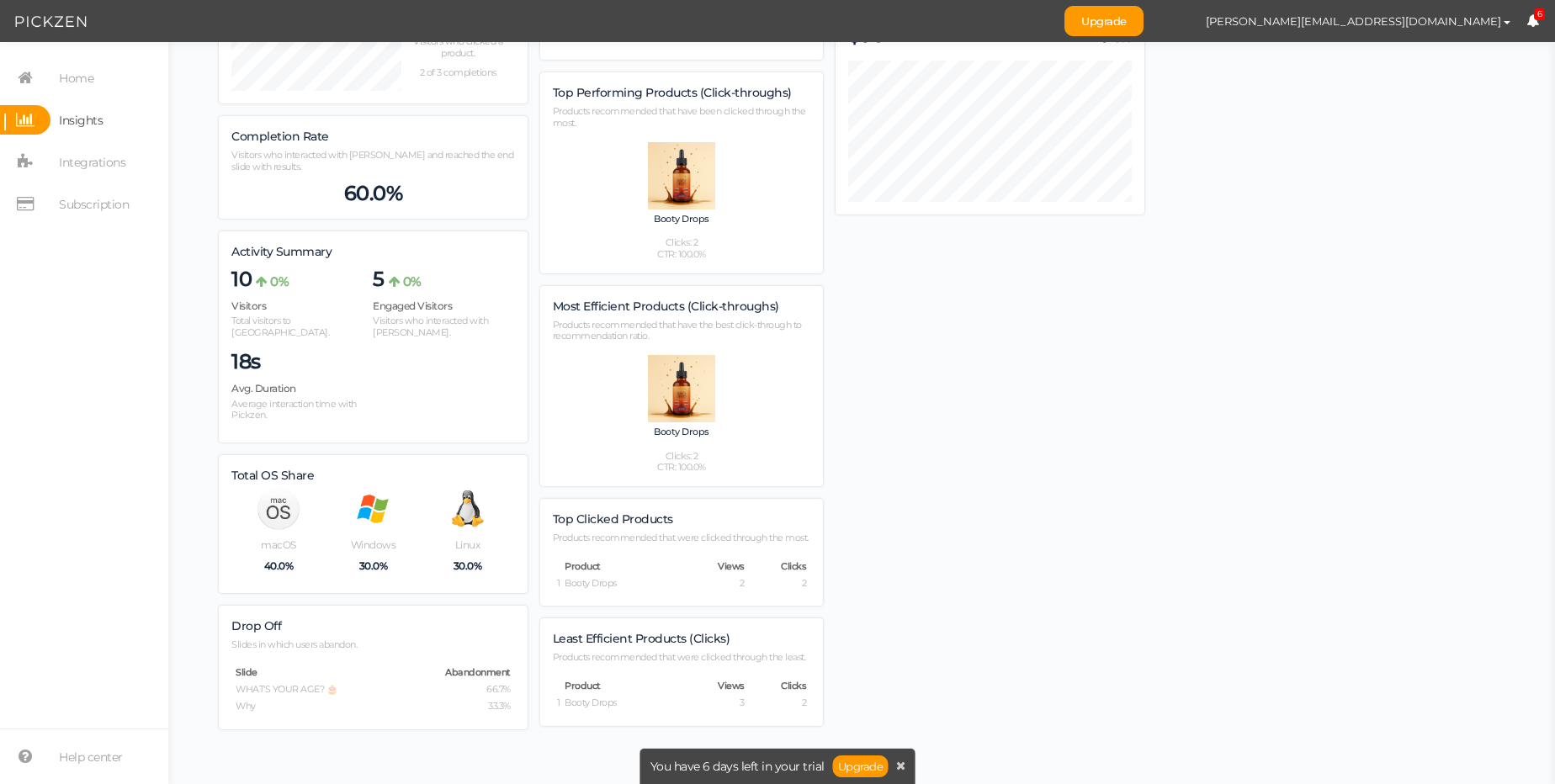
click at [480, 667] on span "Abandonment" at bounding box center [478, 672] width 66 height 11
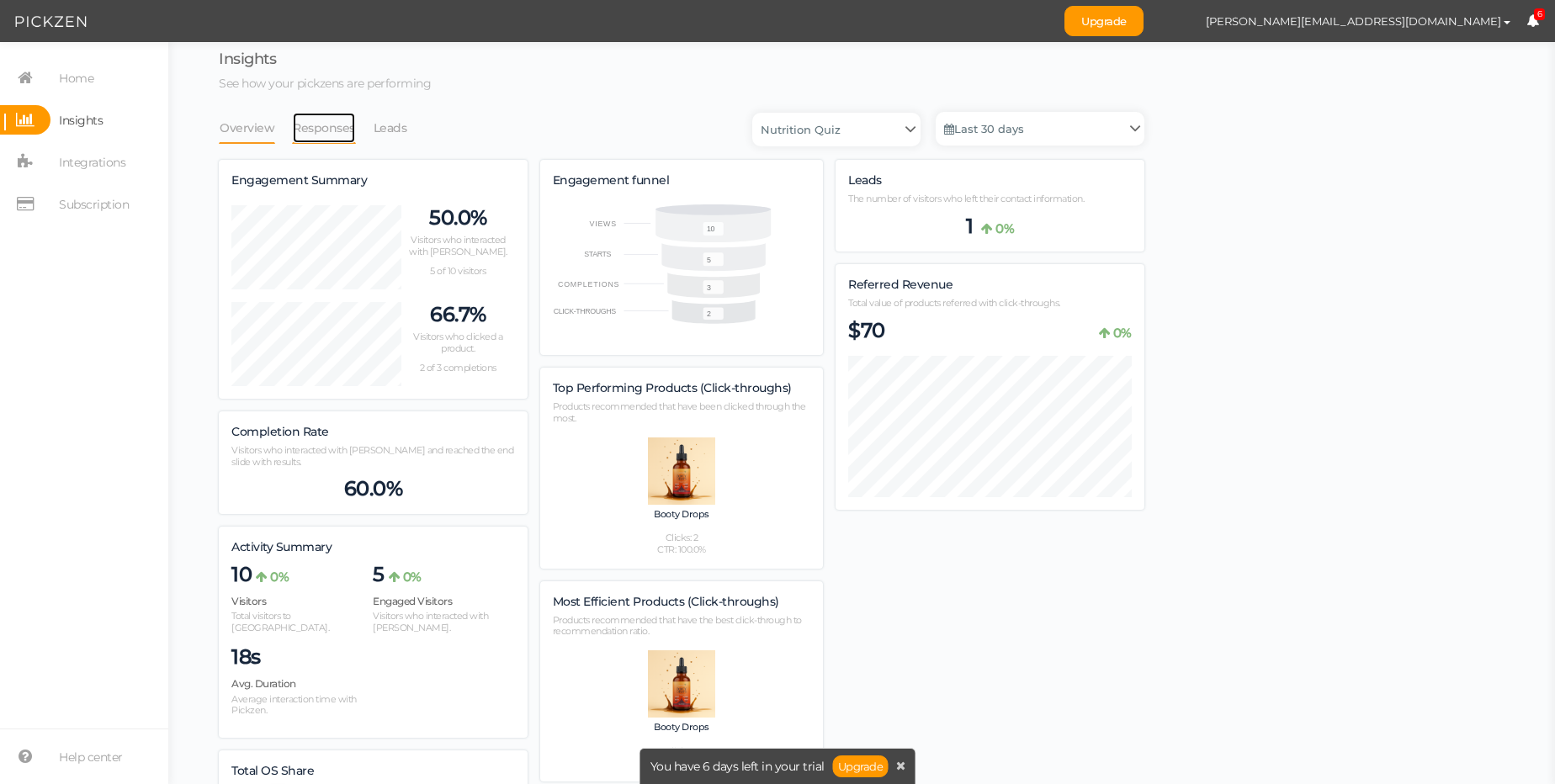
click at [322, 121] on link "Responses" at bounding box center [324, 128] width 64 height 32
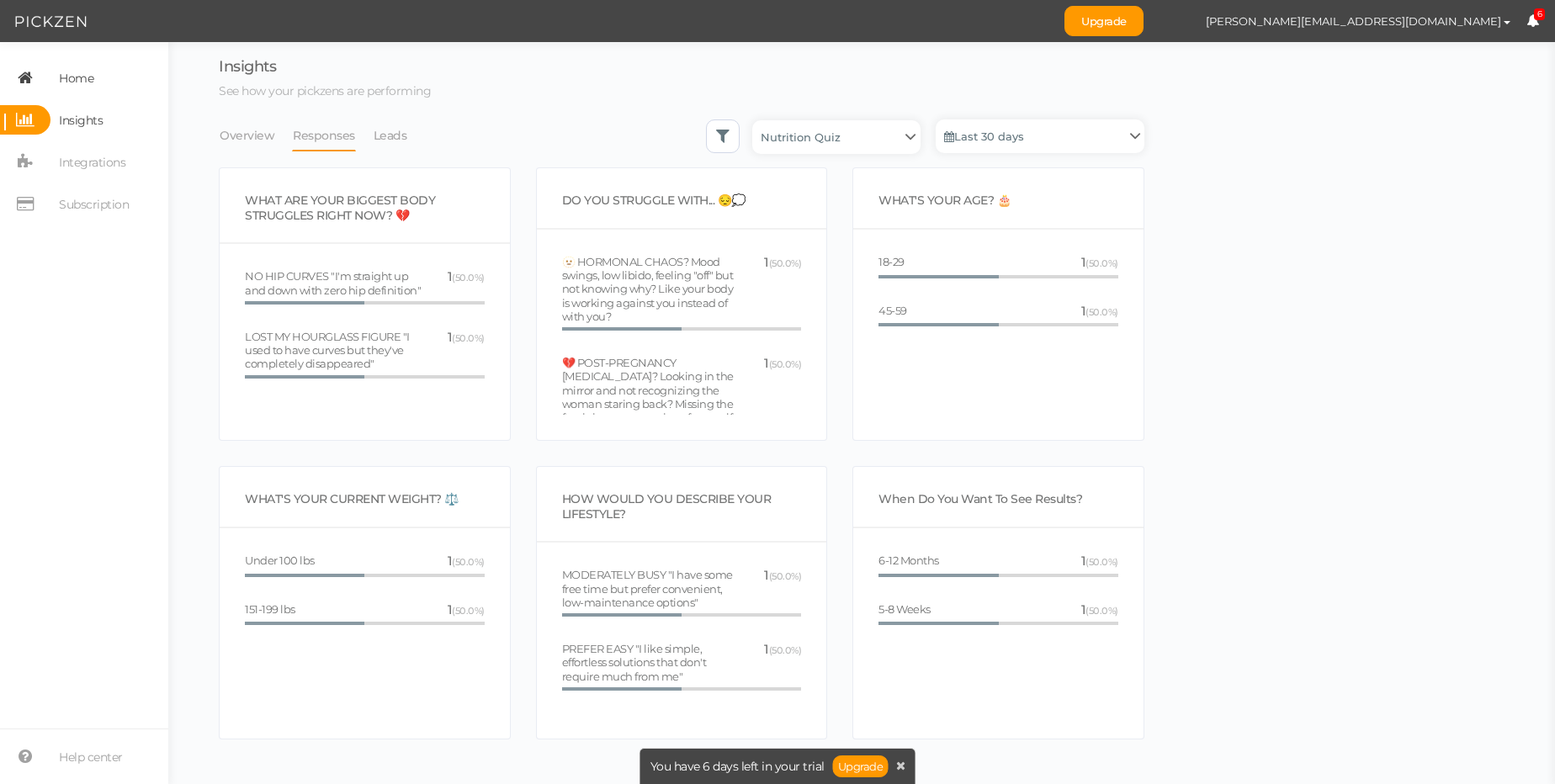
click at [61, 79] on span "Home" at bounding box center [75, 78] width 34 height 27
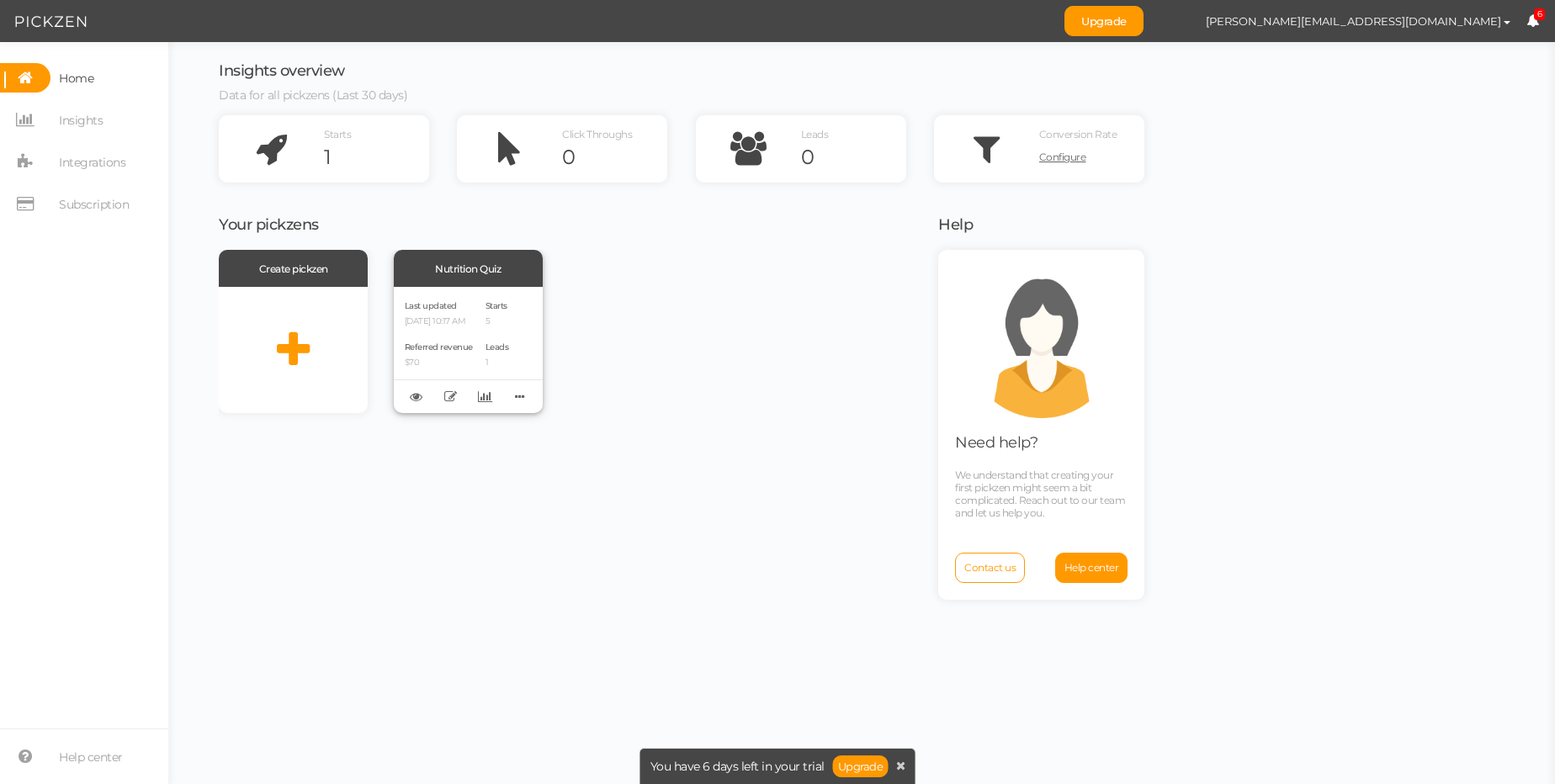
click at [462, 337] on div "Last updated [DATE] 10:17 AM Referred revenue $70" at bounding box center [439, 349] width 68 height 104
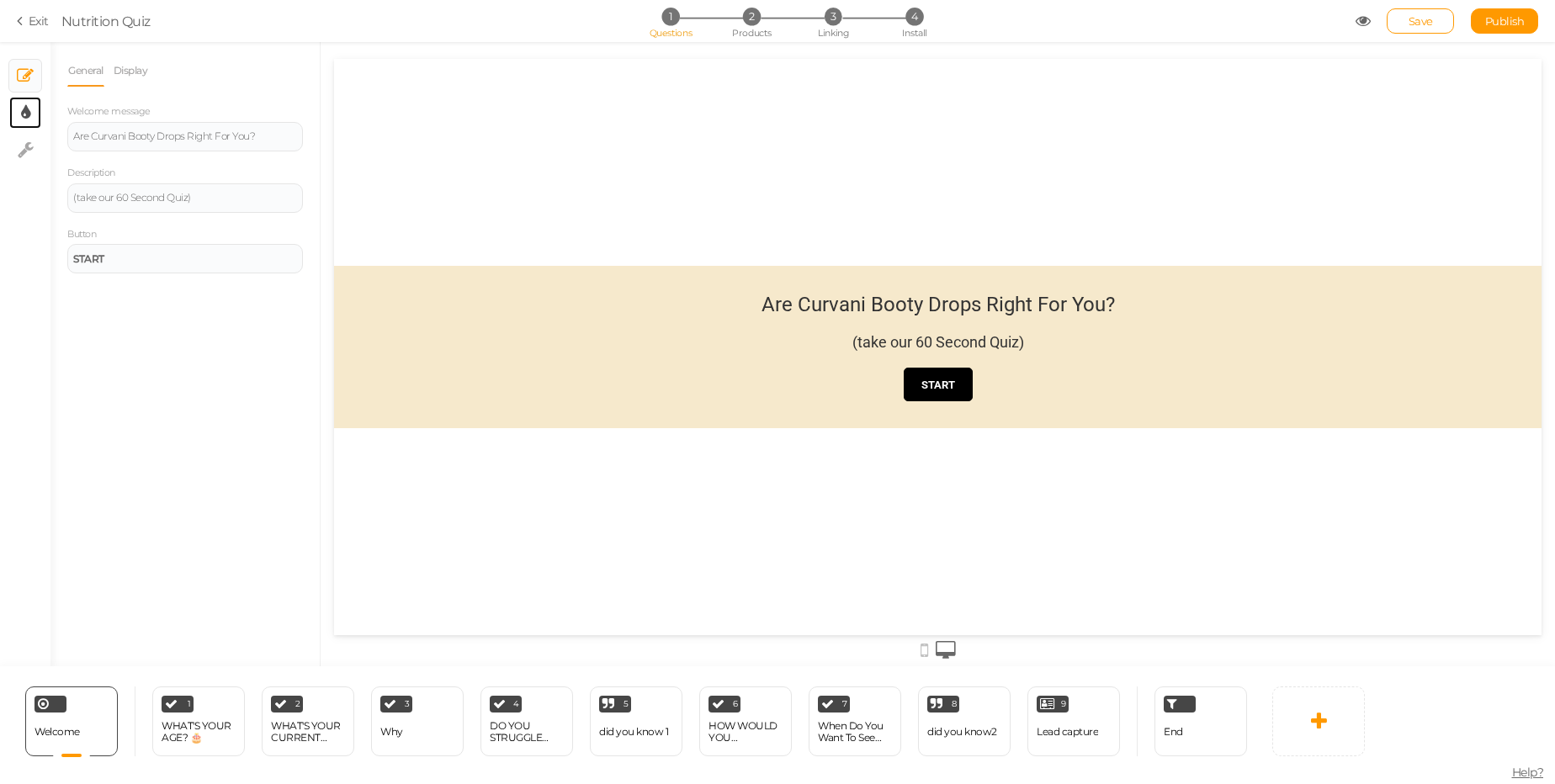
click at [32, 115] on link "× Display settings" at bounding box center [25, 113] width 32 height 32
select select "2"
select select "roboto"
select select "fade"
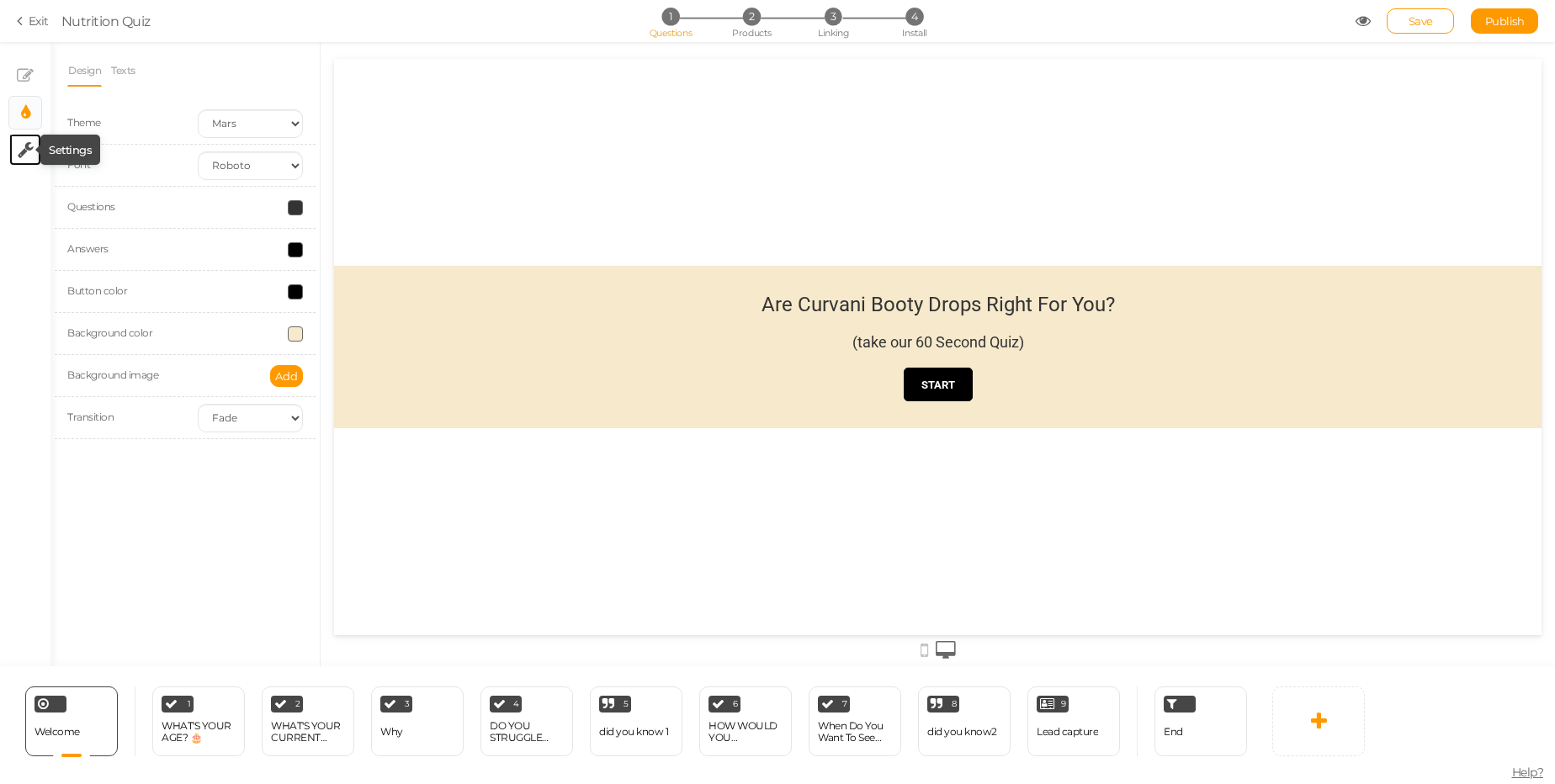
click at [22, 150] on icon at bounding box center [25, 150] width 16 height 17
select select "en"
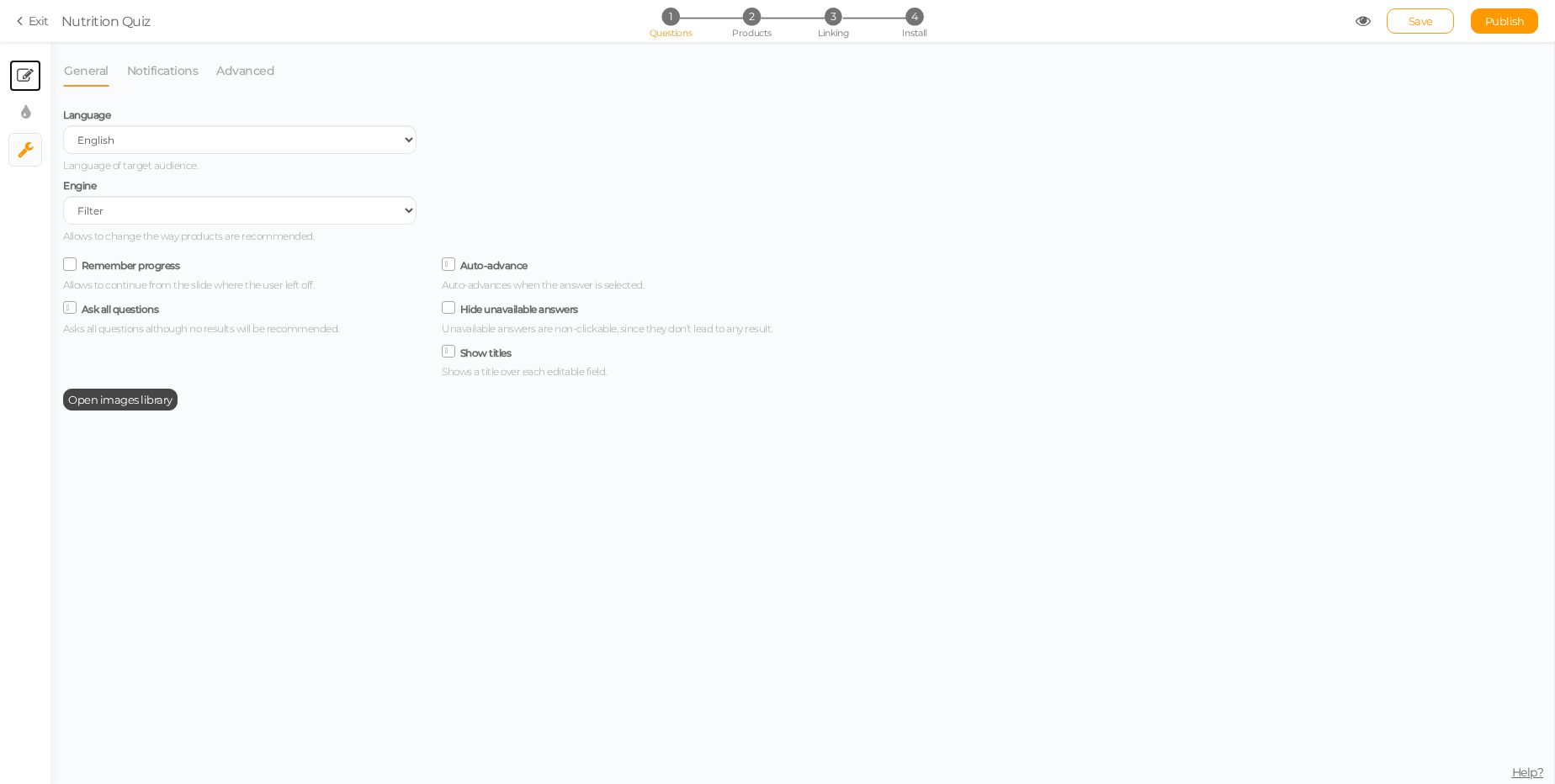
click at [24, 84] on tip-cont at bounding box center [25, 75] width 17 height 20
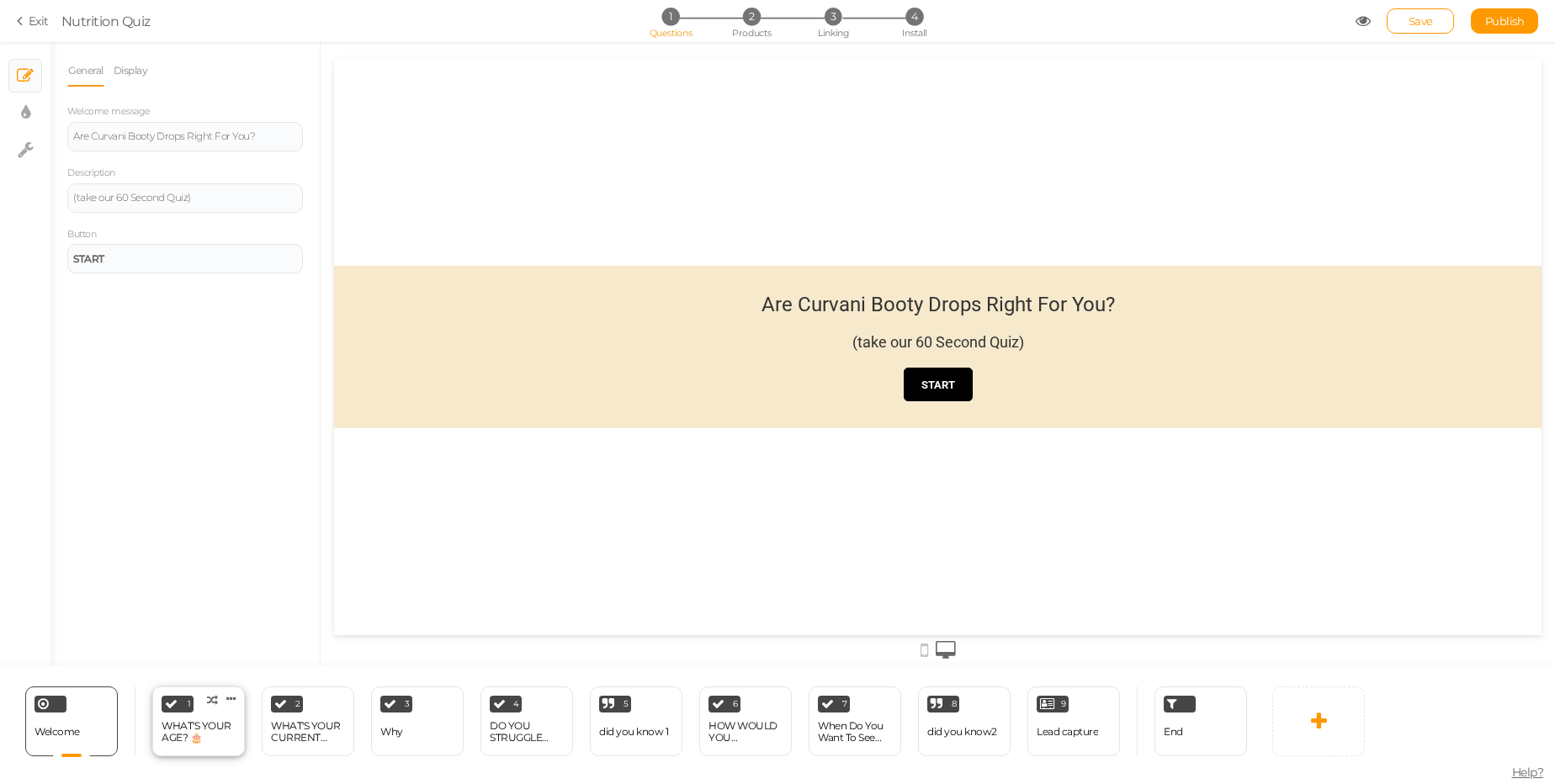
click at [204, 728] on div "WHAT'S YOUR AGE? 🎂" at bounding box center [199, 732] width 74 height 24
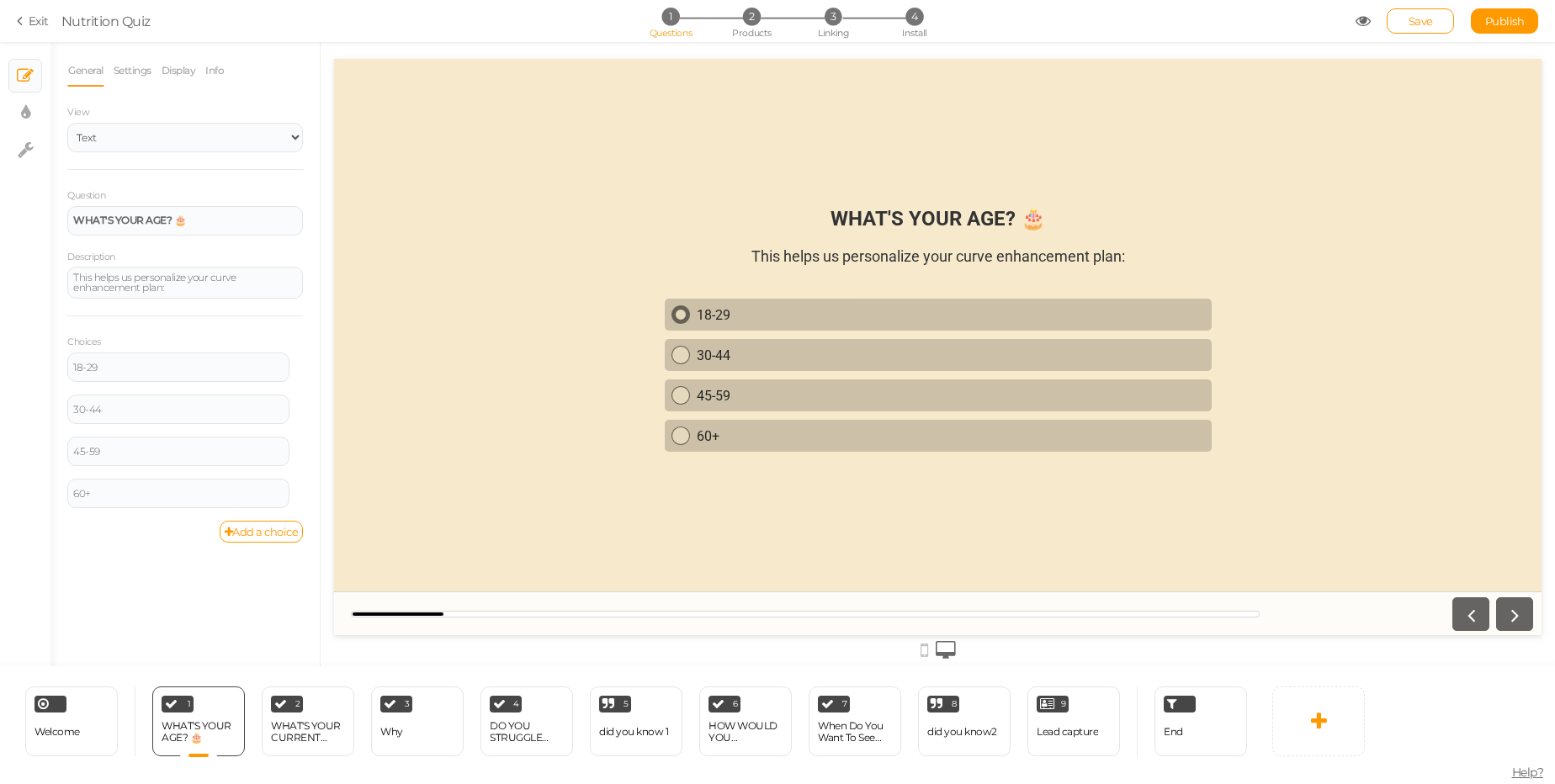
click at [700, 311] on div "18-29" at bounding box center [950, 315] width 508 height 16
click at [21, 121] on tooltip "× Display settings" at bounding box center [25, 113] width 10 height 21
select select "2"
select select "roboto"
select select "fade"
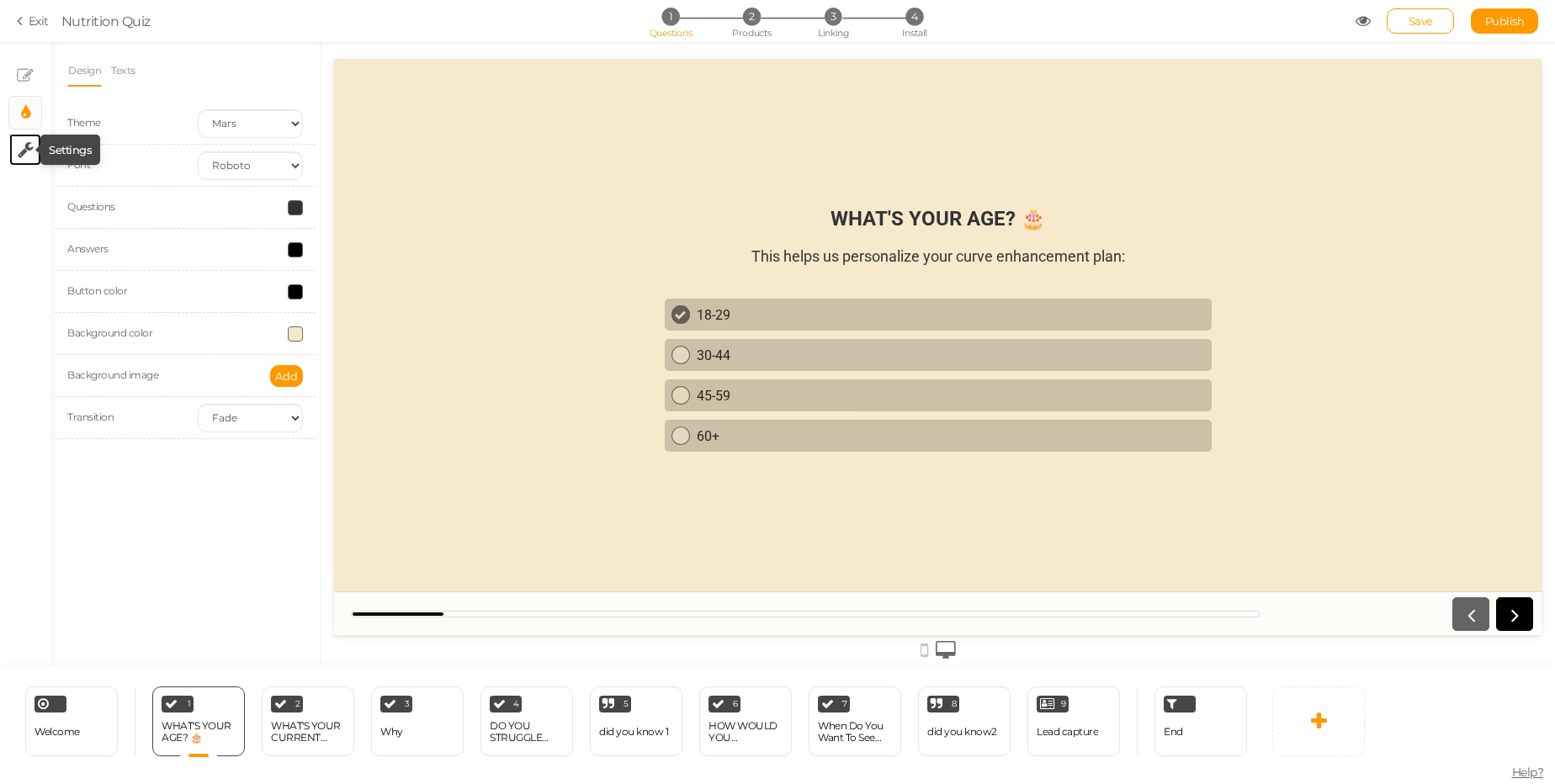
click at [23, 153] on icon at bounding box center [25, 150] width 16 height 17
select select "en"
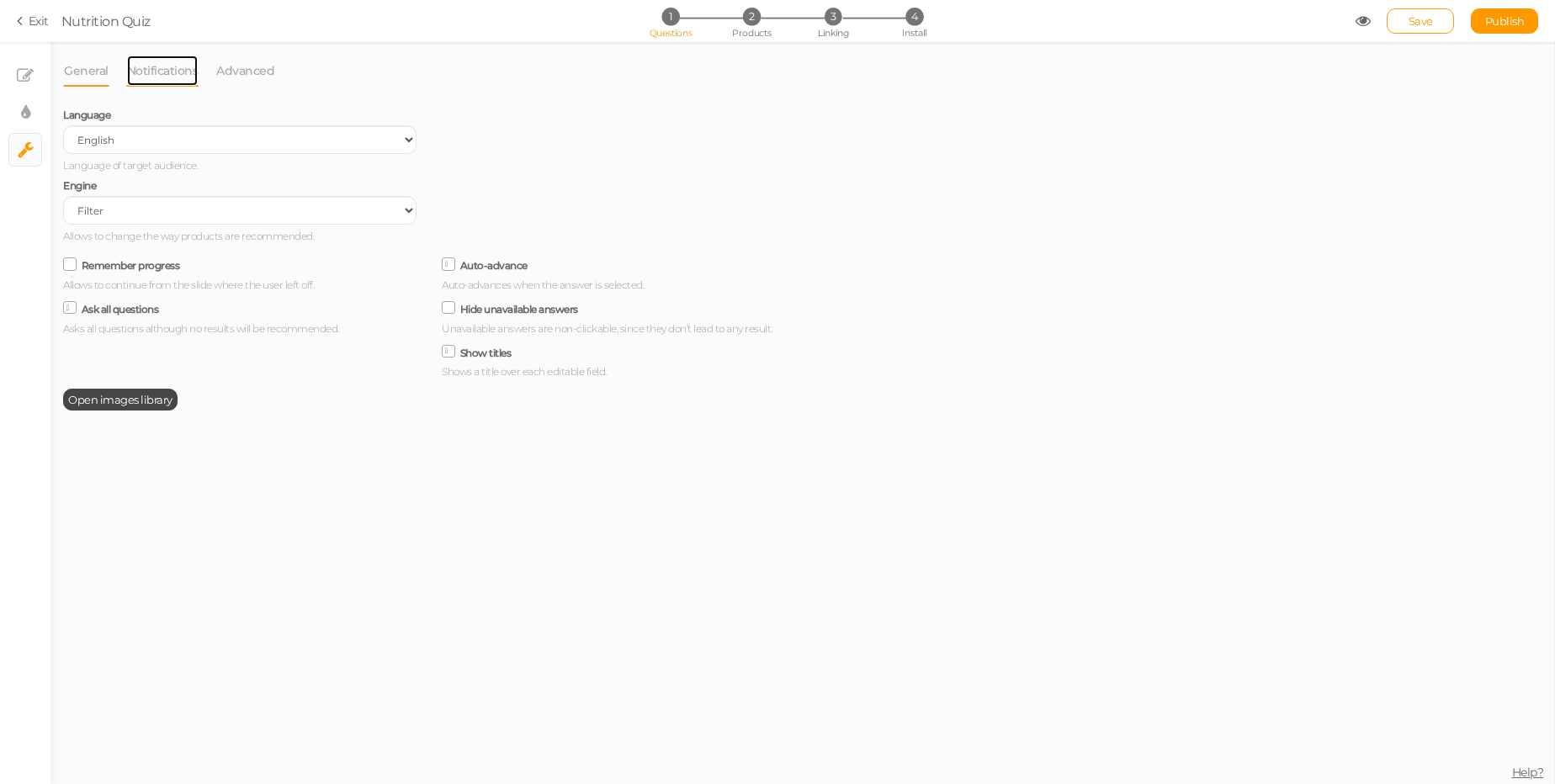
click at [170, 56] on link "Notifications" at bounding box center [163, 71] width 74 height 32
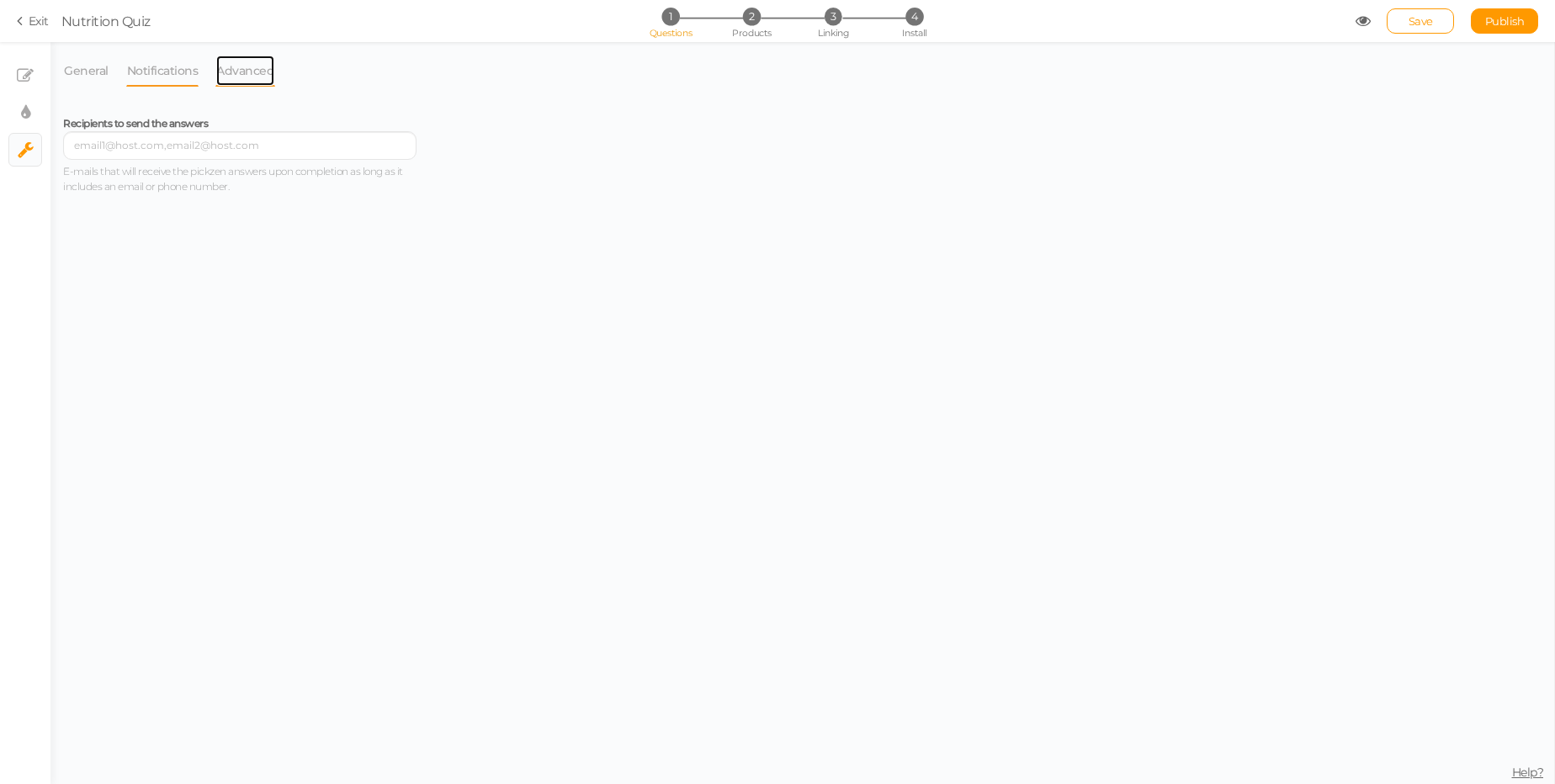
click at [230, 65] on link "Advanced" at bounding box center [245, 71] width 60 height 32
click at [90, 76] on link "General" at bounding box center [86, 71] width 46 height 32
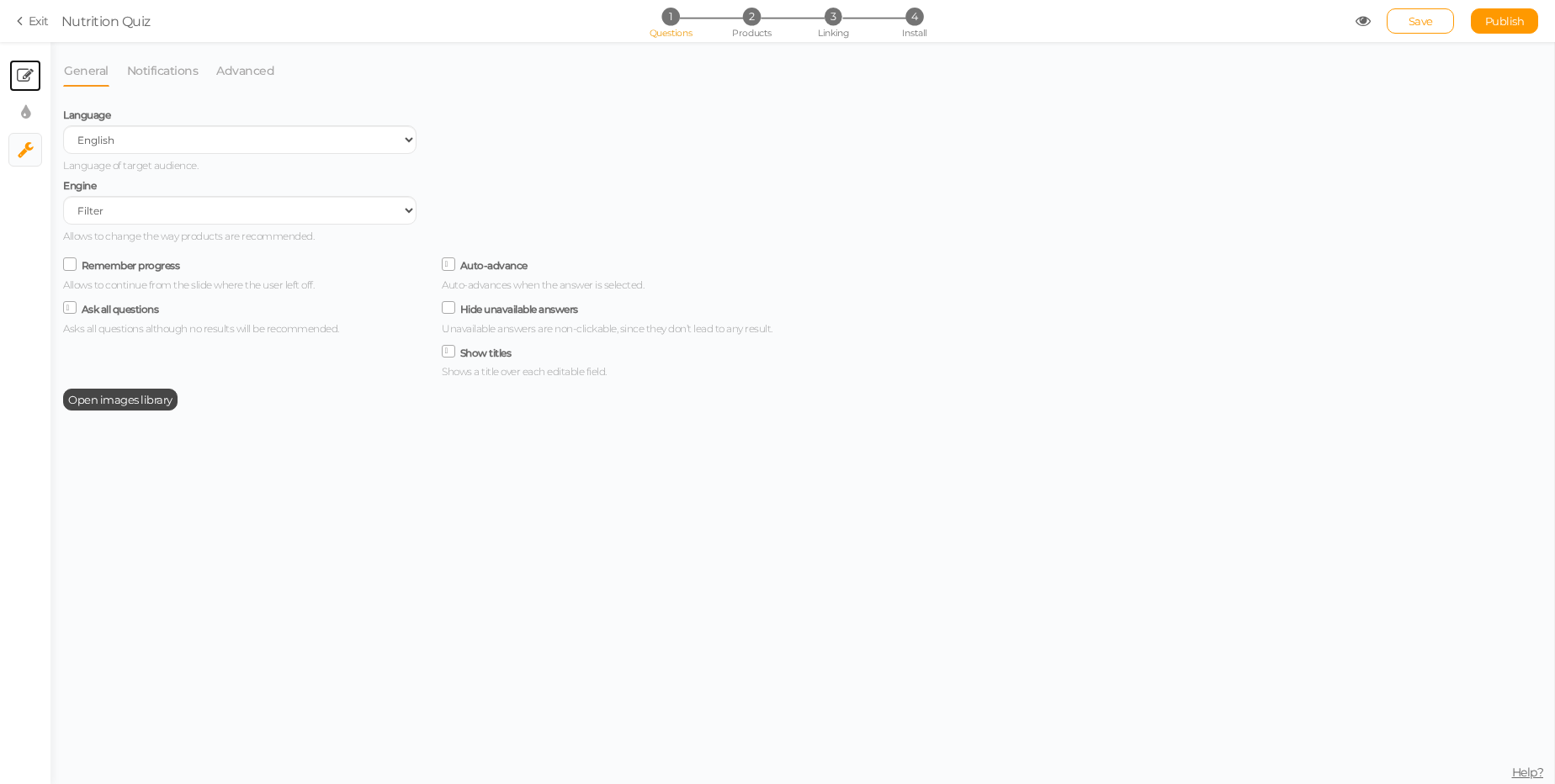
click at [33, 77] on icon at bounding box center [25, 75] width 17 height 17
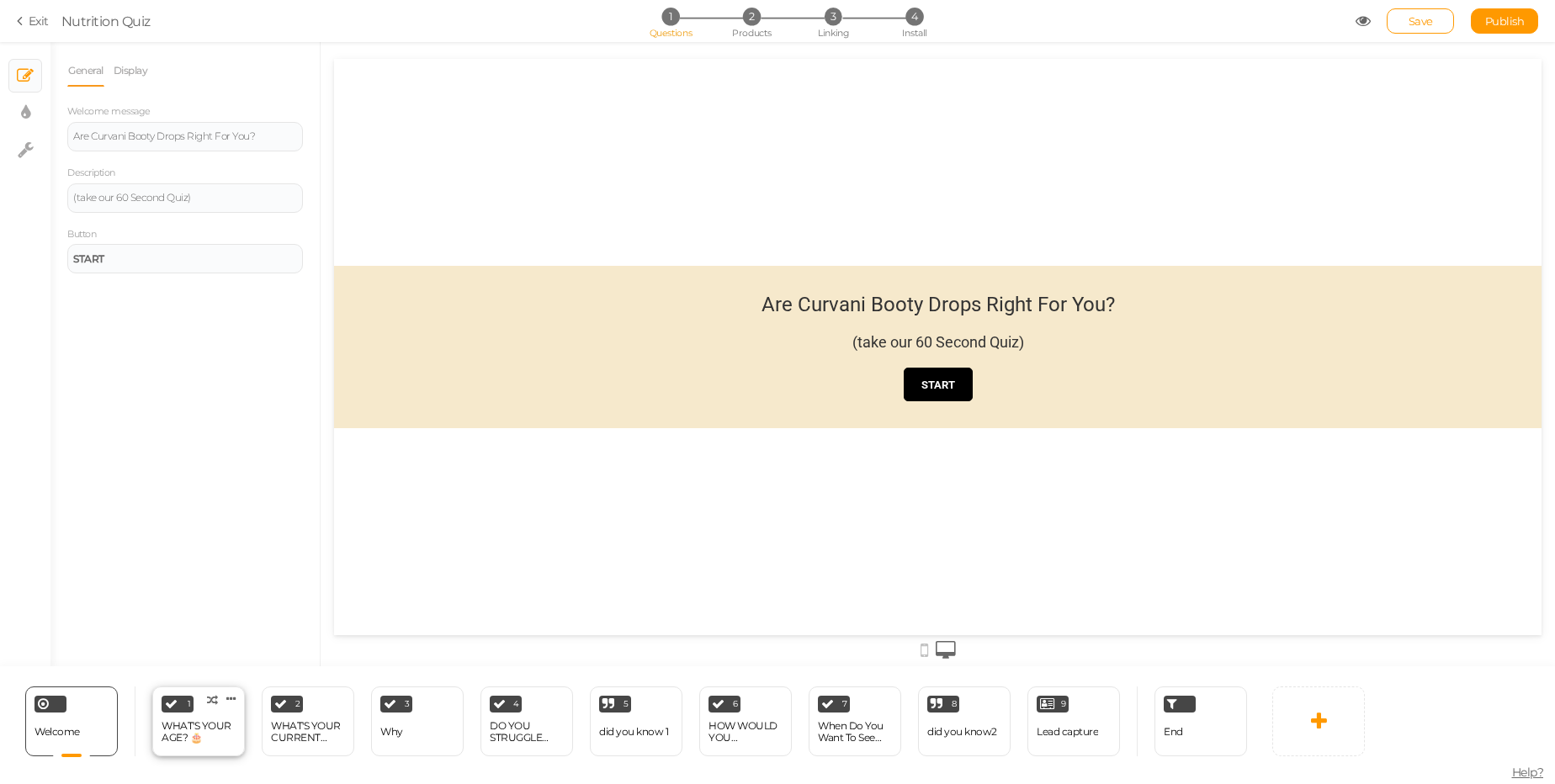
click at [212, 739] on div "WHAT'S YOUR AGE? 🎂" at bounding box center [199, 732] width 74 height 24
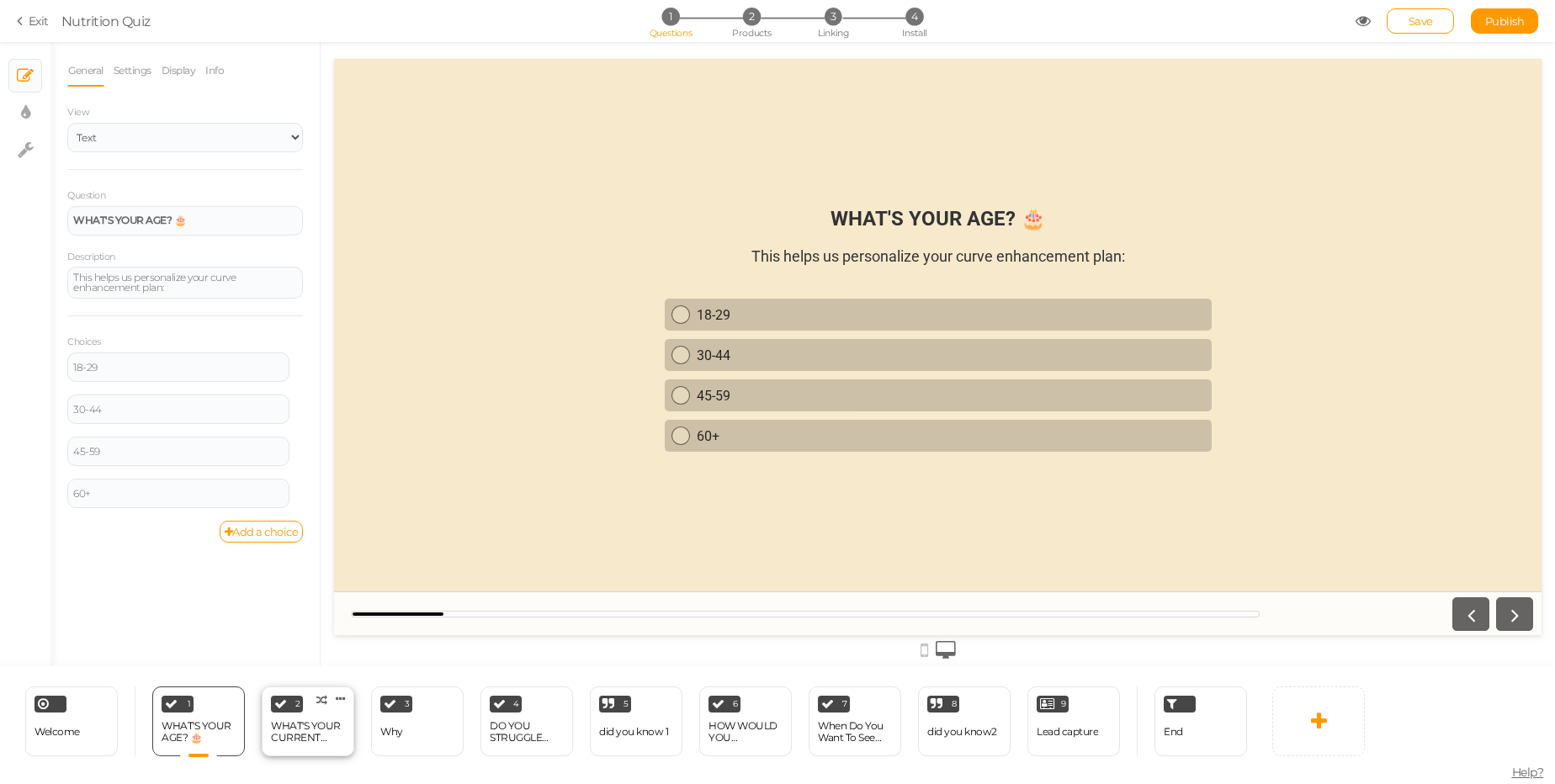
click at [291, 731] on div "WHAT'S YOUR CURRENT WEIGHT? ⚖️" at bounding box center [308, 732] width 74 height 24
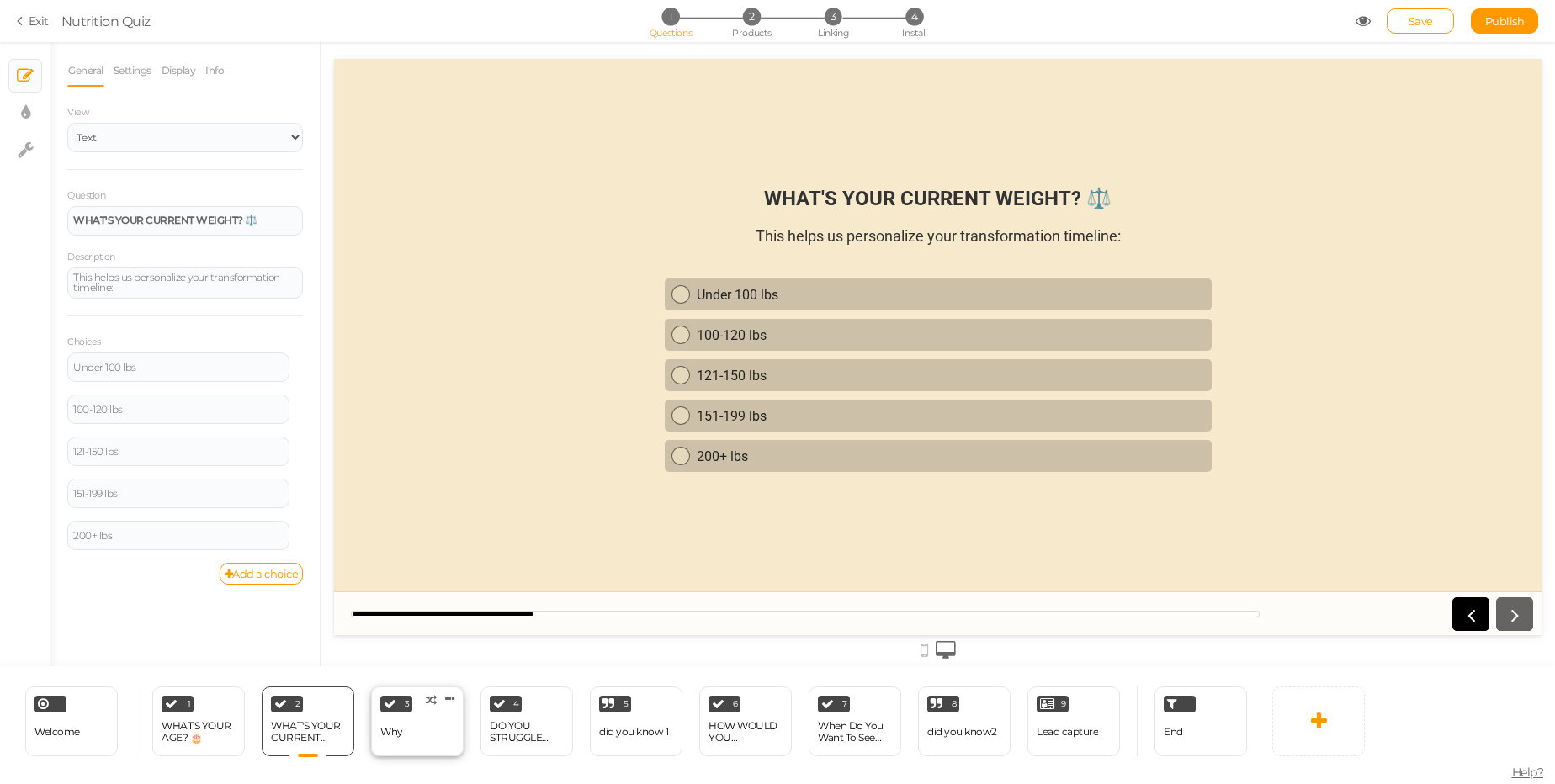
click at [394, 730] on div "Why" at bounding box center [392, 732] width 23 height 11
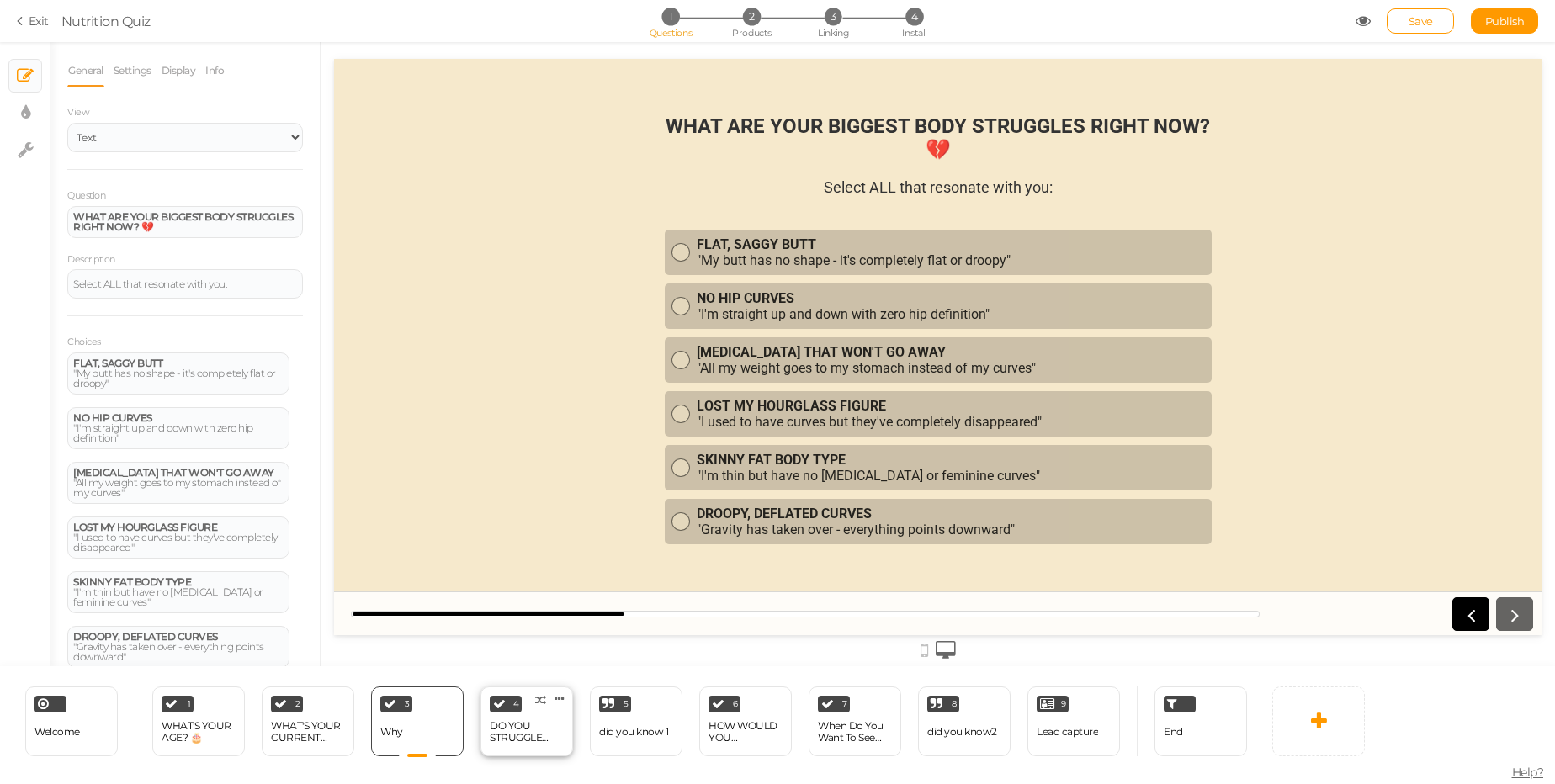
click at [521, 735] on div "DO YOU STRUGGLE WITH... 😔💭" at bounding box center [527, 732] width 74 height 24
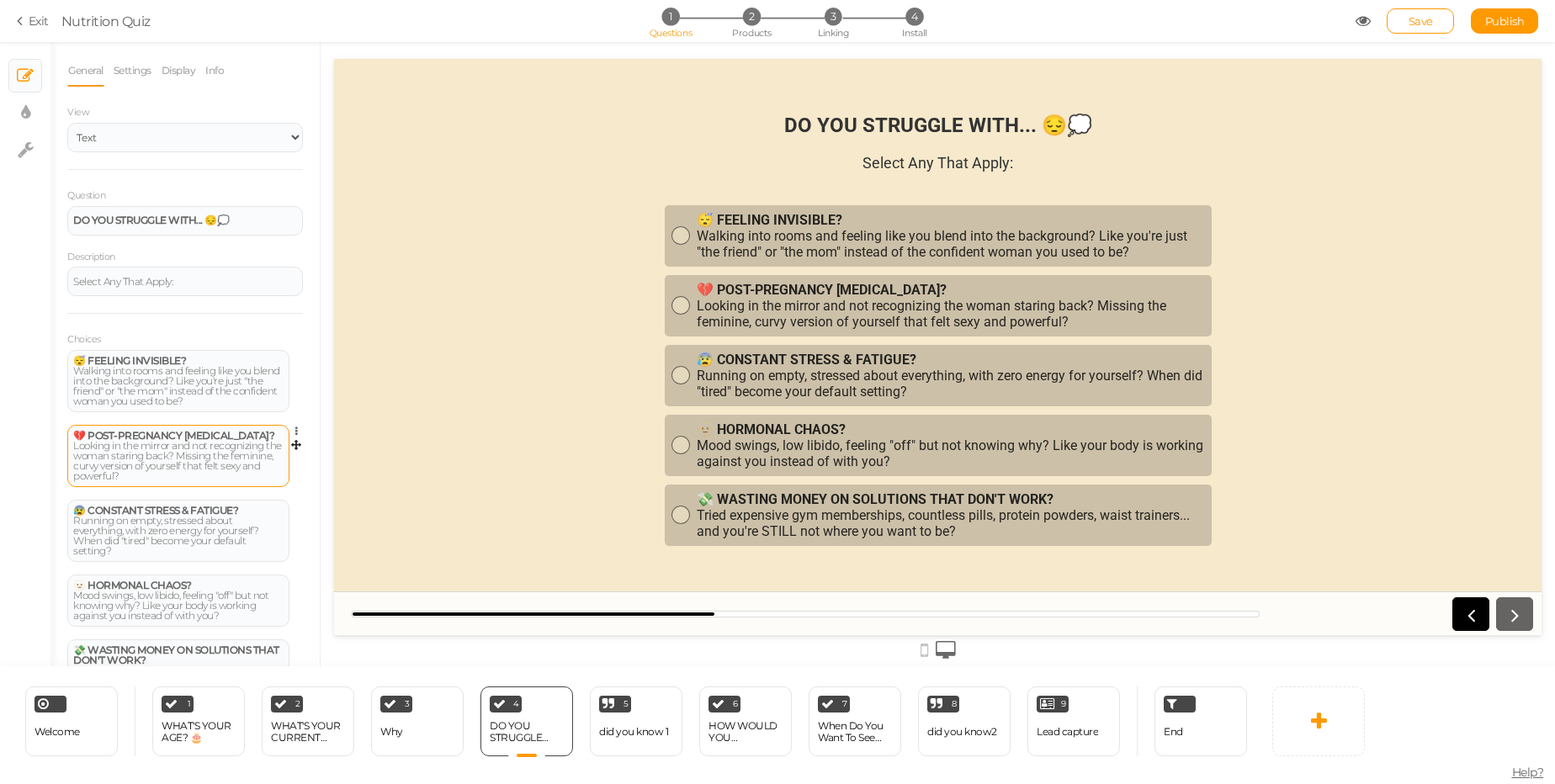
scroll to position [97, 0]
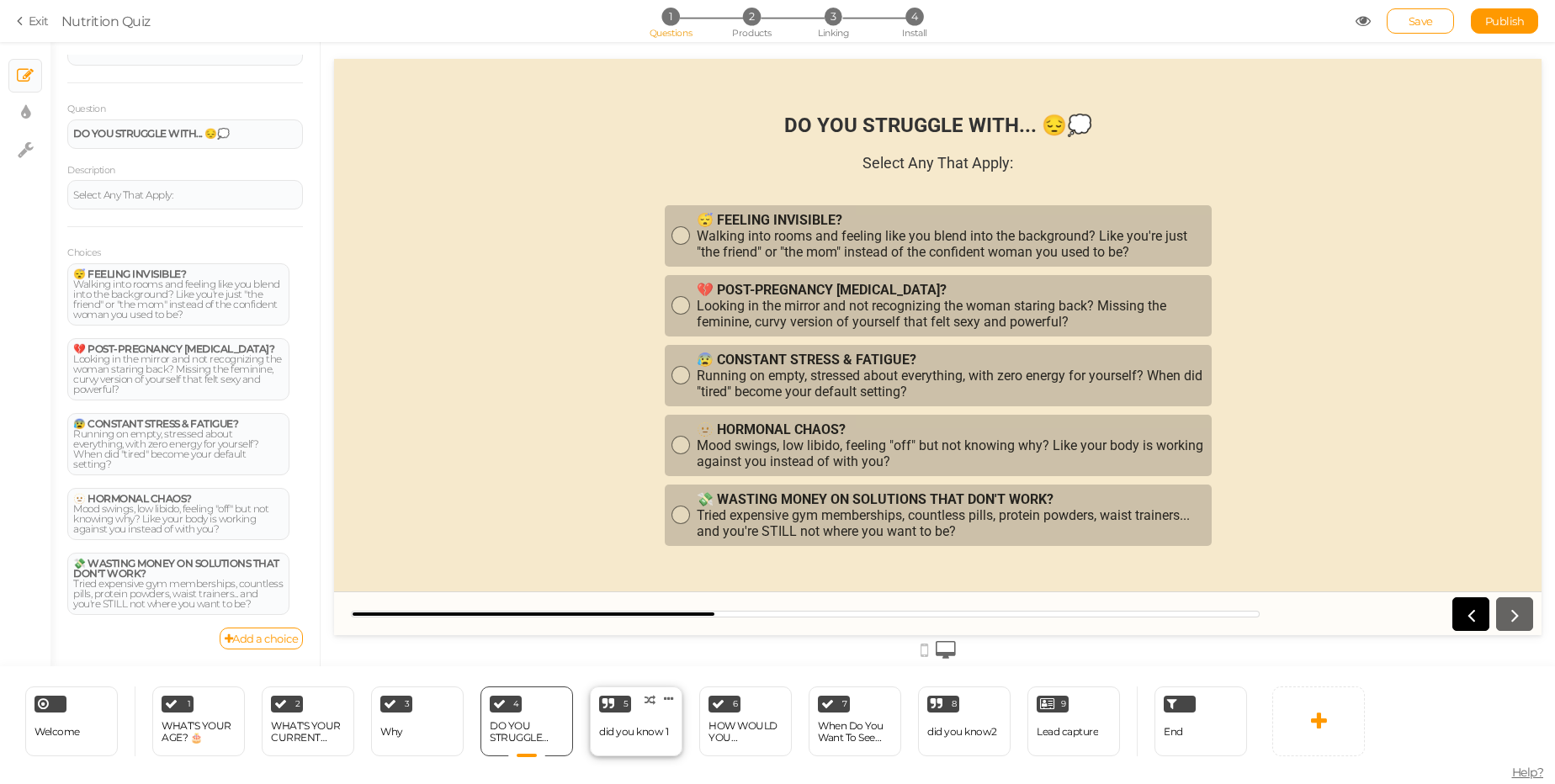
click at [622, 722] on div "did you know 1" at bounding box center [634, 732] width 69 height 30
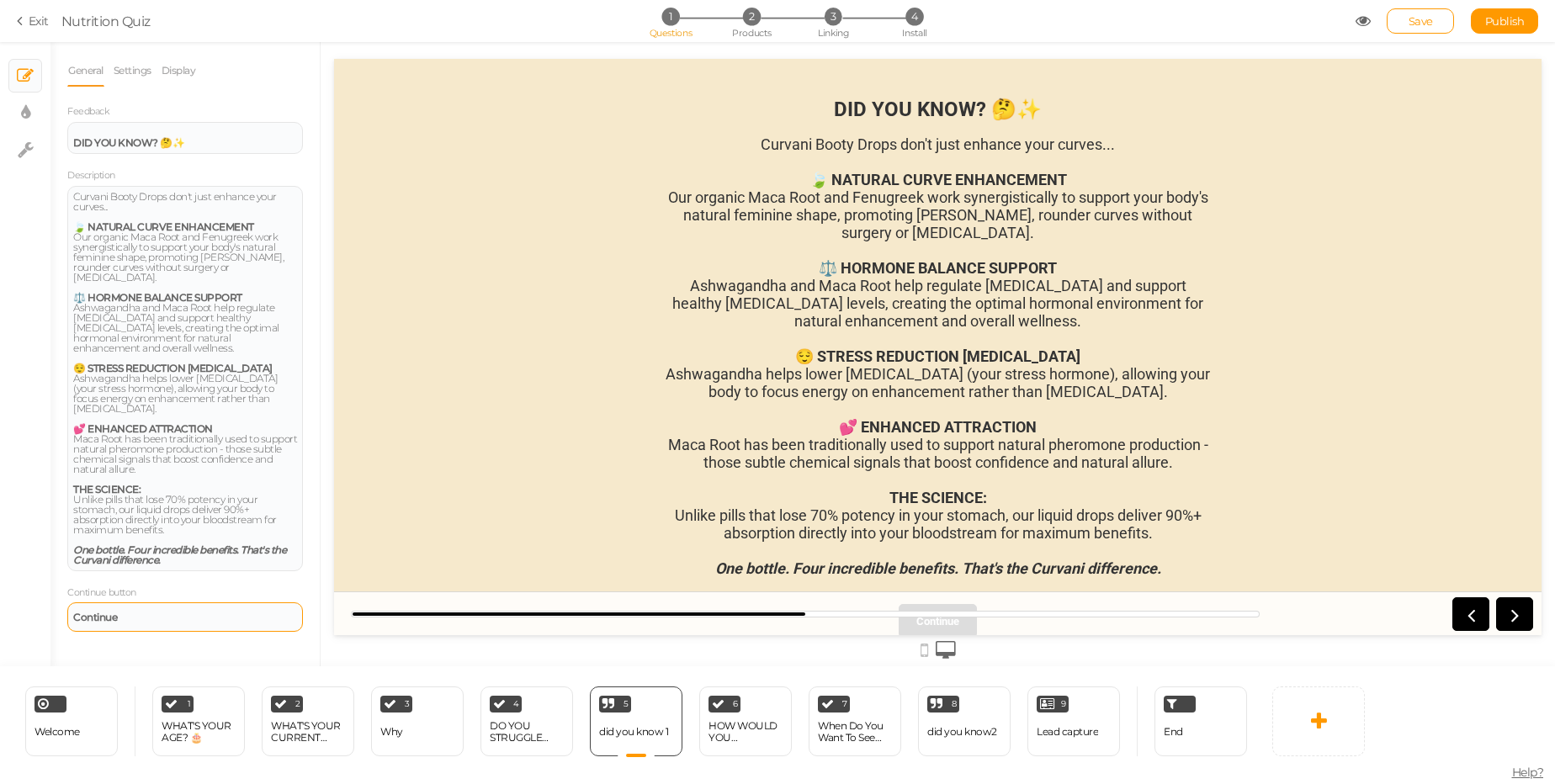
click at [181, 603] on div "Continue" at bounding box center [185, 618] width 235 height 30
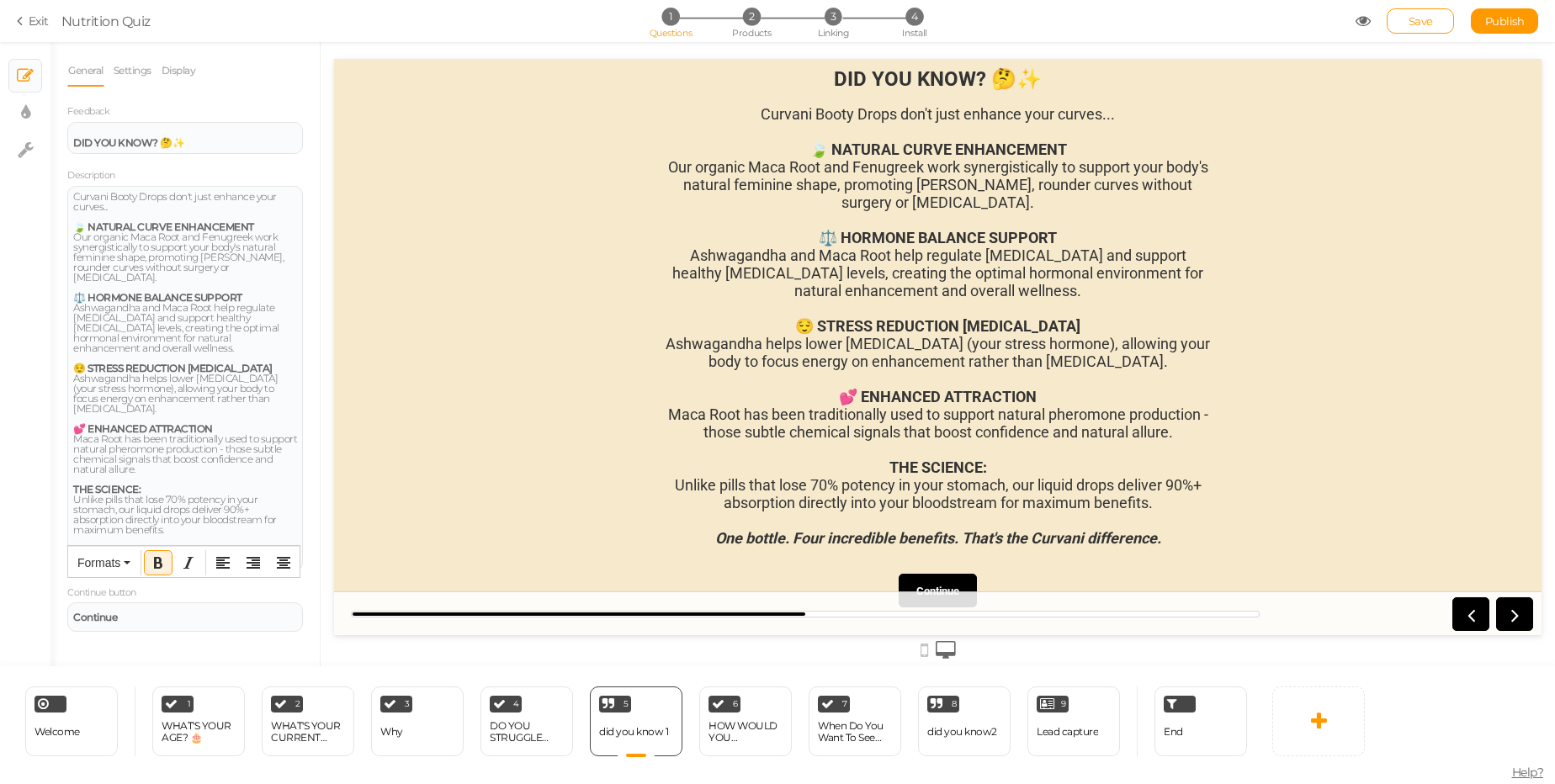
scroll to position [46, 0]
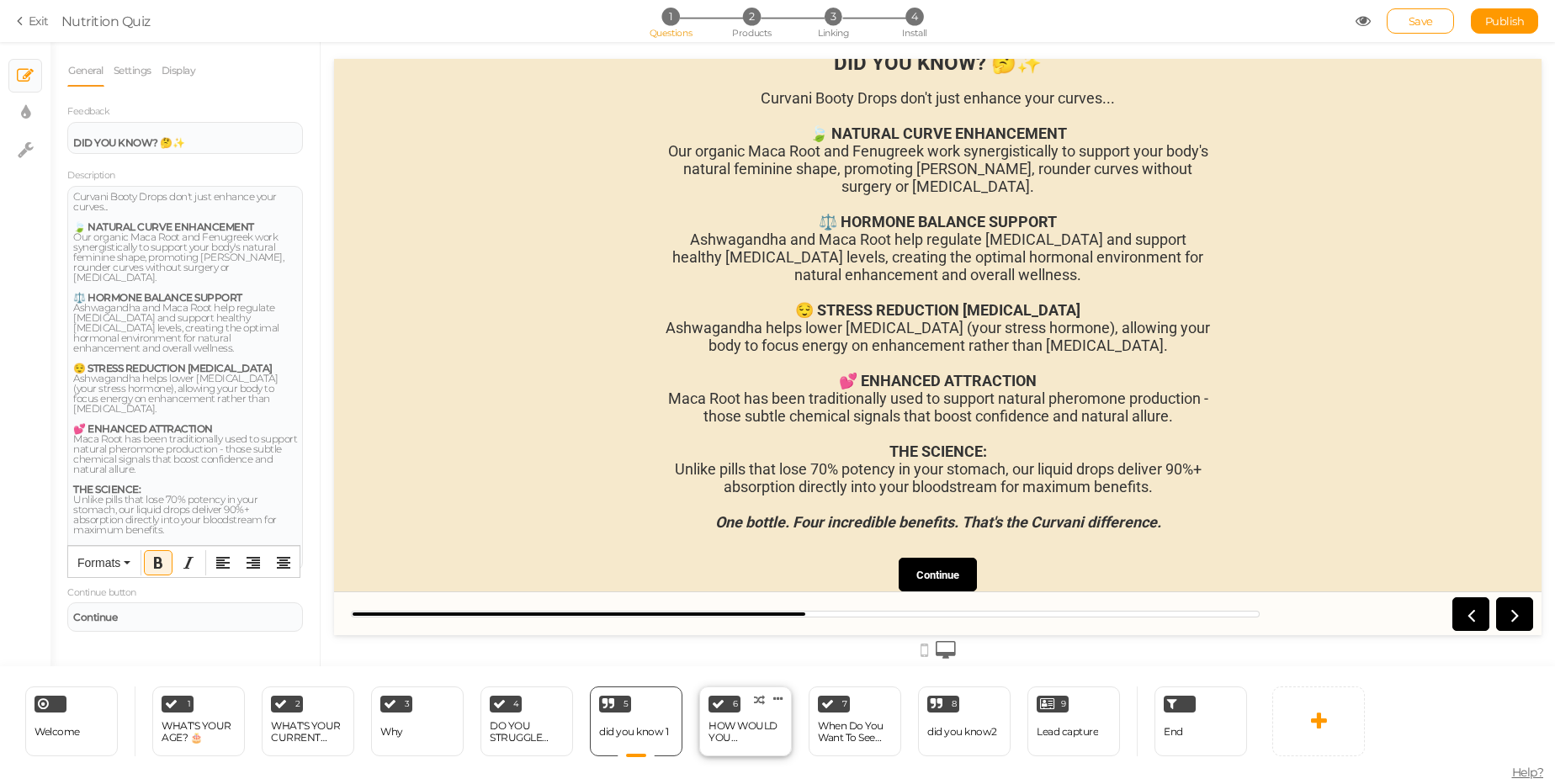
click at [722, 718] on div "HOW WOULD YOU DESCRIBE YOUR LIFESTYLE?" at bounding box center [746, 732] width 74 height 30
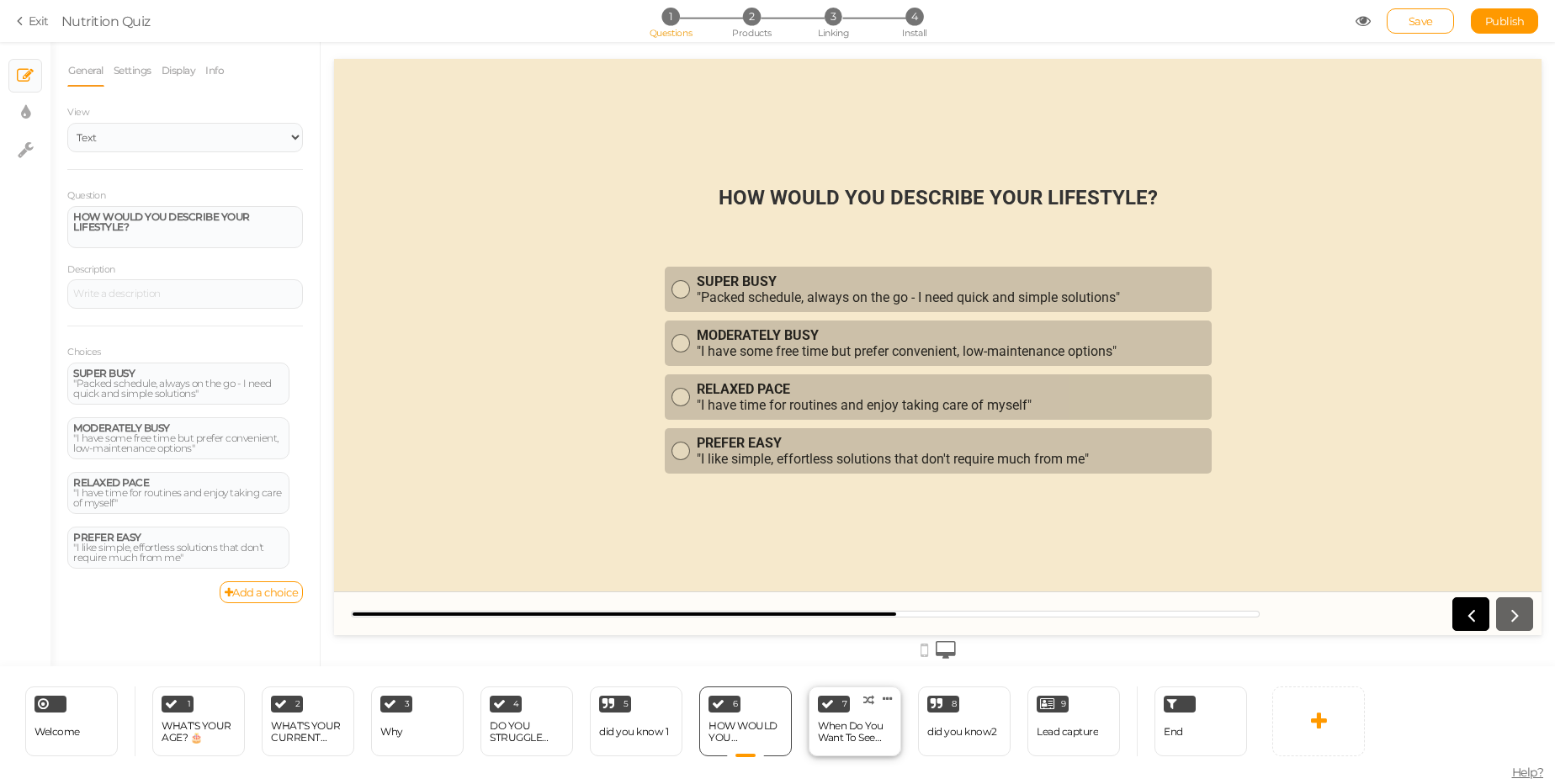
scroll to position [0, 0]
click at [843, 724] on div "When Do You Want To See Results?" at bounding box center [855, 732] width 74 height 24
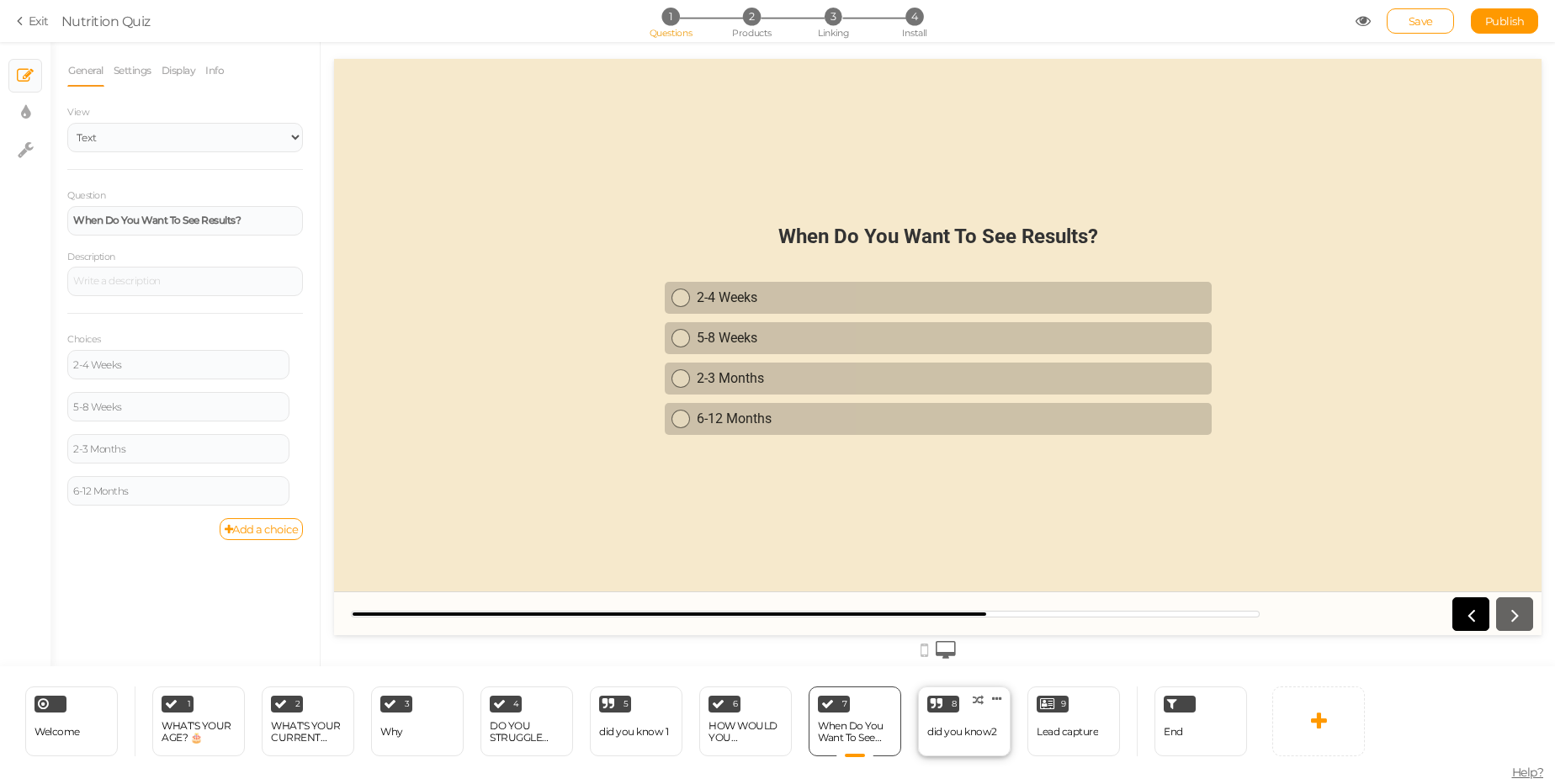
click at [959, 727] on div "did you know2" at bounding box center [963, 732] width 70 height 11
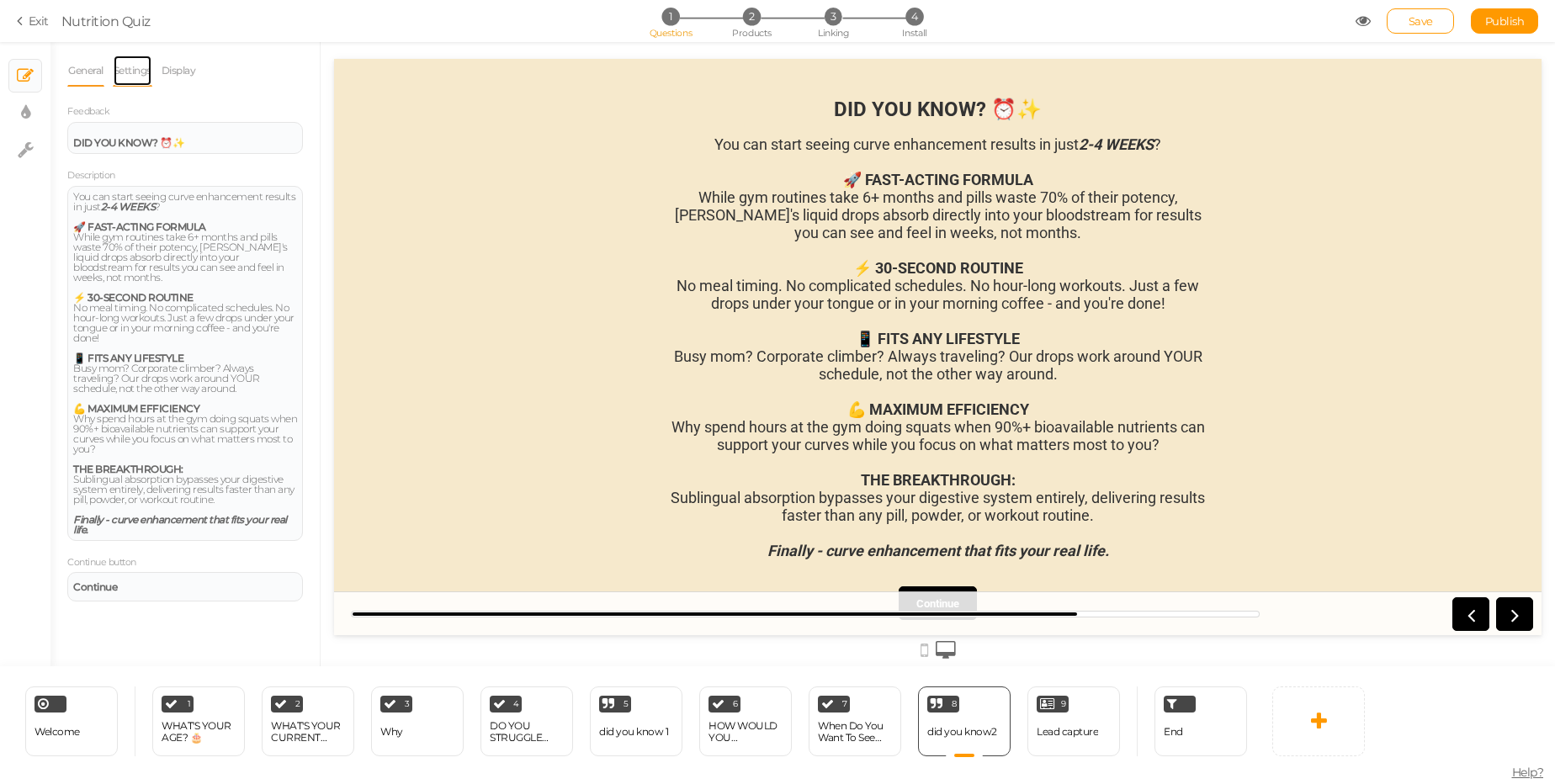
click at [130, 75] on link "Settings" at bounding box center [132, 71] width 39 height 32
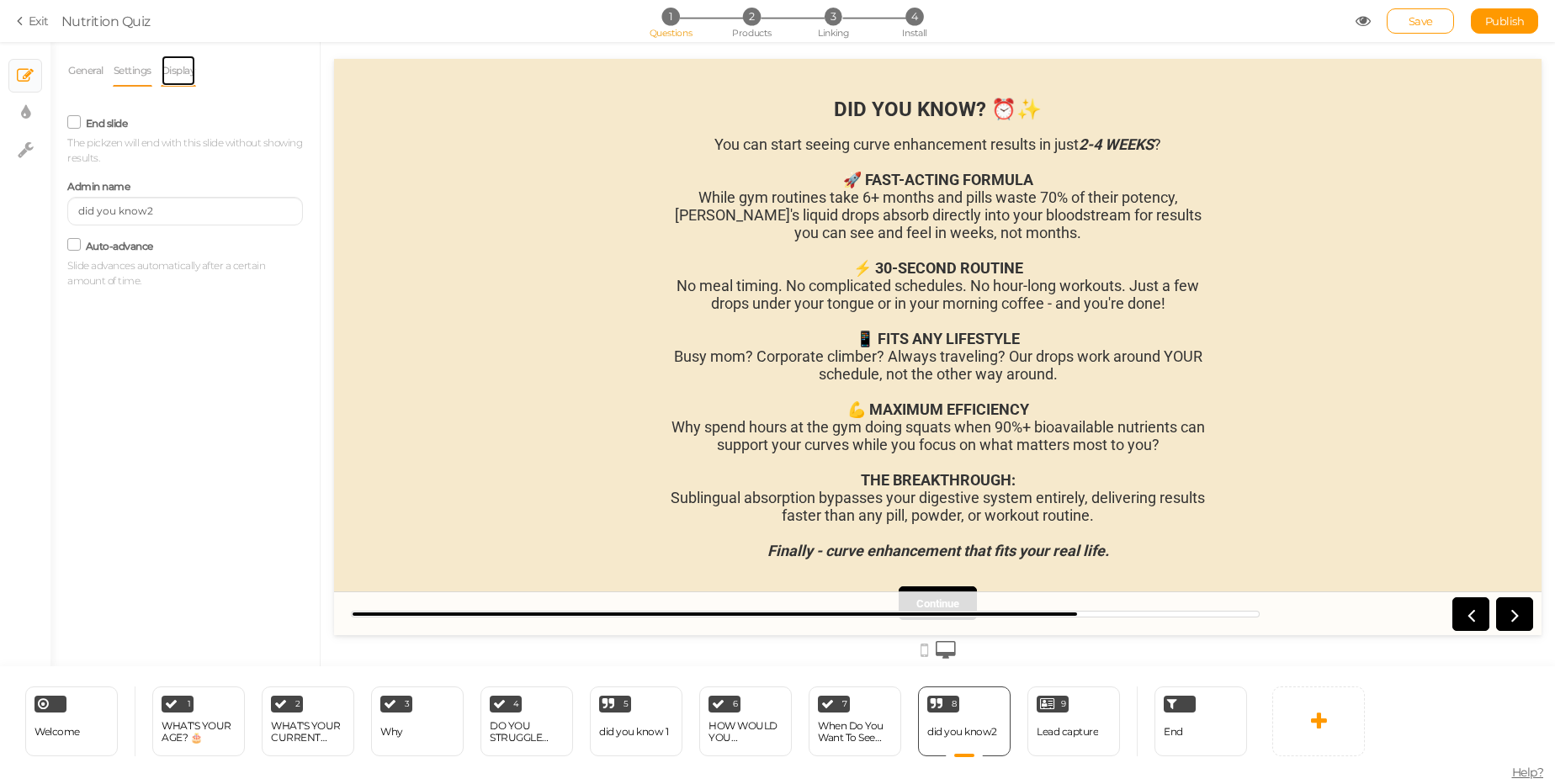
click at [166, 70] on link "Display" at bounding box center [179, 71] width 36 height 32
click at [91, 77] on link "General" at bounding box center [86, 71] width 37 height 32
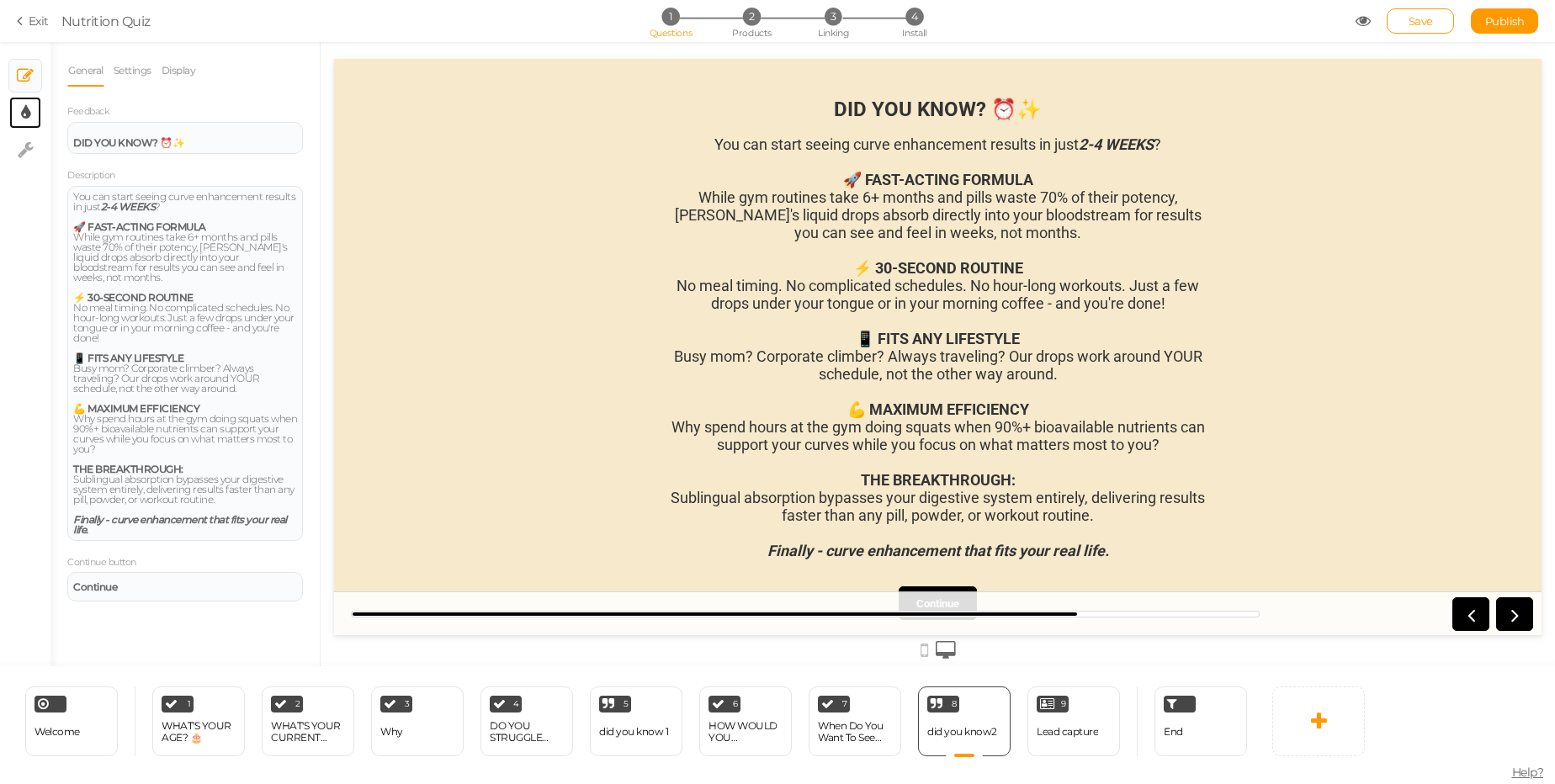
click at [32, 110] on link "× Display settings" at bounding box center [25, 113] width 32 height 32
select select "2"
select select "roboto"
select select "fade"
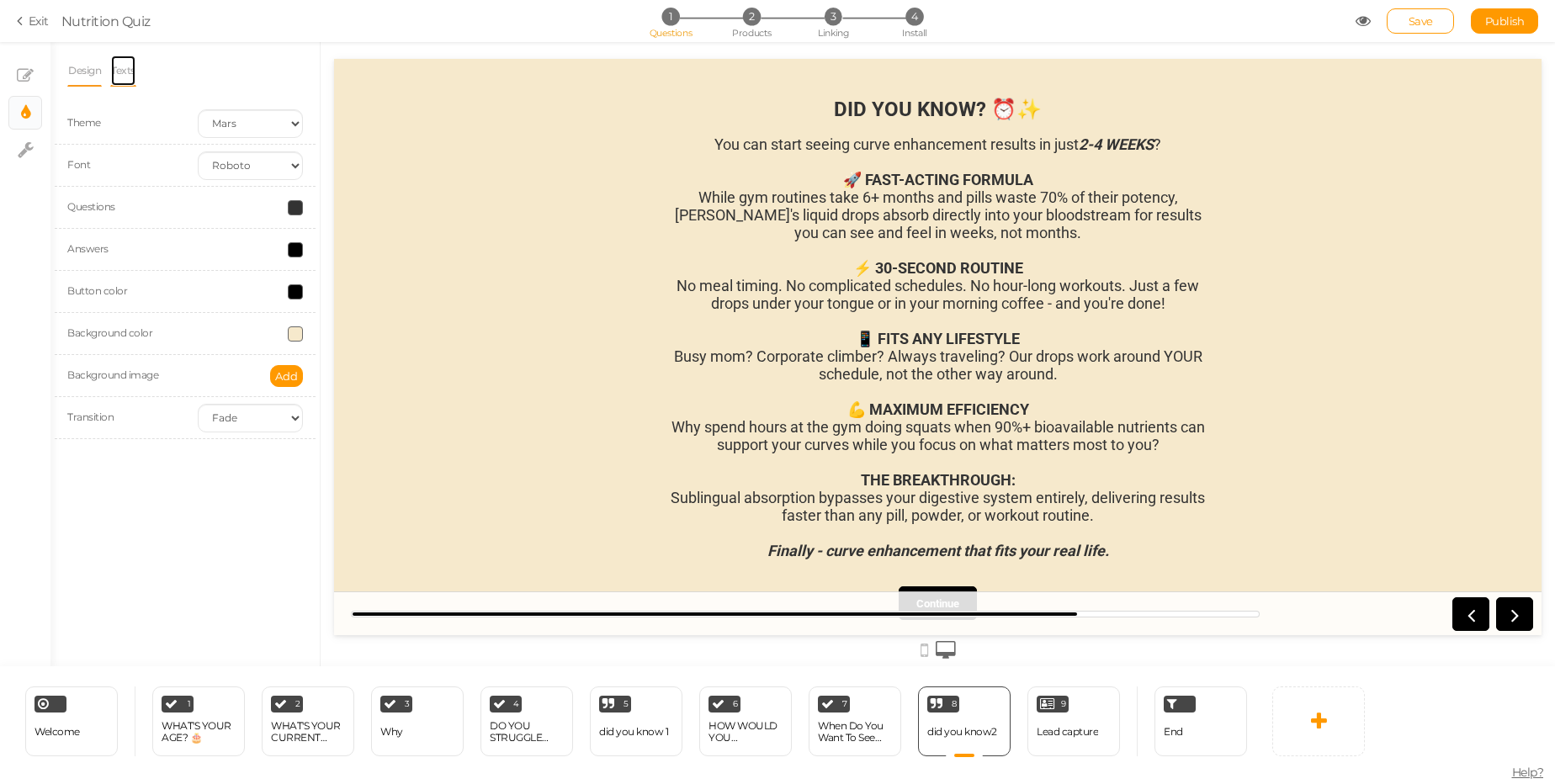
click at [120, 74] on link "Texts" at bounding box center [123, 71] width 26 height 32
click at [33, 158] on tooltip "× Settings" at bounding box center [25, 150] width 16 height 21
select select "en"
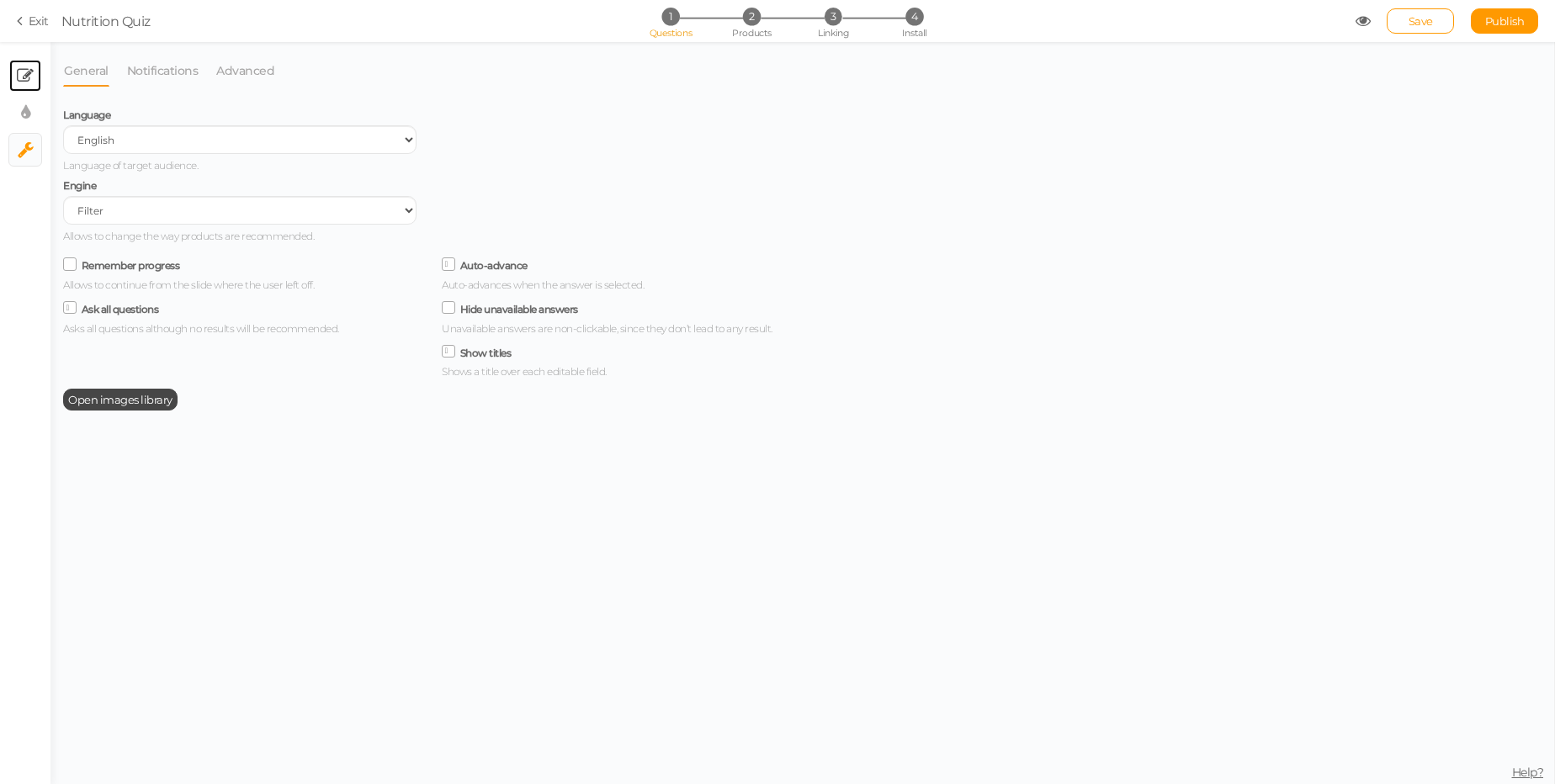
click at [28, 64] on link "× Slides" at bounding box center [25, 75] width 32 height 32
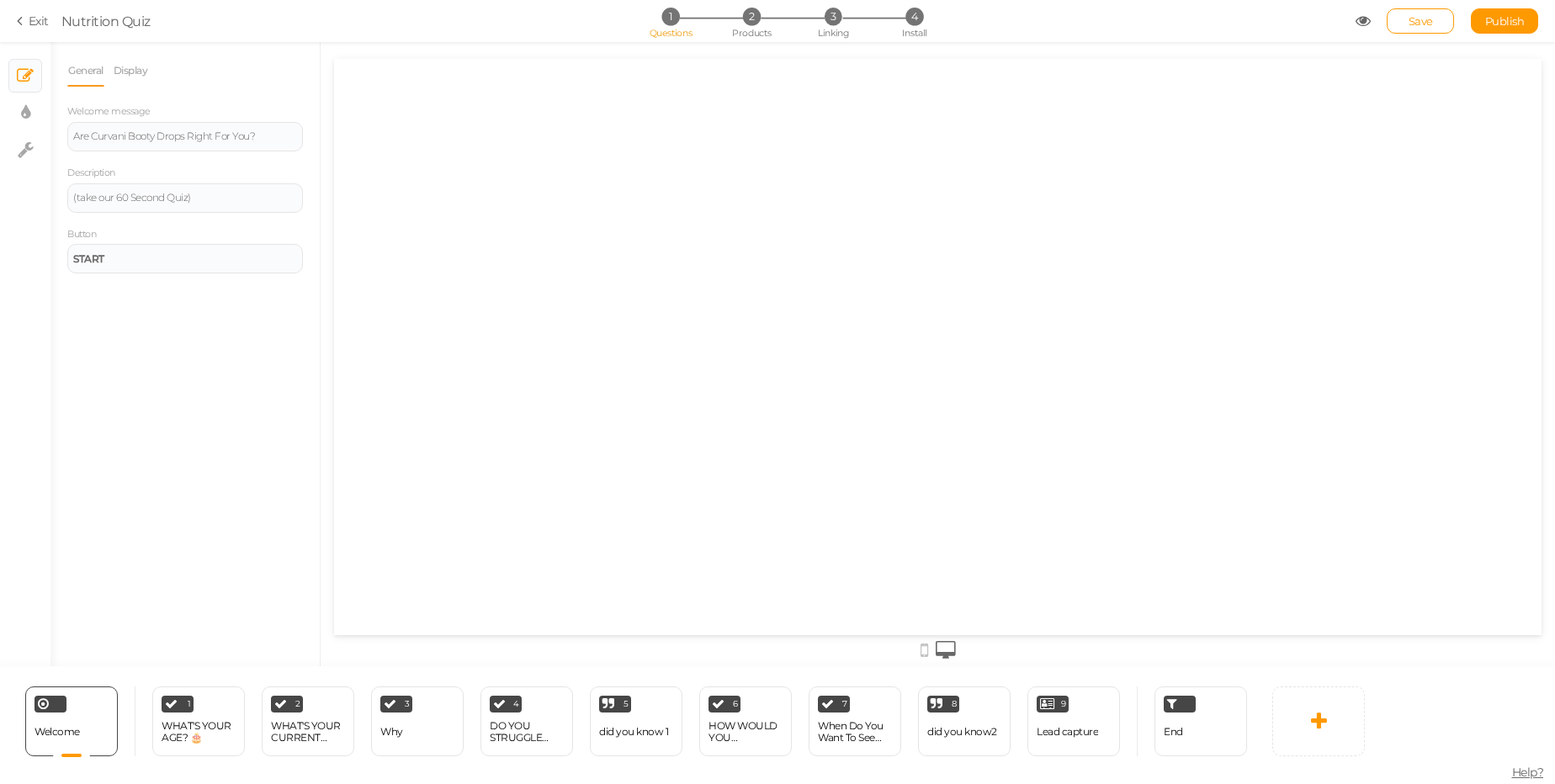
click at [25, 23] on icon at bounding box center [22, 20] width 11 height 15
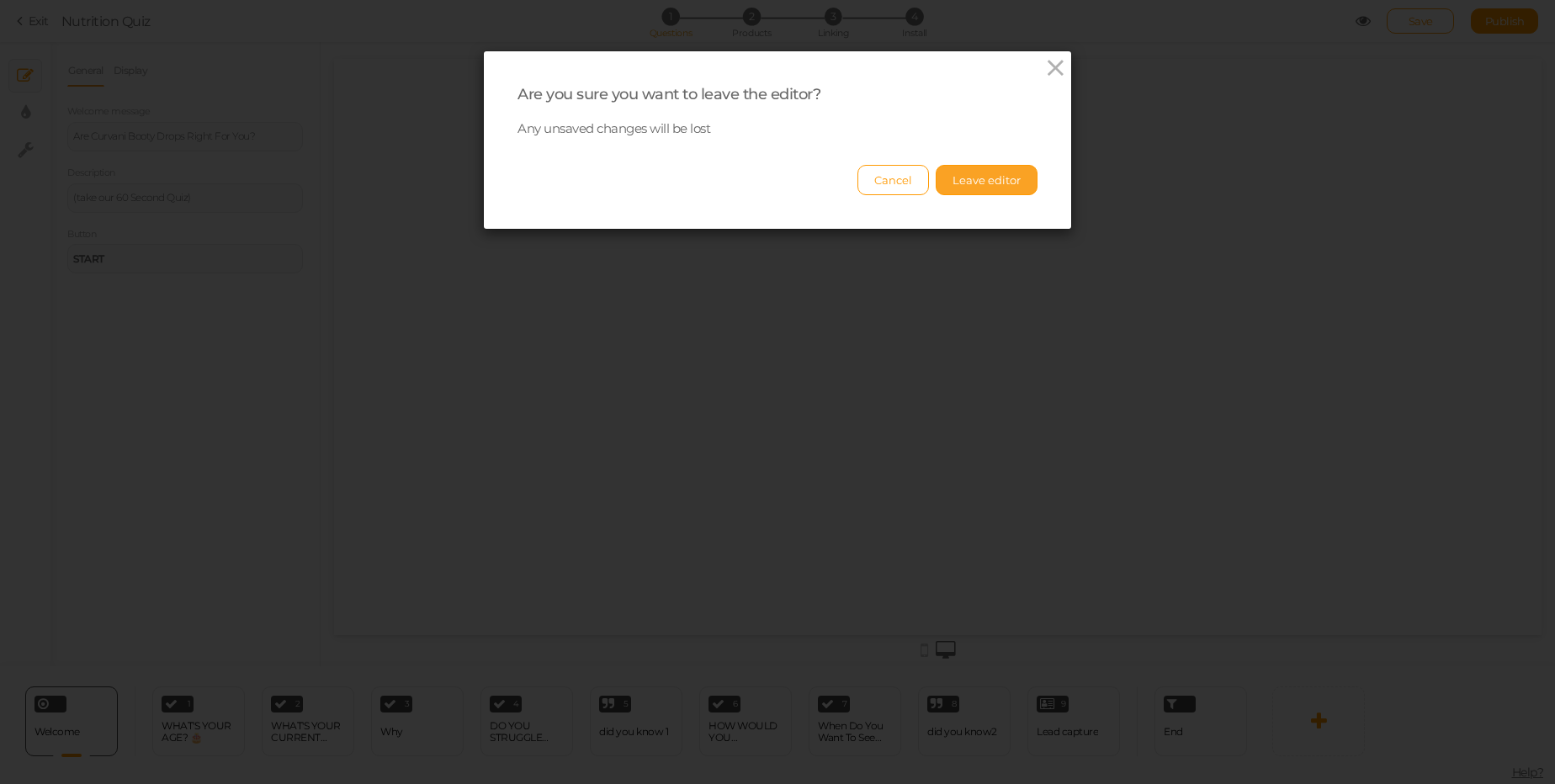
click at [1000, 183] on button "Leave editor" at bounding box center [986, 179] width 102 height 31
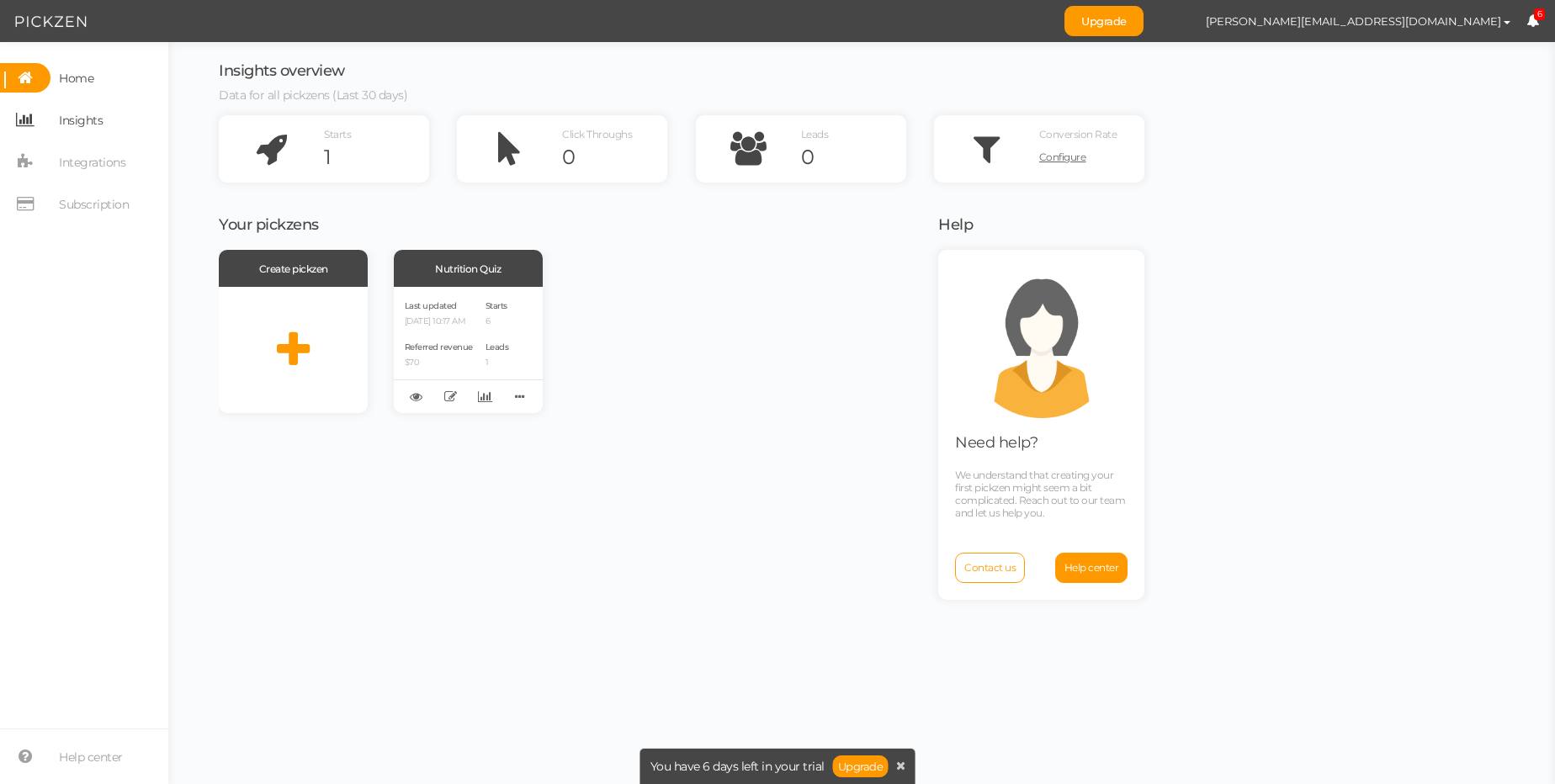
click at [88, 122] on span "Insights" at bounding box center [81, 120] width 44 height 27
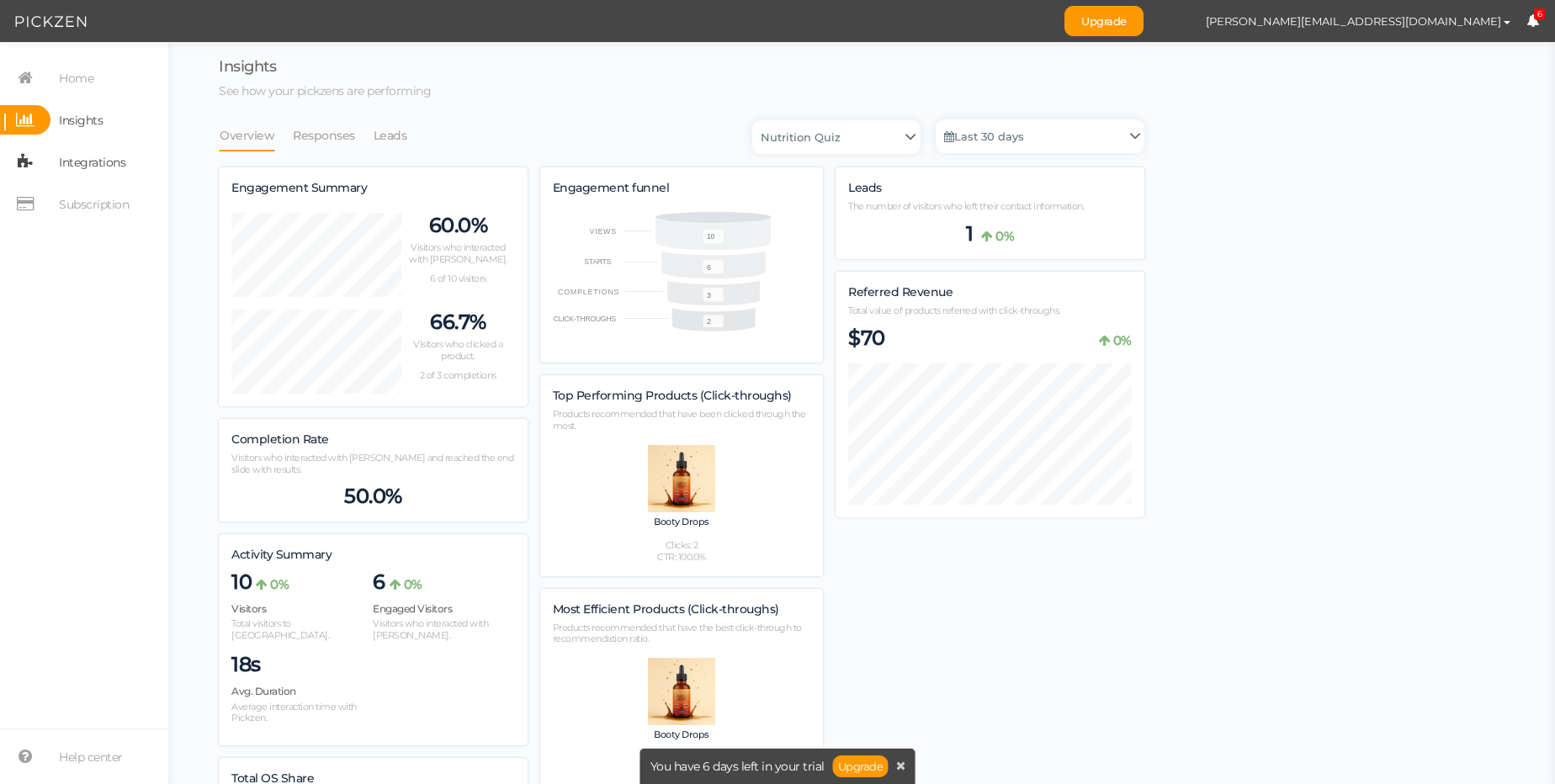
click at [96, 172] on span "Integrations" at bounding box center [92, 162] width 67 height 27
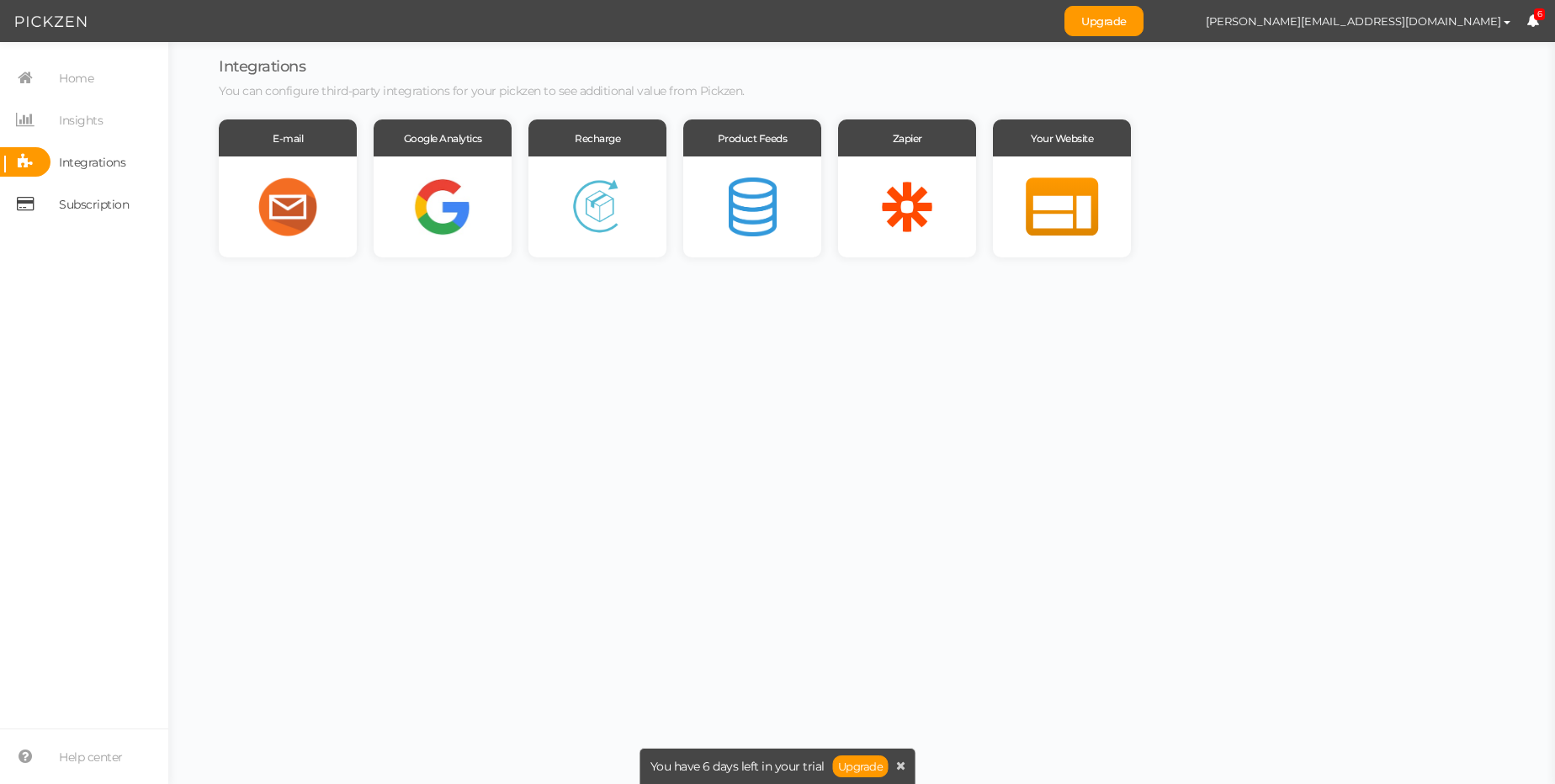
click at [82, 200] on span "Subscription" at bounding box center [94, 204] width 70 height 27
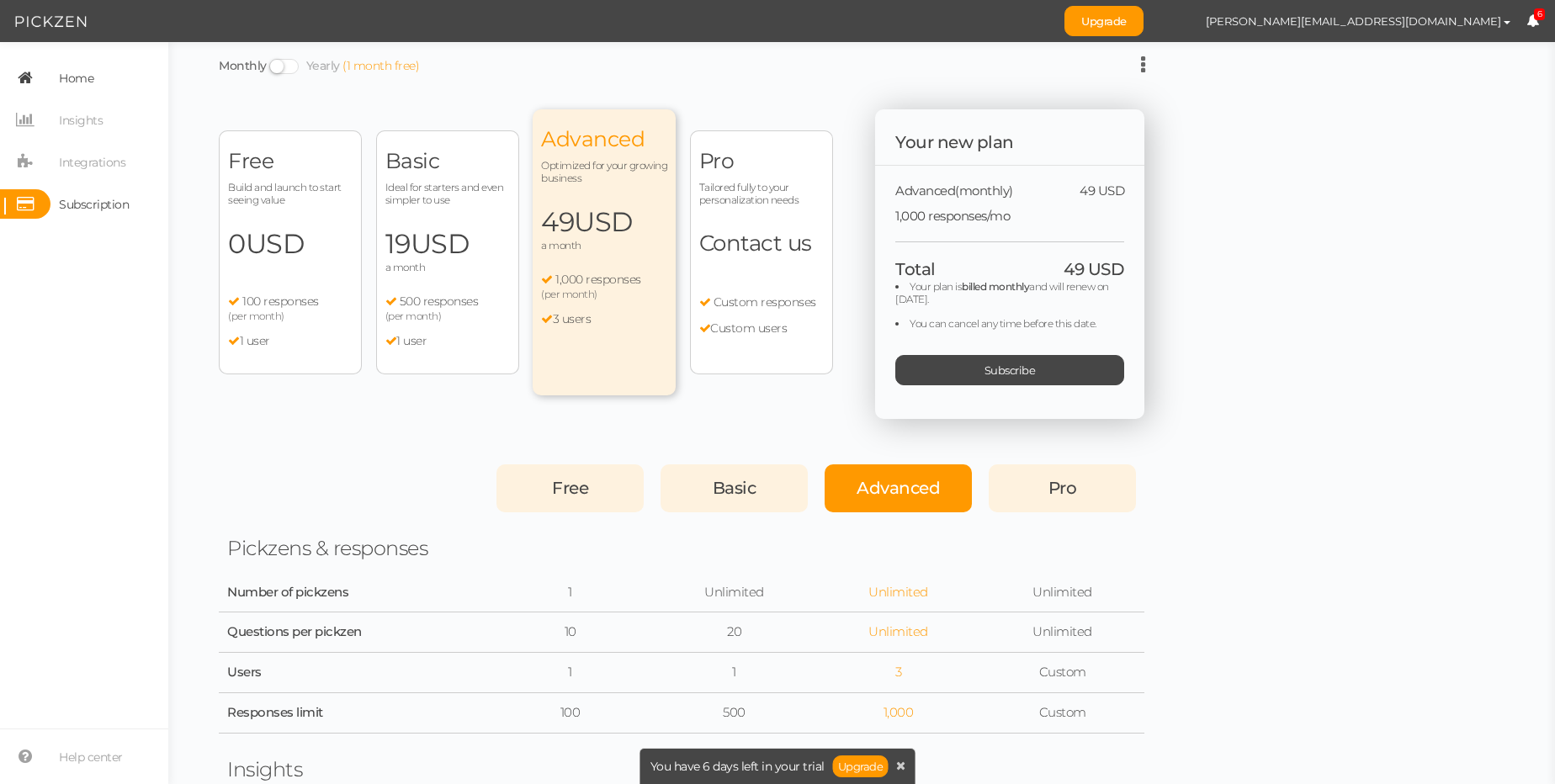
click at [88, 78] on span "Home" at bounding box center [75, 78] width 34 height 27
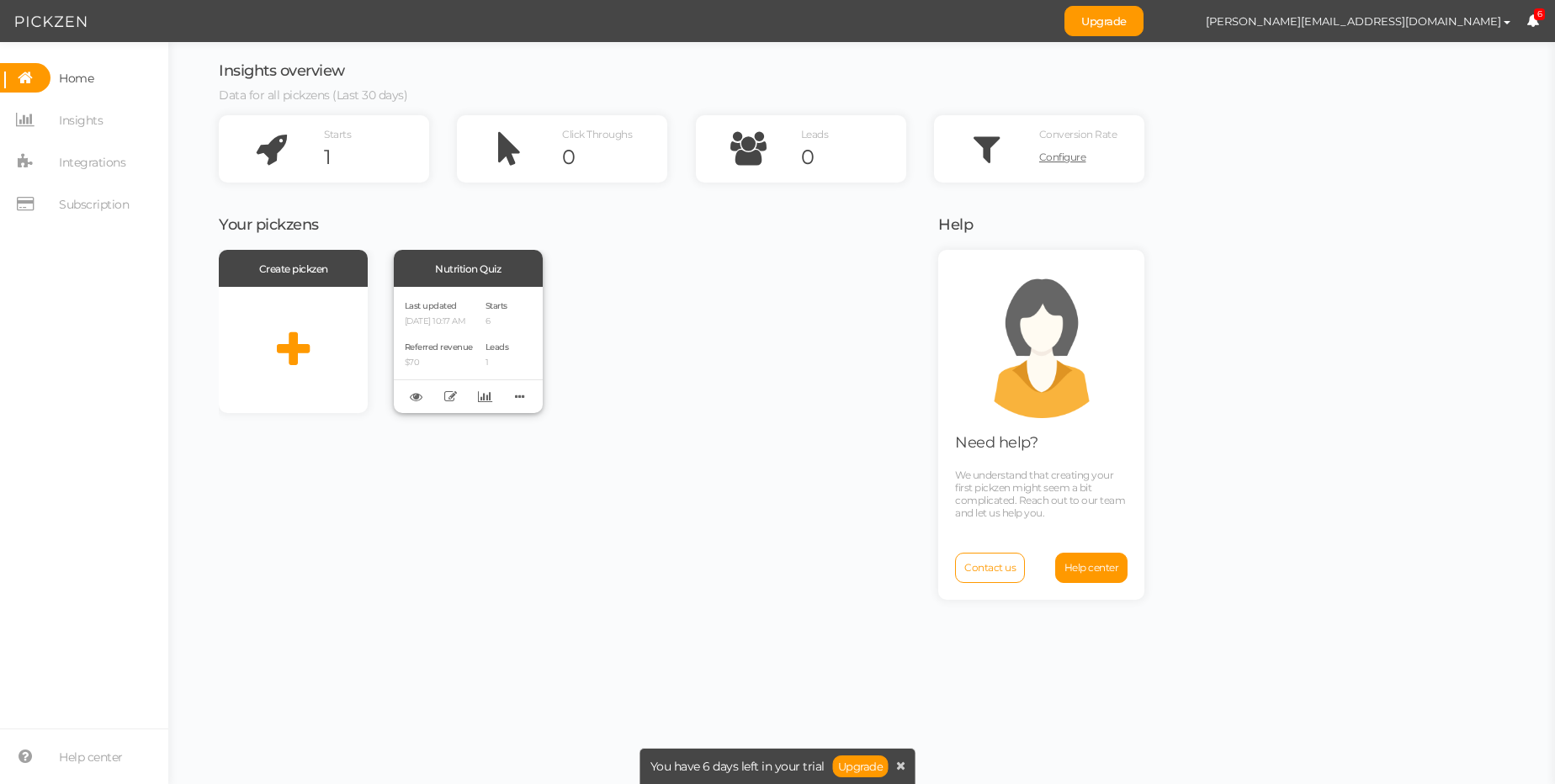
click at [460, 342] on span "Referred revenue" at bounding box center [439, 346] width 68 height 11
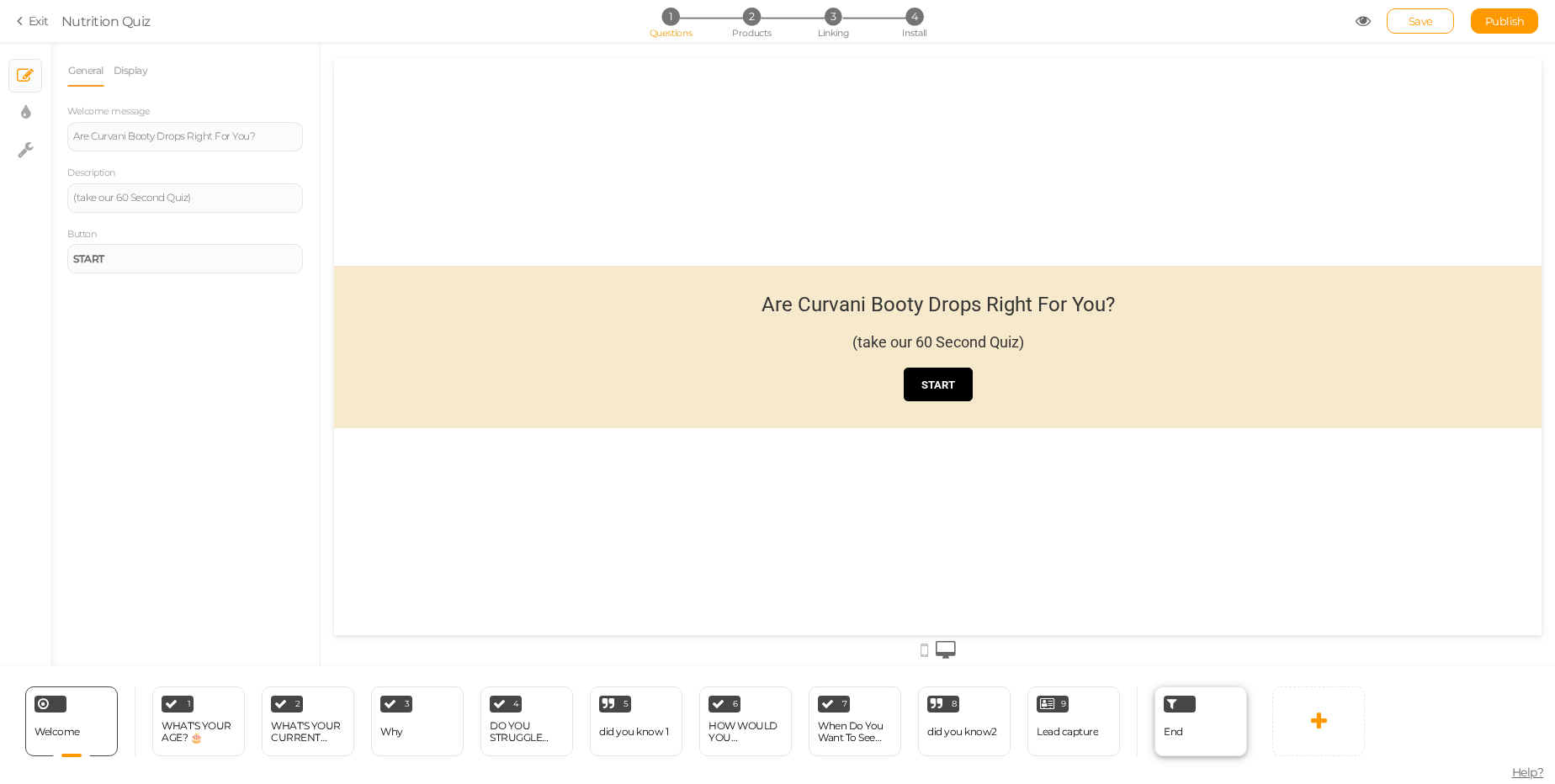
click at [1202, 702] on div "End" at bounding box center [1201, 722] width 93 height 70
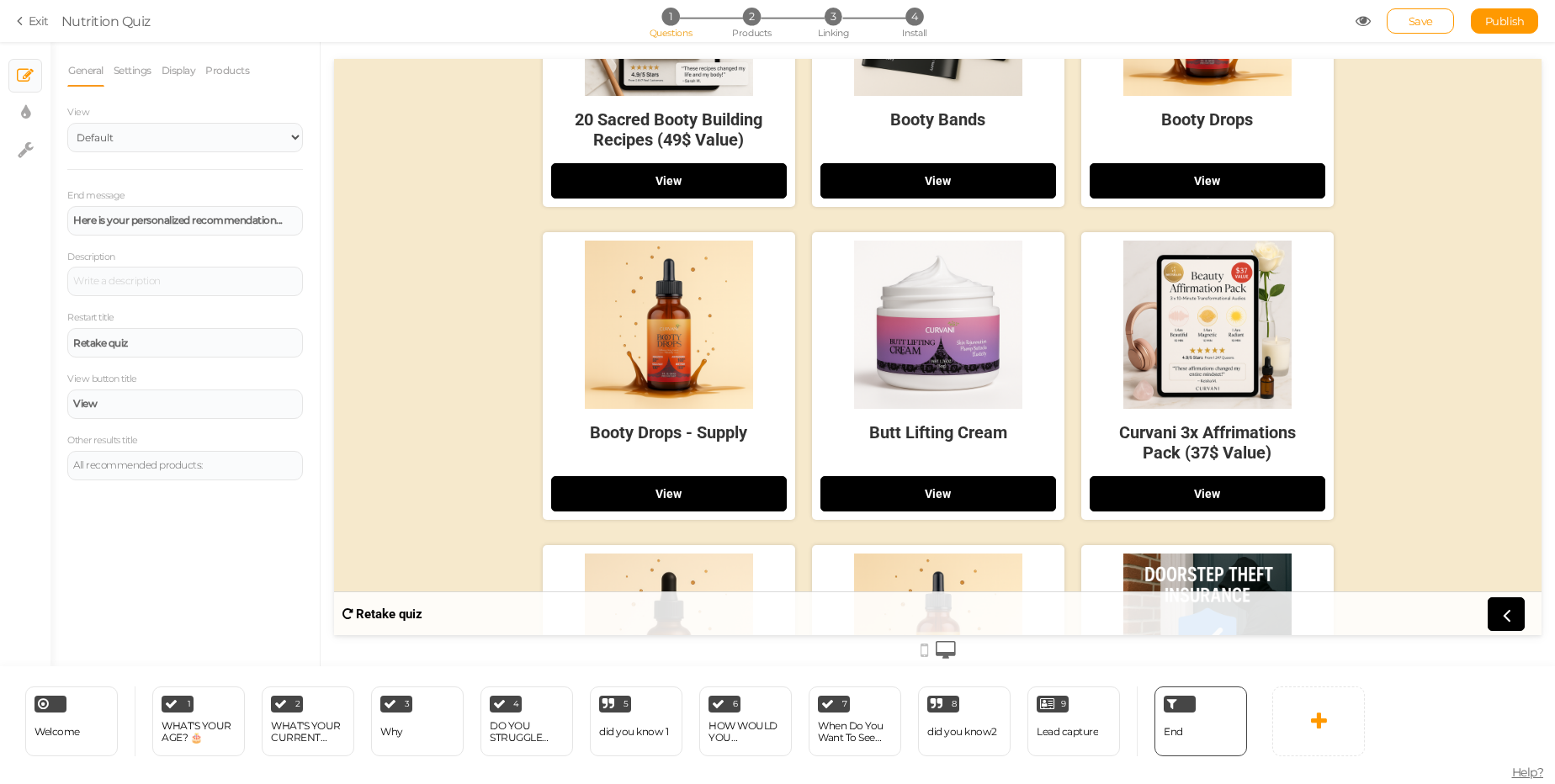
scroll to position [202, 0]
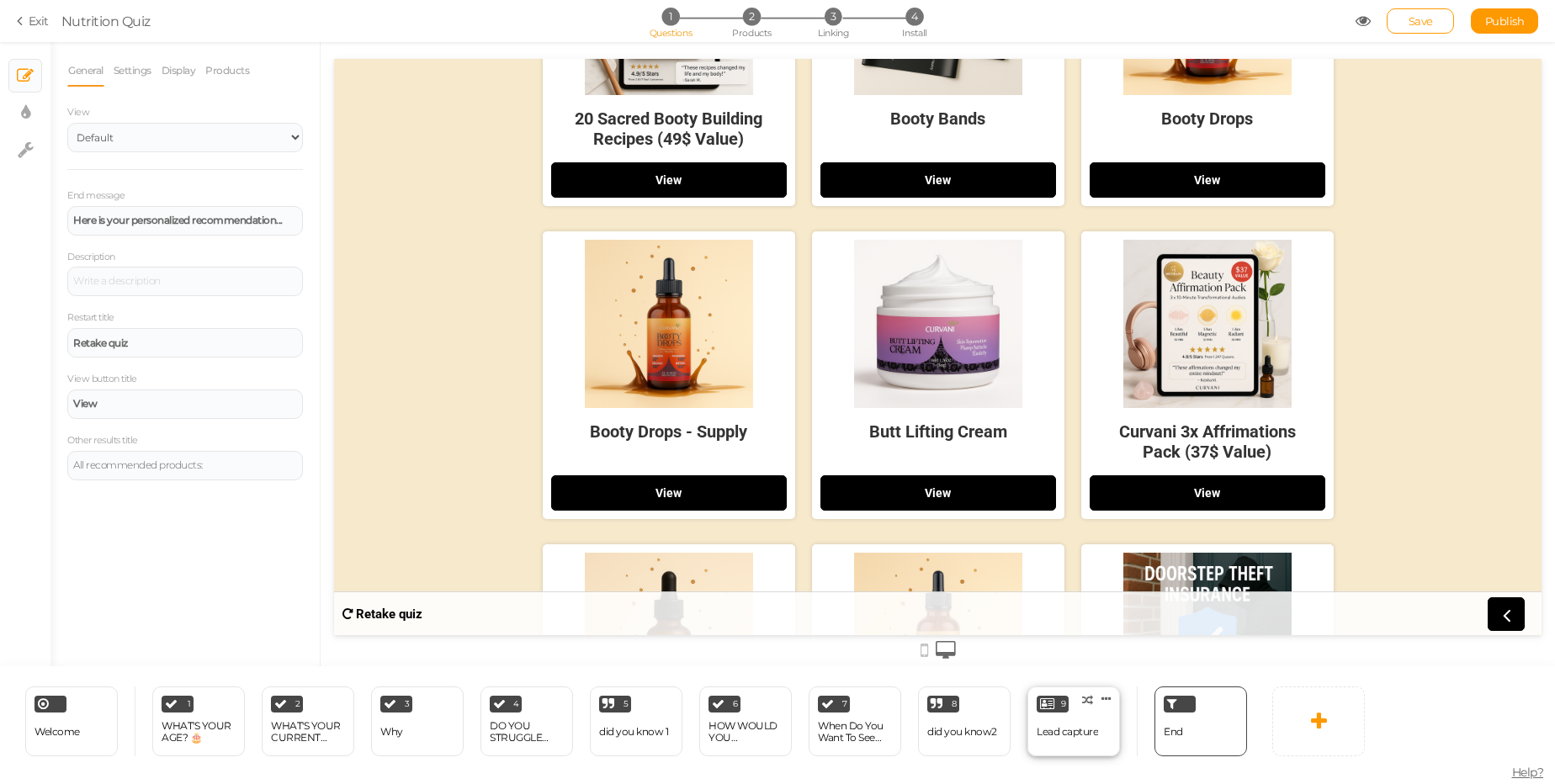
click at [1103, 744] on div "9 Lead capture × Define the conditions to show this slide. Clone Change type De…" at bounding box center [1074, 722] width 93 height 70
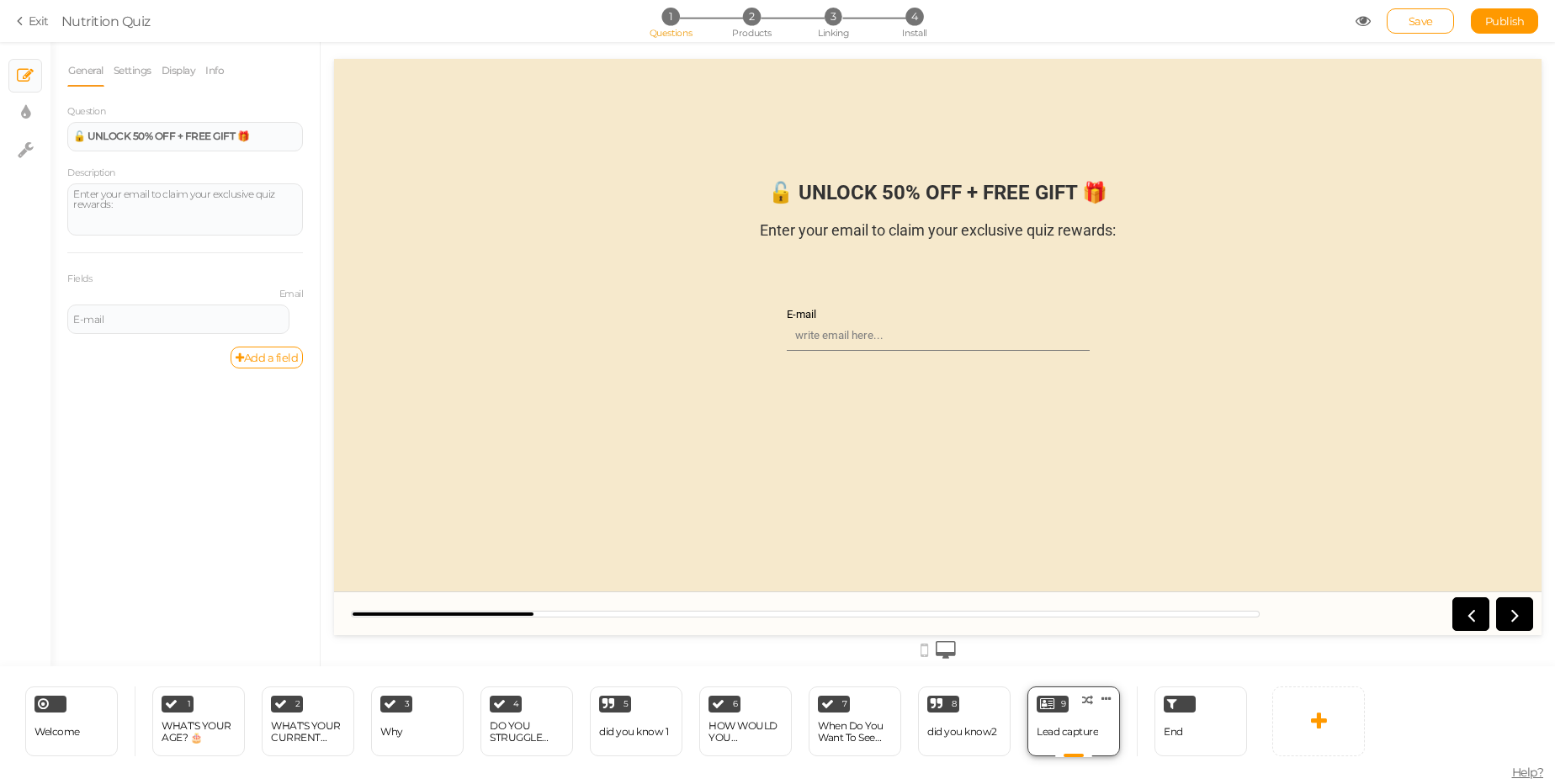
scroll to position [0, 0]
click at [960, 710] on div "8 did you know2 × Define the conditions to show this slide. Clone Change type D…" at bounding box center [964, 722] width 93 height 70
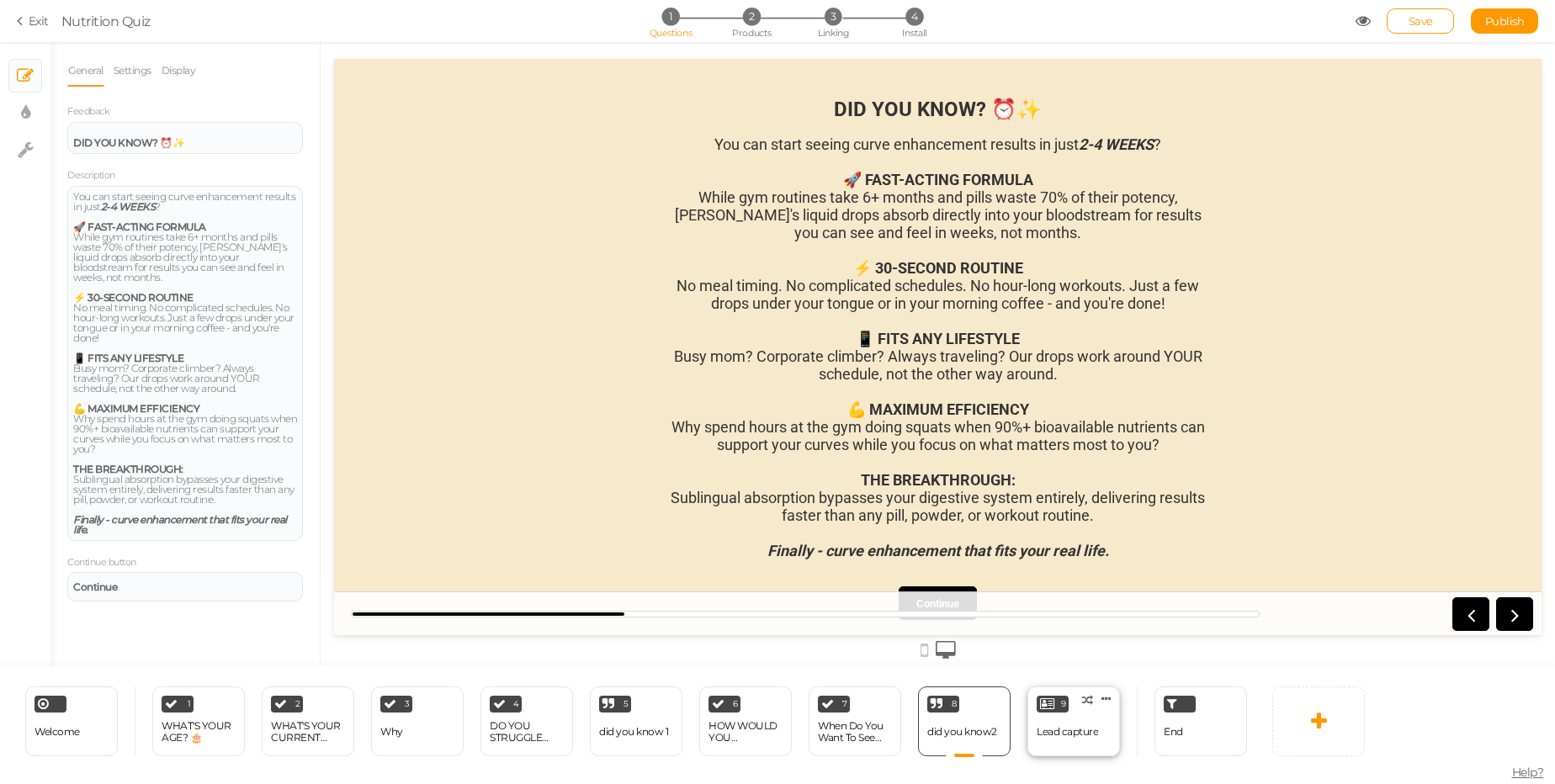
click at [1054, 718] on div "Lead capture" at bounding box center [1068, 732] width 61 height 30
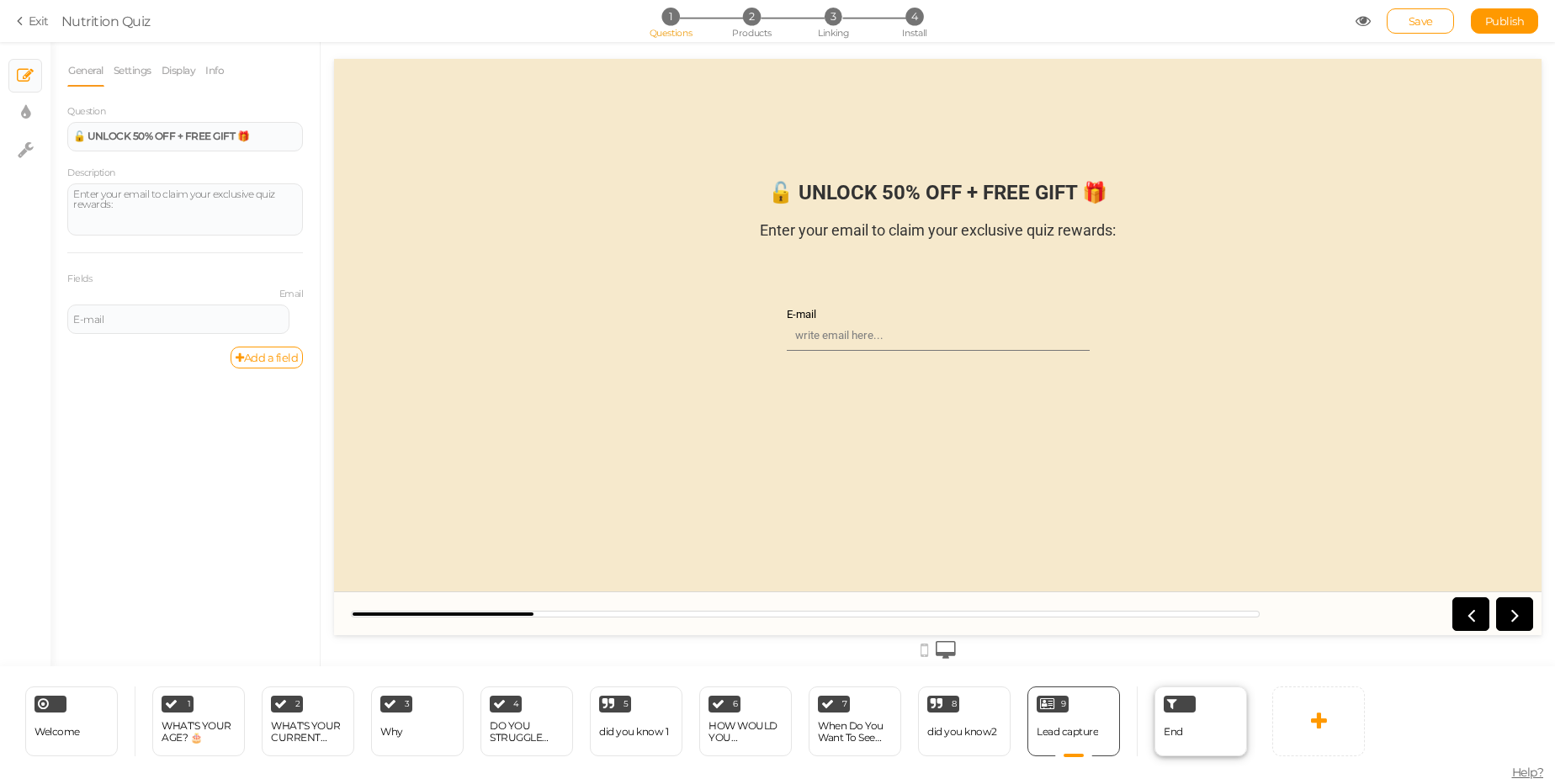
click at [1217, 717] on div "End" at bounding box center [1201, 722] width 93 height 70
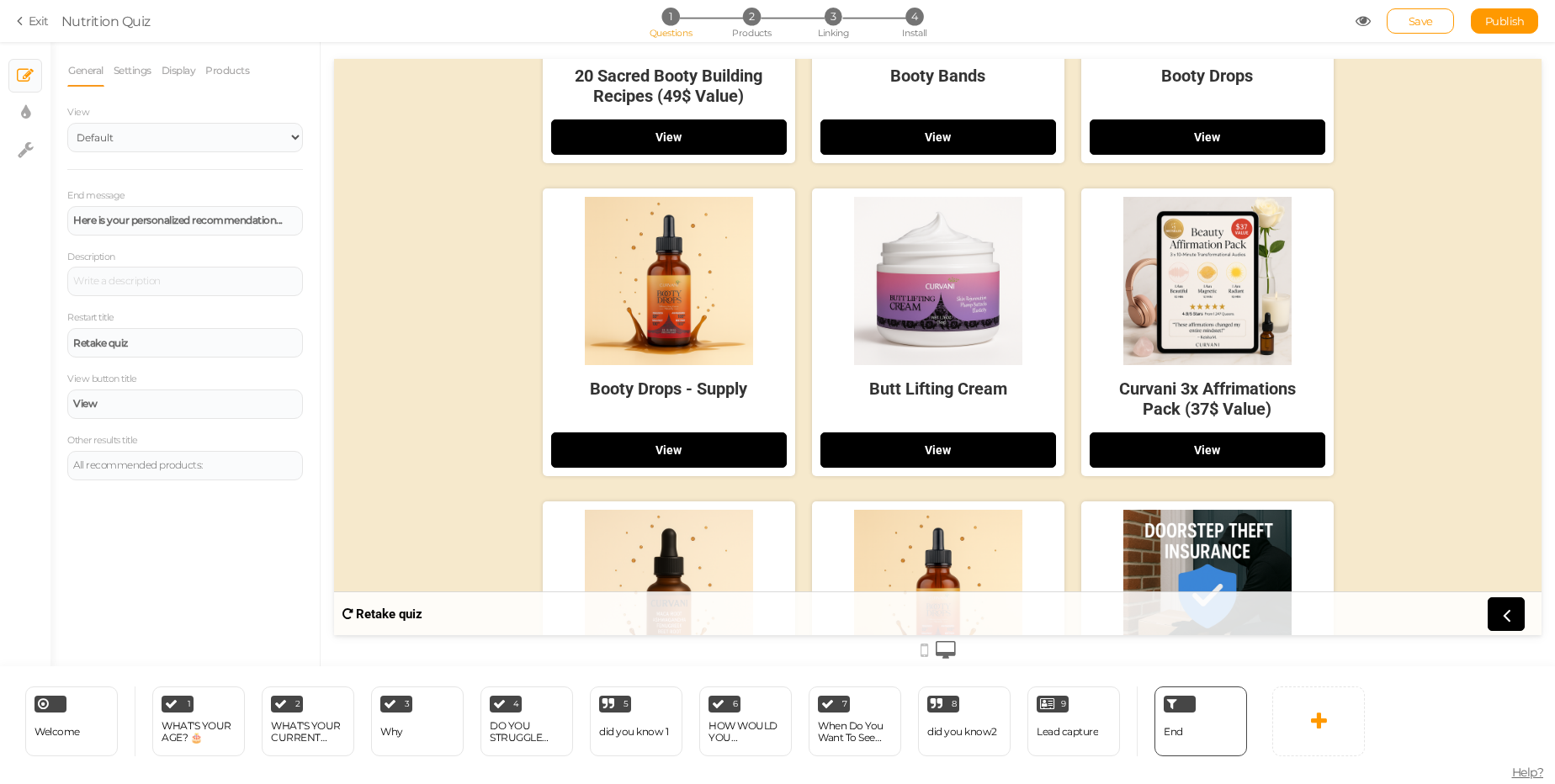
scroll to position [101, 0]
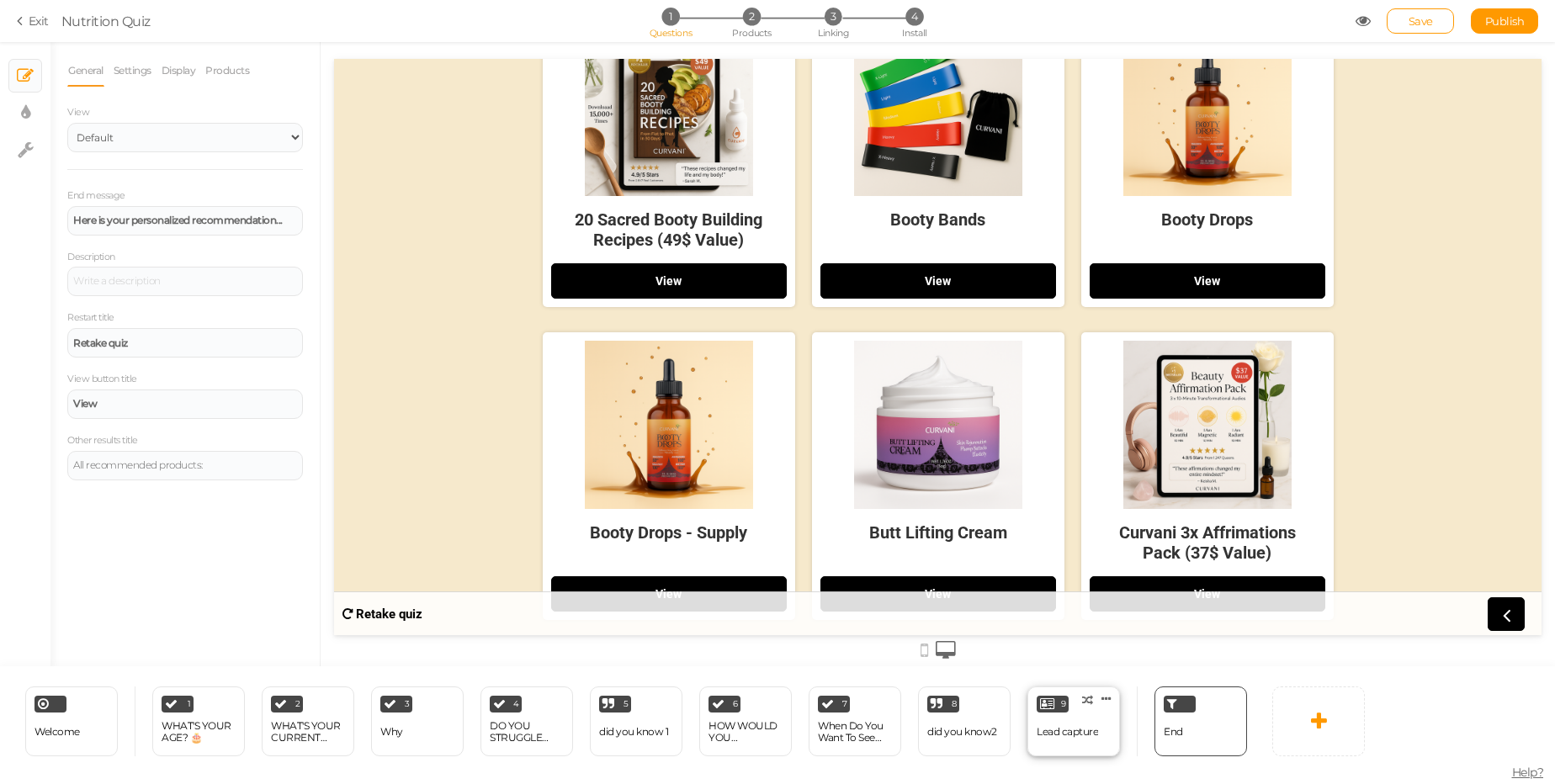
click at [1064, 719] on div "Lead capture" at bounding box center [1068, 732] width 61 height 30
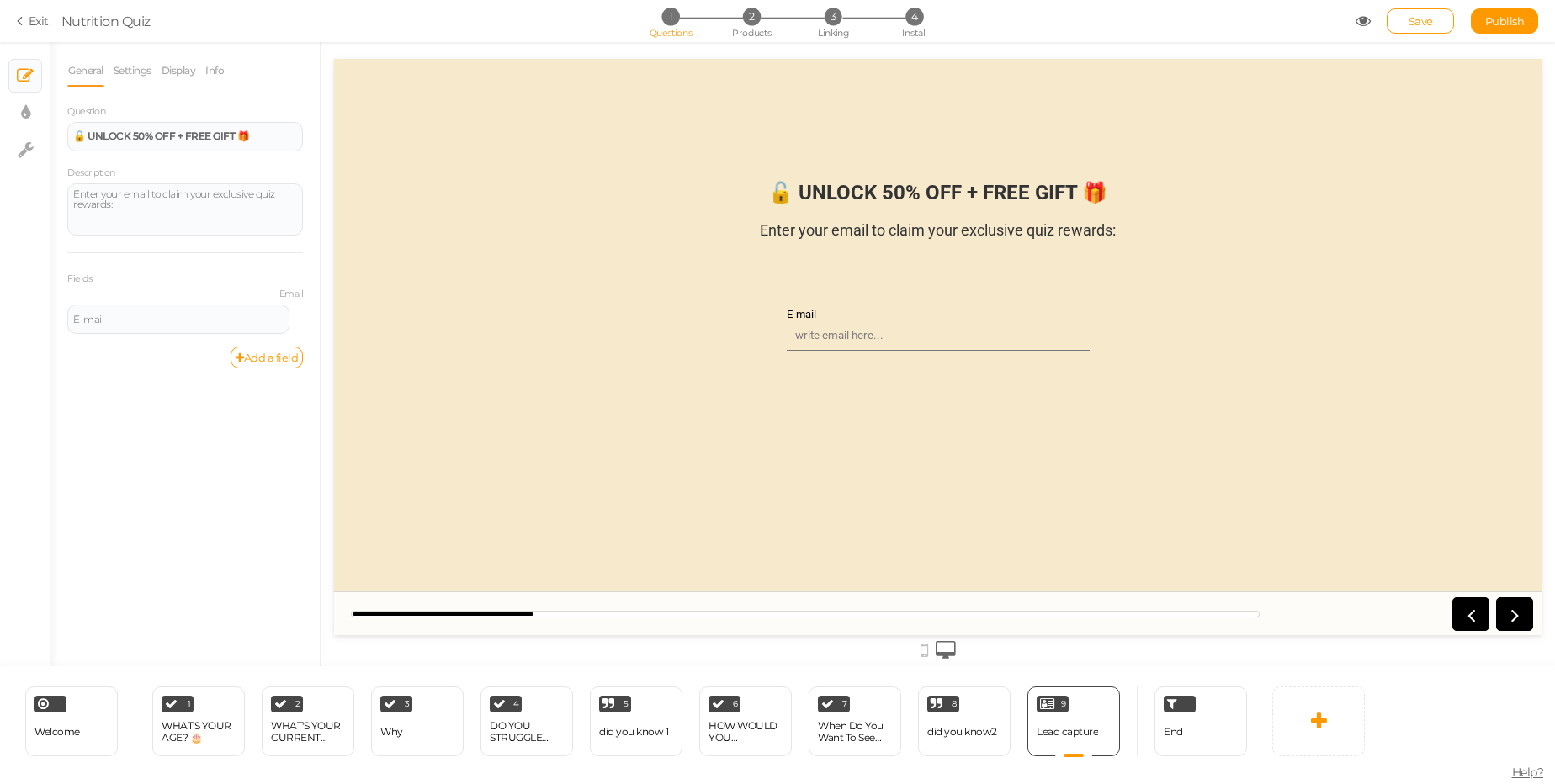
scroll to position [0, 0]
drag, startPoint x: 1179, startPoint y: 731, endPoint x: 1146, endPoint y: 690, distance: 52.6
click at [1179, 731] on span "End" at bounding box center [1173, 732] width 19 height 12
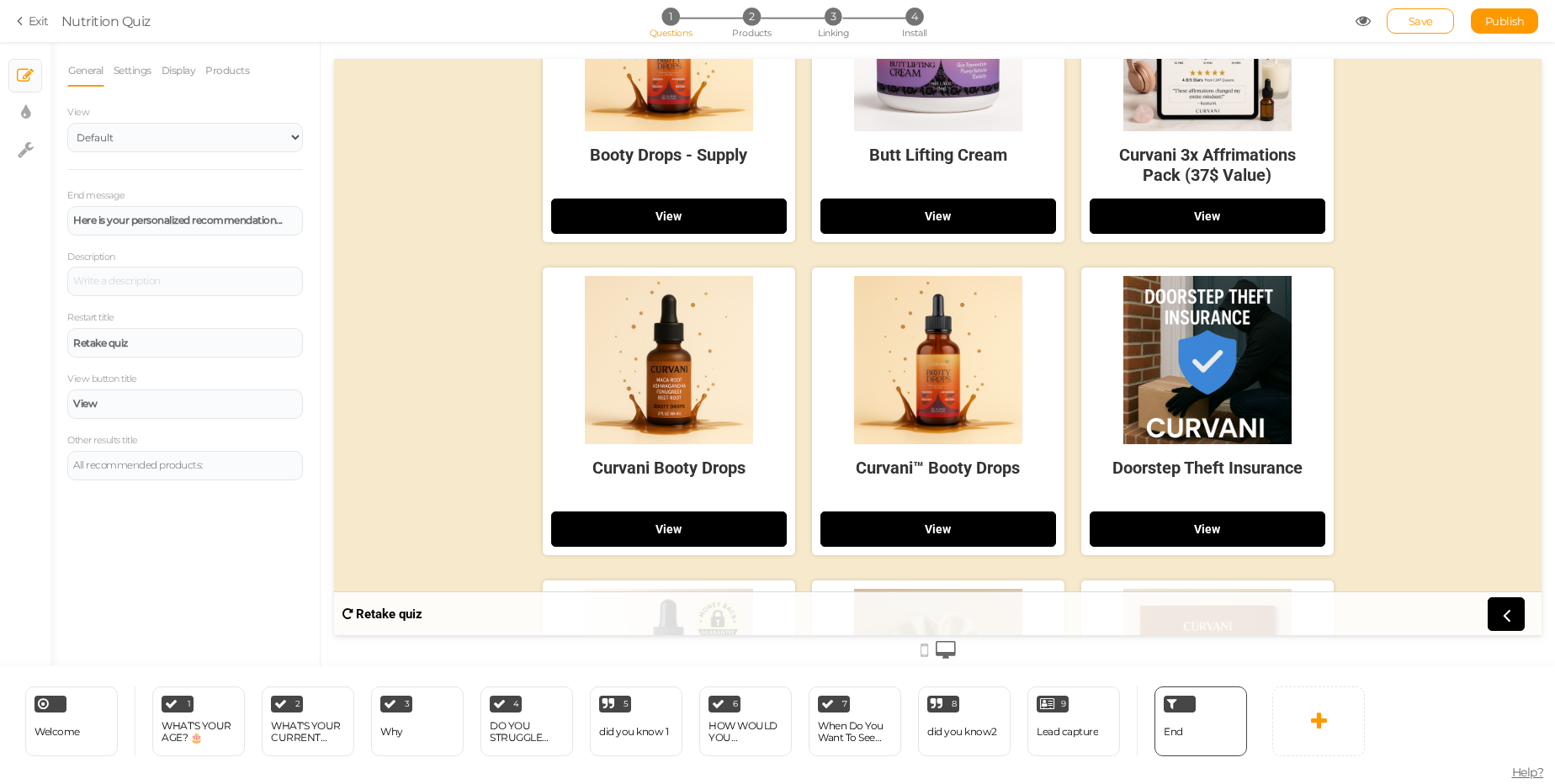
scroll to position [202, 0]
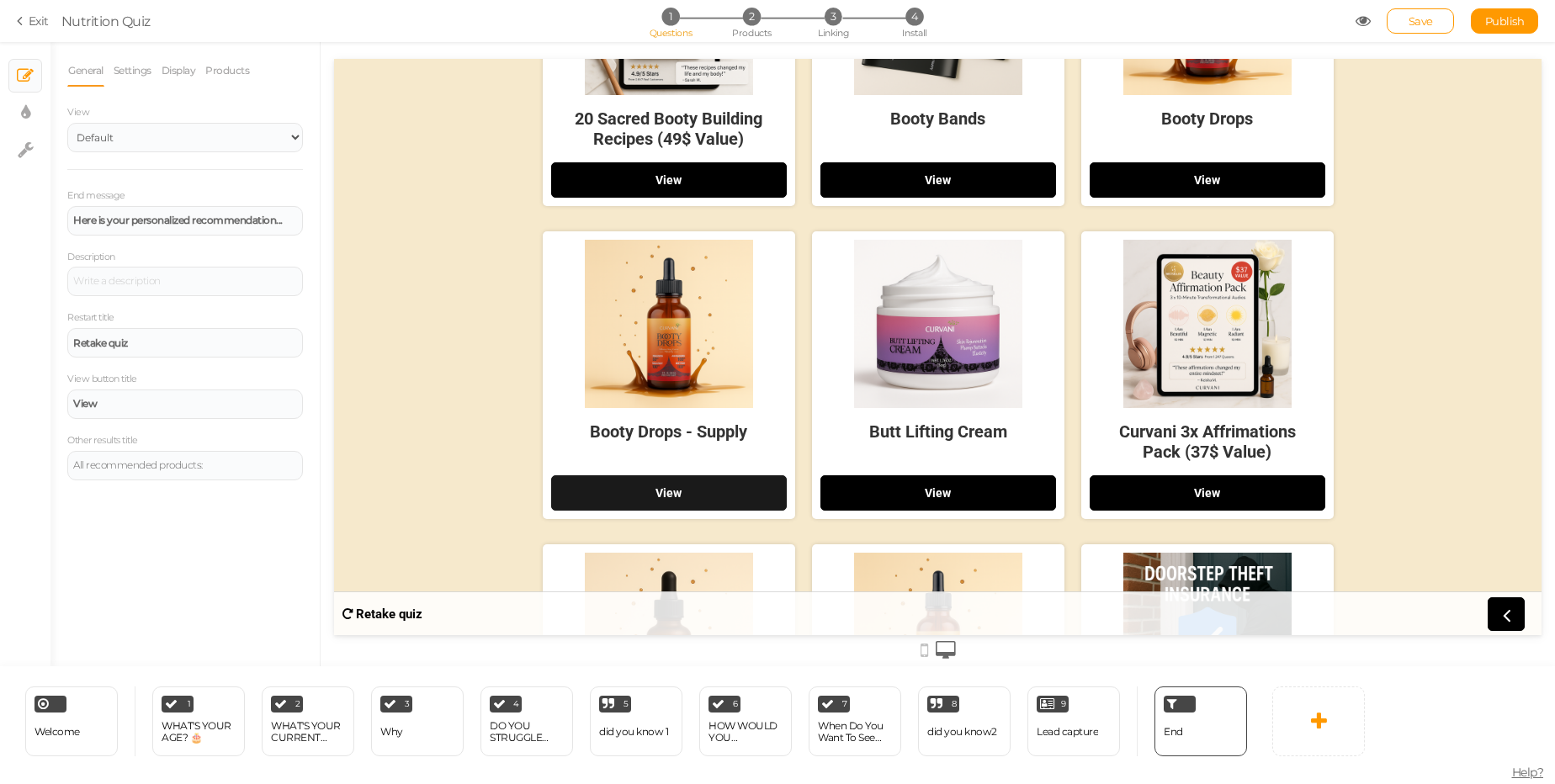
click at [663, 493] on strong "View" at bounding box center [669, 493] width 26 height 13
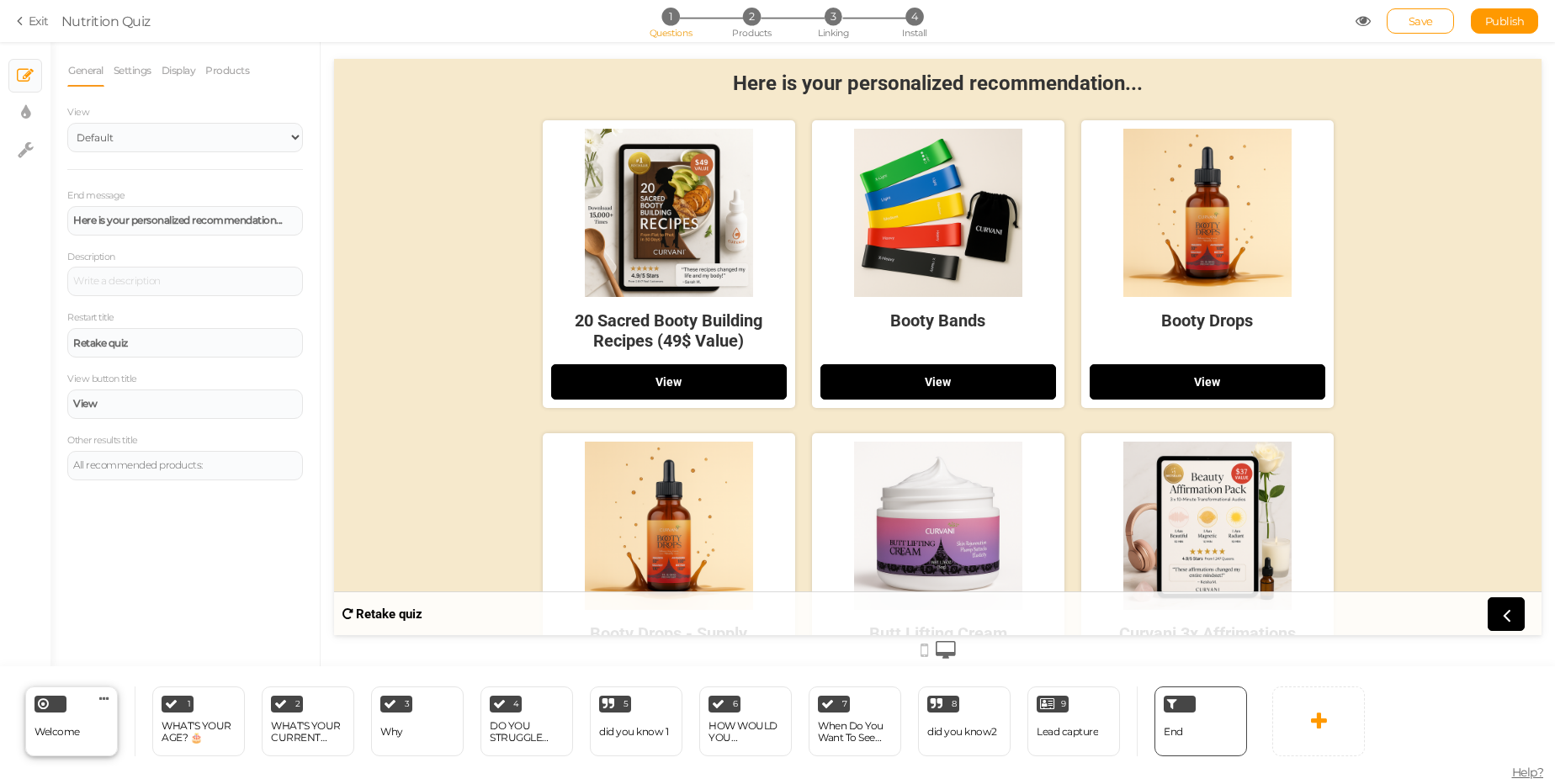
click at [78, 726] on span "Welcome" at bounding box center [57, 732] width 46 height 12
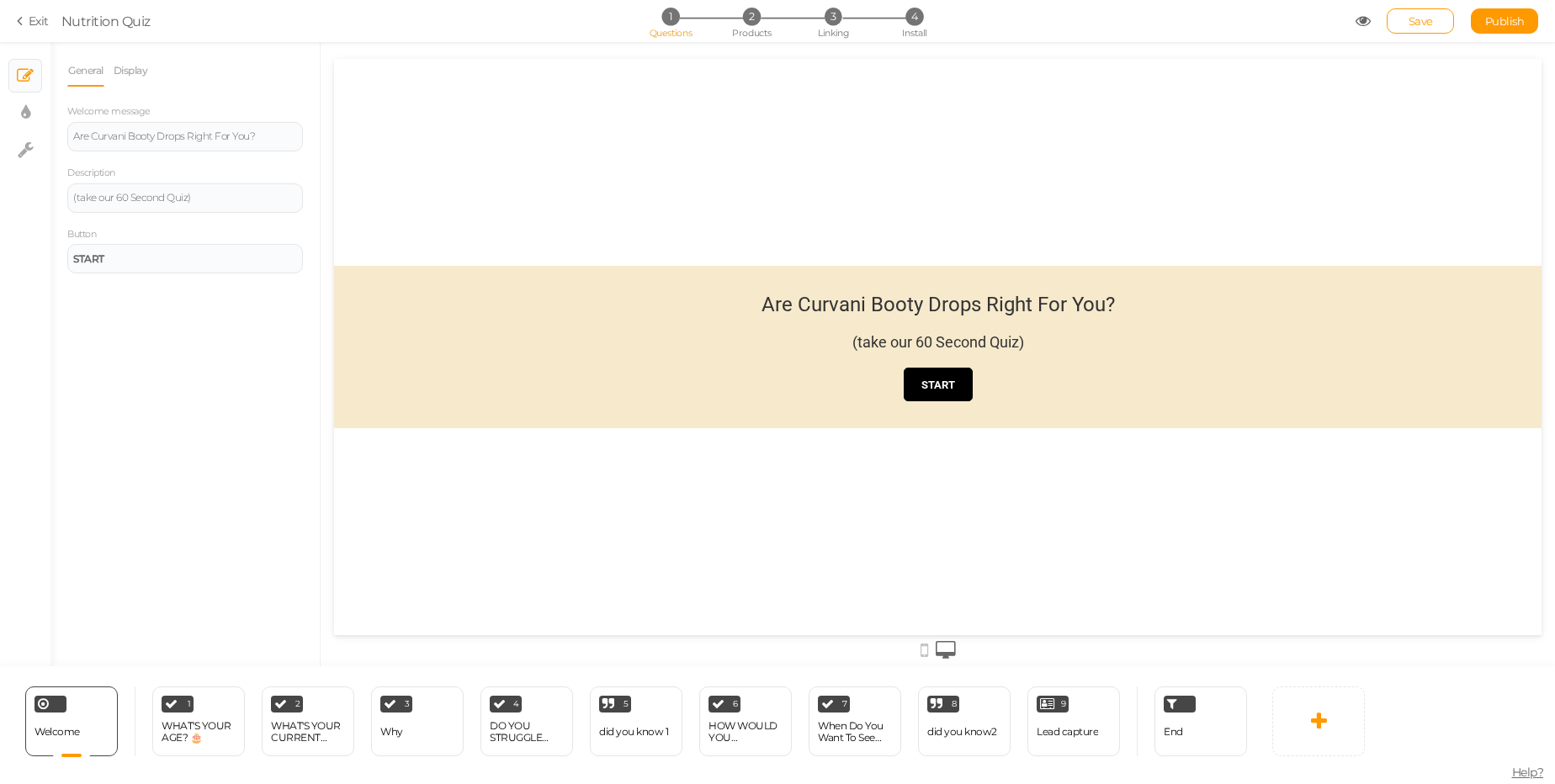
click at [88, 74] on link "General" at bounding box center [86, 71] width 37 height 32
click at [31, 104] on link "× Display settings" at bounding box center [25, 113] width 32 height 32
select select "2"
select select "roboto"
select select "fade"
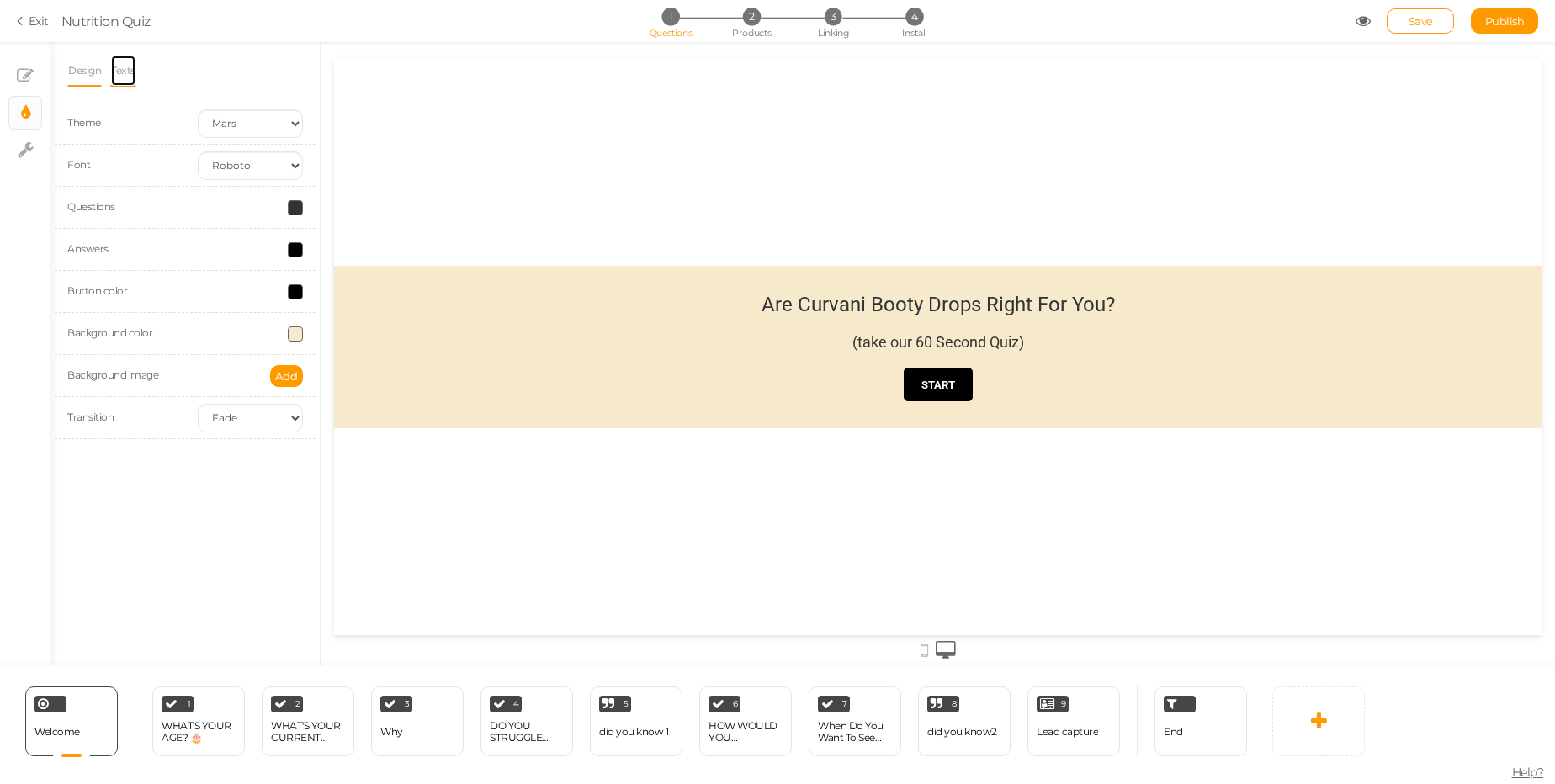
click at [118, 68] on link "Texts" at bounding box center [123, 71] width 26 height 32
click at [92, 63] on link "Design" at bounding box center [84, 71] width 34 height 32
click at [28, 79] on icon at bounding box center [25, 75] width 17 height 17
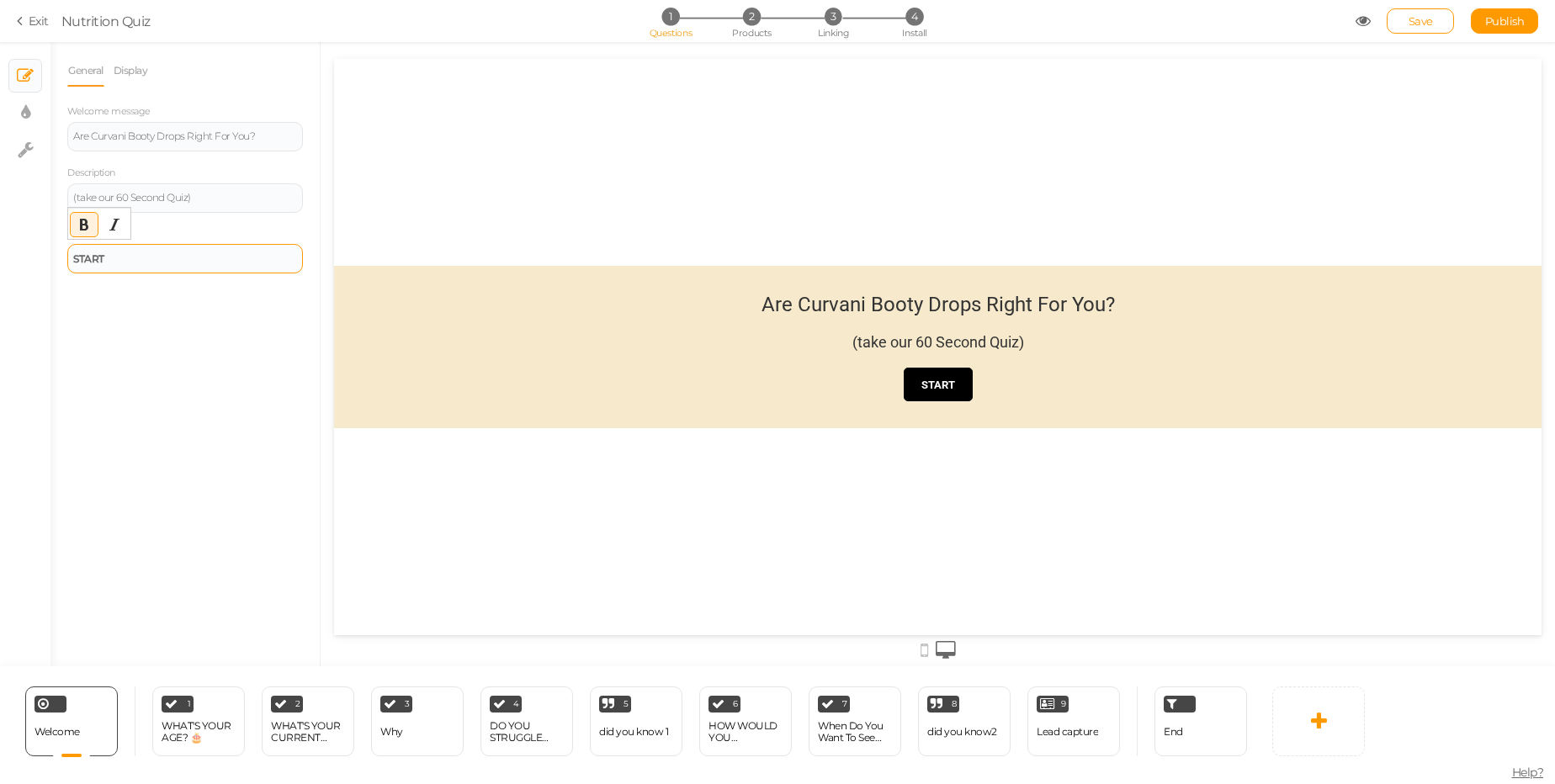
click at [255, 257] on div "START" at bounding box center [186, 259] width 224 height 10
click at [32, 106] on link "× Display settings" at bounding box center [25, 113] width 32 height 32
select select "2"
select select "roboto"
select select "fade"
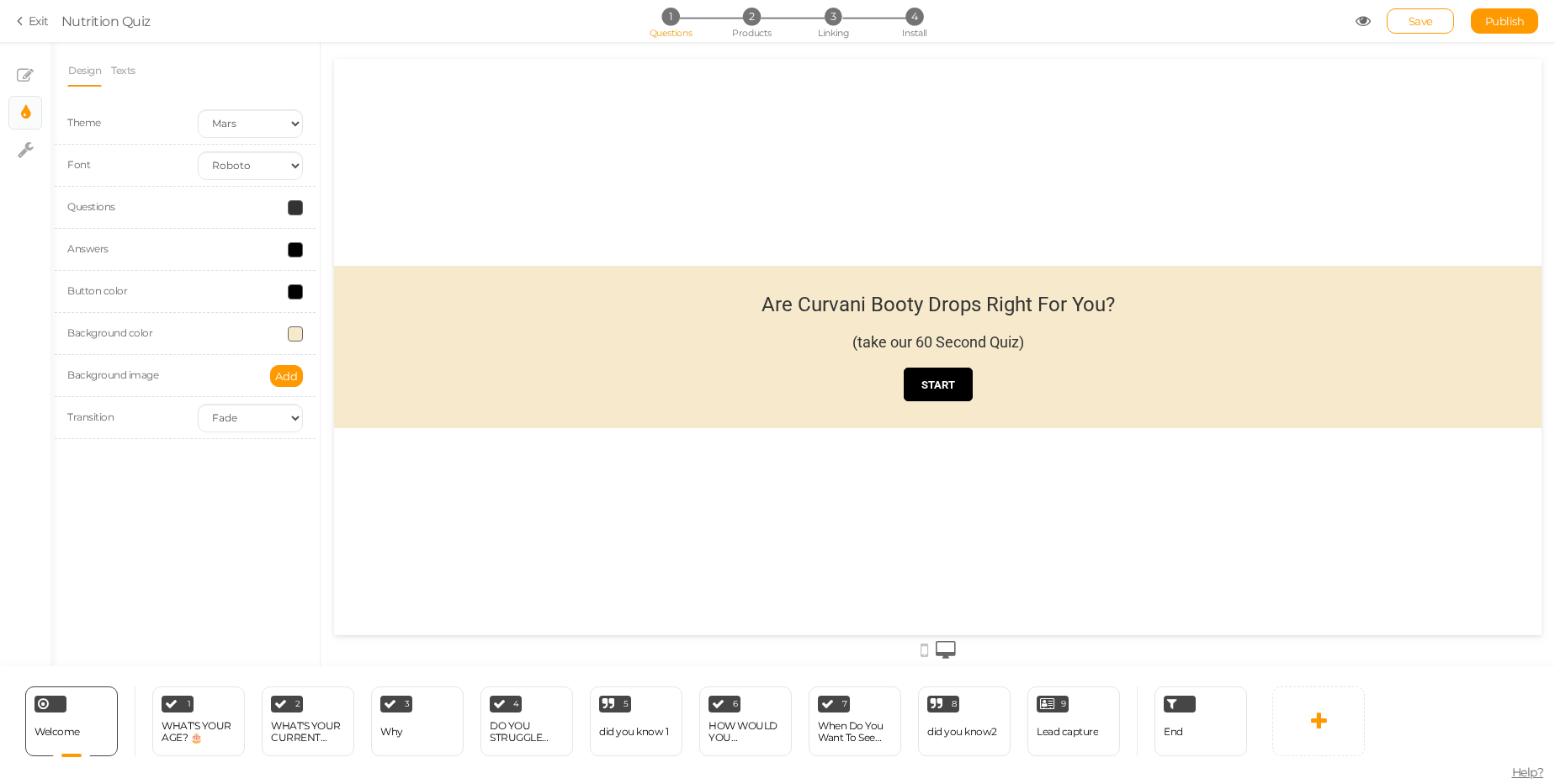
click at [136, 337] on label "Background color" at bounding box center [109, 332] width 85 height 12
click at [136, 374] on label "Background image" at bounding box center [113, 374] width 91 height 12
click at [33, 155] on link "× Settings" at bounding box center [25, 150] width 32 height 32
select select "en"
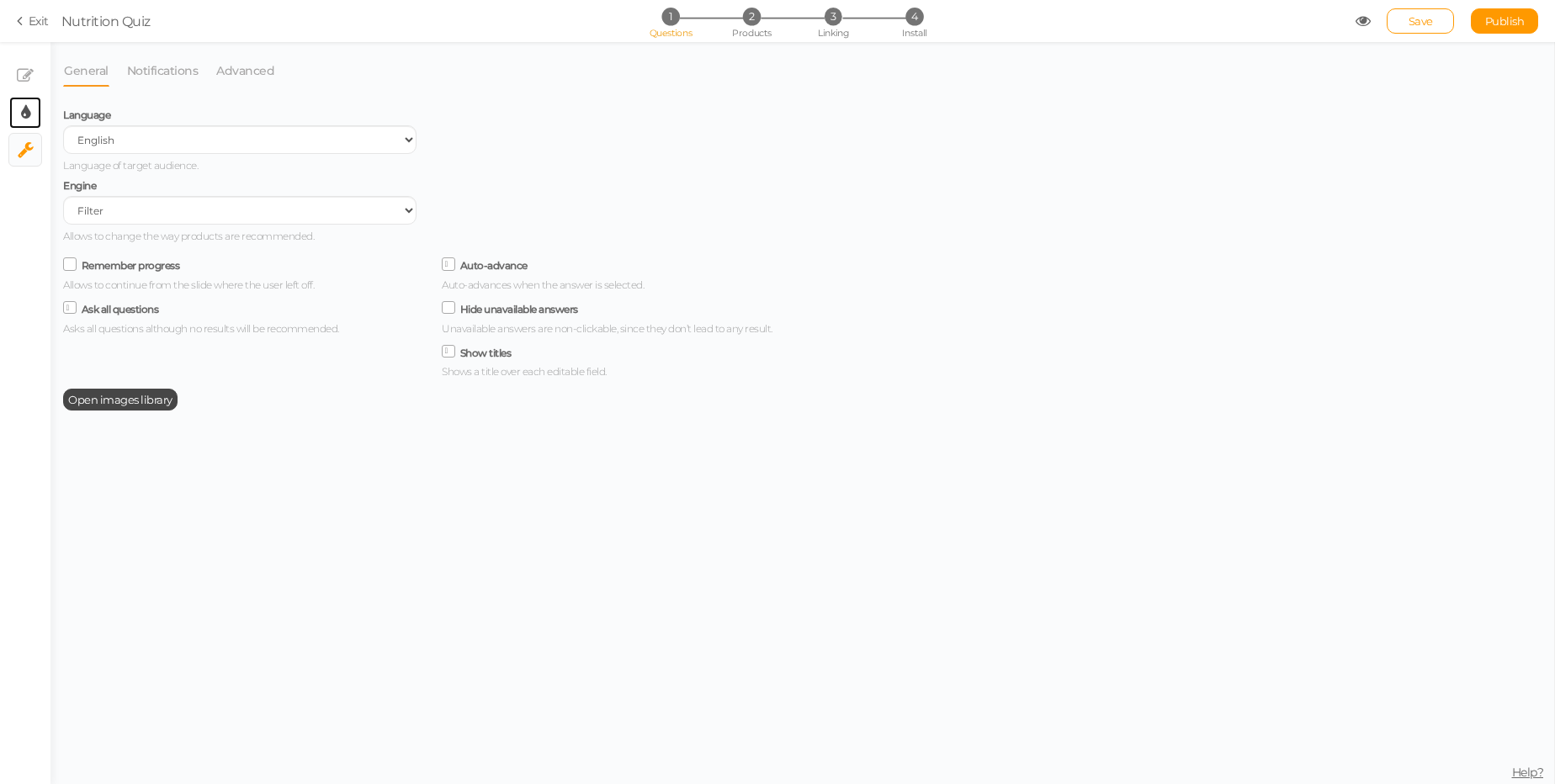
click at [39, 117] on link "× Display settings" at bounding box center [25, 113] width 32 height 32
select select "2"
select select "roboto"
select select "fade"
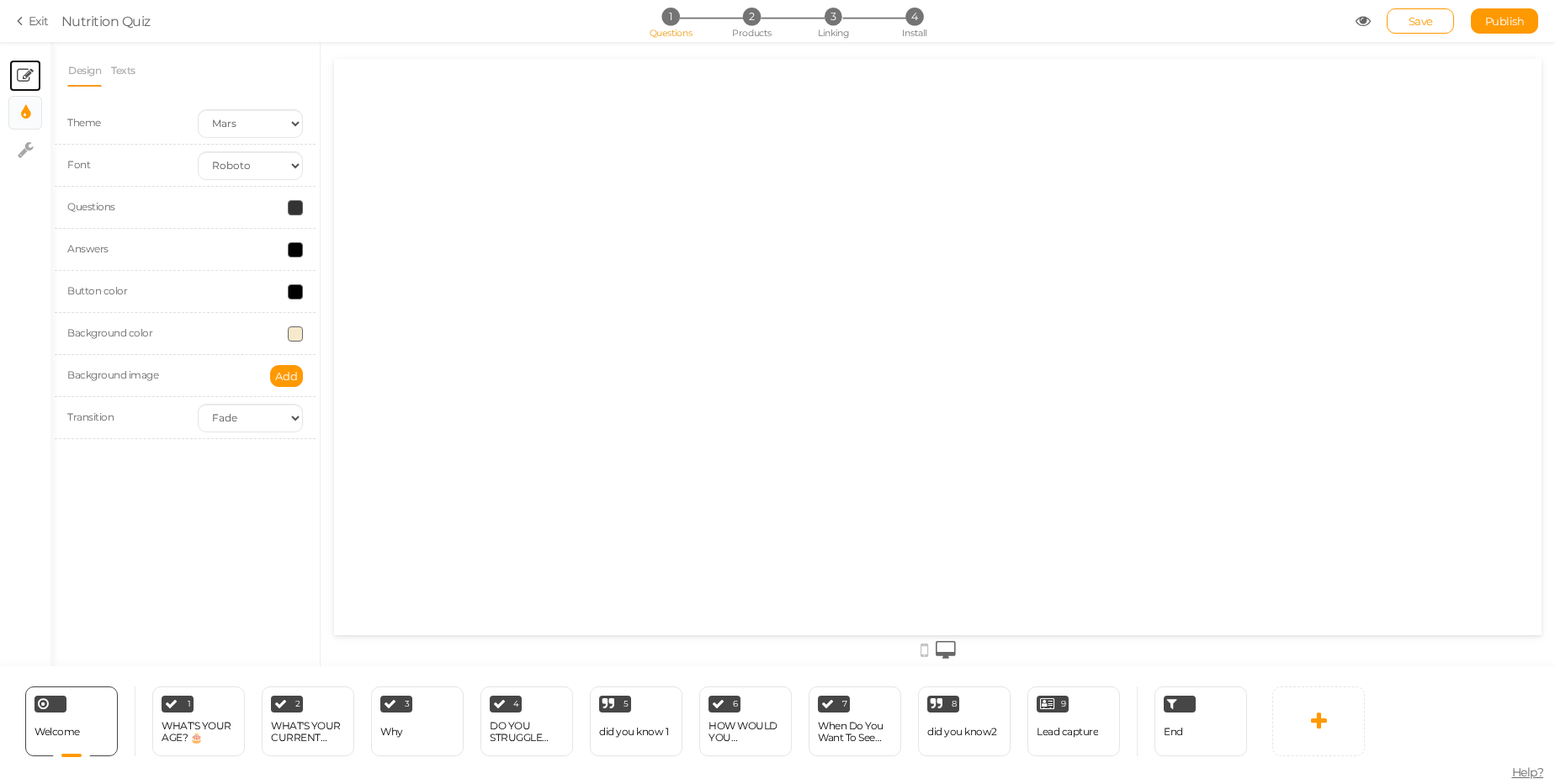
click at [39, 63] on link "× Slides" at bounding box center [25, 75] width 32 height 32
